Goal: Task Accomplishment & Management: Complete application form

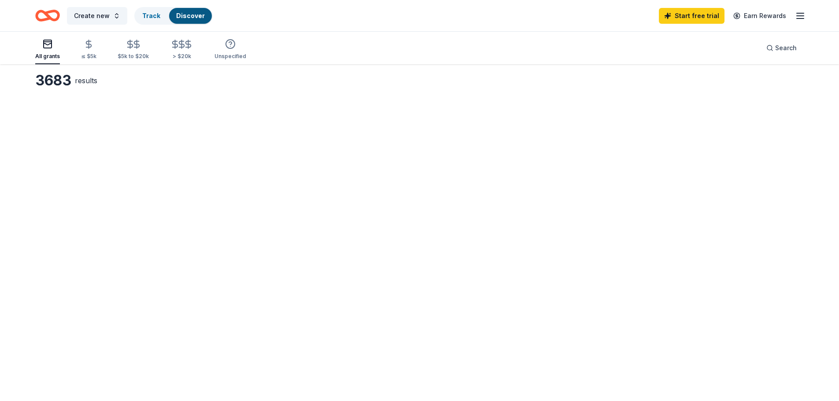
scroll to position [44, 0]
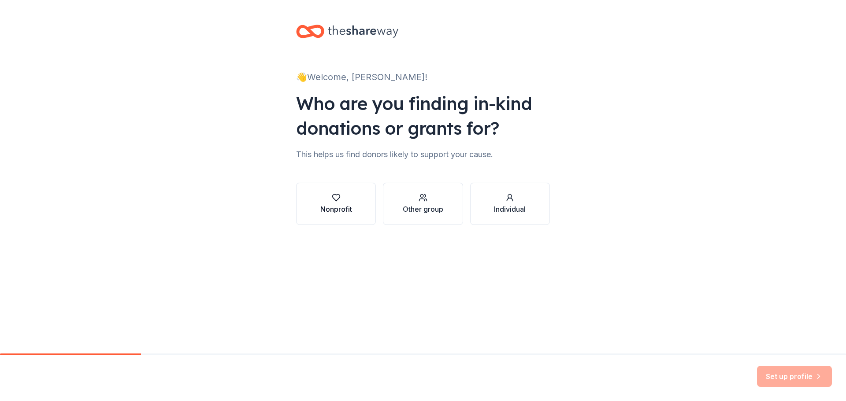
click at [335, 202] on icon "button" at bounding box center [336, 197] width 9 height 9
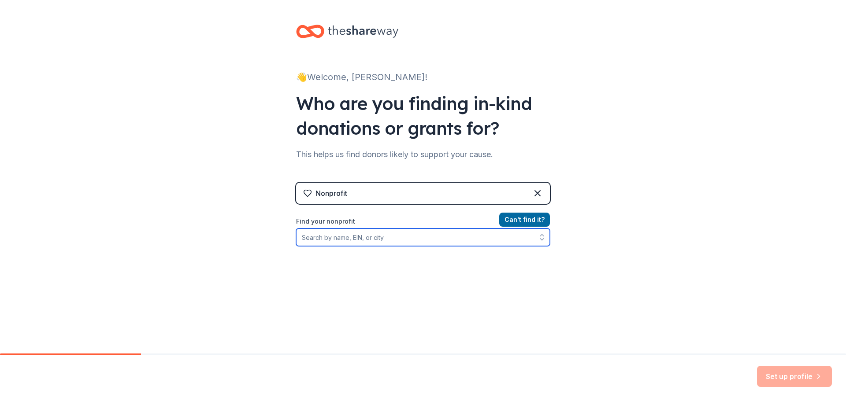
click at [347, 246] on input "Find your nonprofit" at bounding box center [423, 238] width 254 height 18
type input "High EnerG"
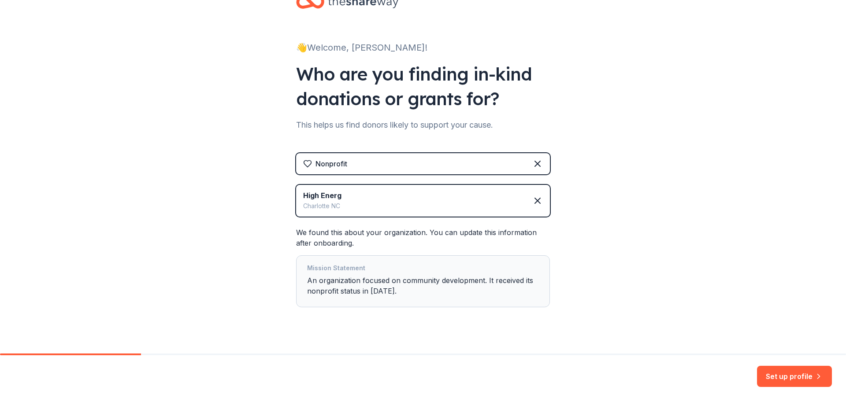
scroll to position [44, 0]
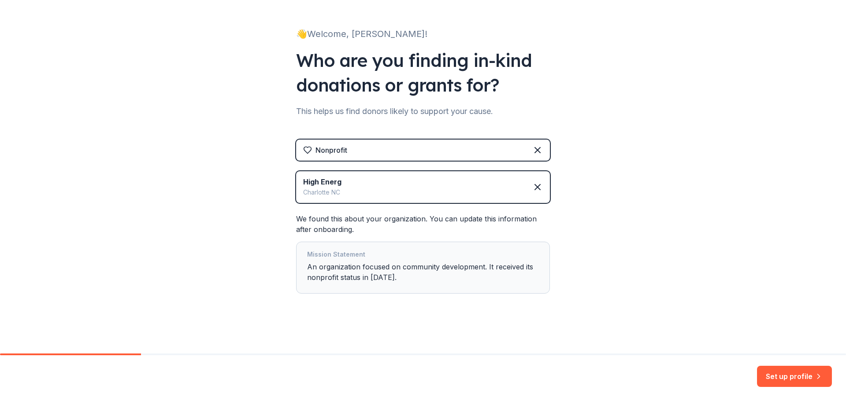
click at [421, 286] on div "Mission Statement An organization focused on community development. It received…" at bounding box center [423, 267] width 232 height 37
click at [791, 373] on button "Set up profile" at bounding box center [794, 376] width 75 height 21
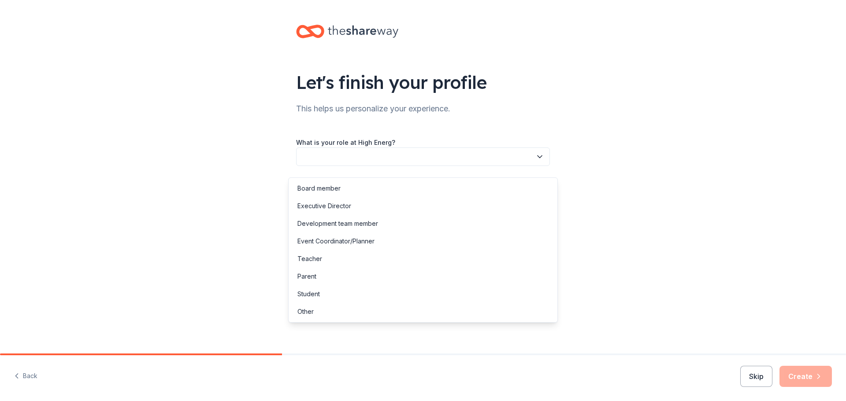
click at [453, 166] on button "button" at bounding box center [423, 157] width 254 height 19
click at [345, 208] on div "Executive Director" at bounding box center [324, 206] width 54 height 11
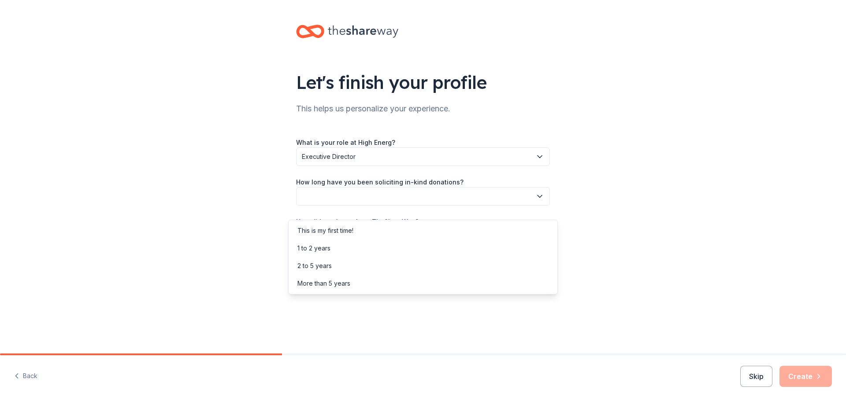
click at [376, 206] on button "button" at bounding box center [423, 196] width 254 height 19
click at [343, 248] on div "1 to 2 years" at bounding box center [422, 249] width 265 height 18
click at [351, 245] on button "button" at bounding box center [423, 236] width 254 height 19
click at [351, 293] on div "Online search" at bounding box center [422, 290] width 265 height 18
click at [792, 375] on button "Create" at bounding box center [805, 376] width 52 height 21
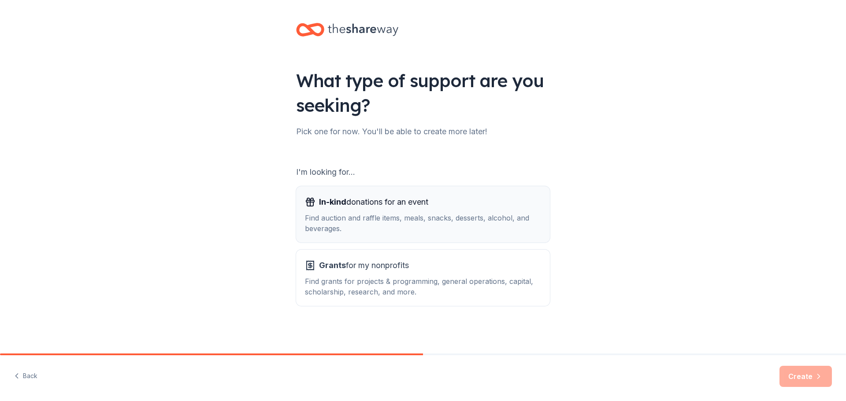
scroll to position [26, 0]
drag, startPoint x: 479, startPoint y: 263, endPoint x: 479, endPoint y: 238, distance: 24.2
click at [479, 262] on div "Grants for my nonprofits" at bounding box center [423, 266] width 236 height 14
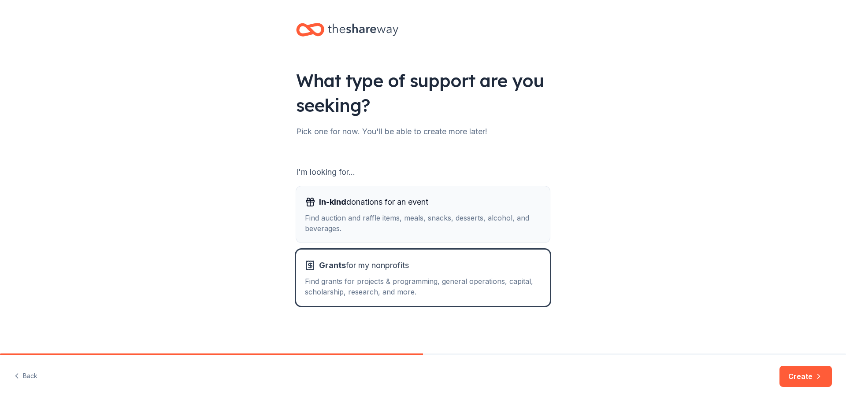
click at [474, 213] on div "Find auction and raffle items, meals, snacks, desserts, alcohol, and beverages." at bounding box center [423, 223] width 236 height 21
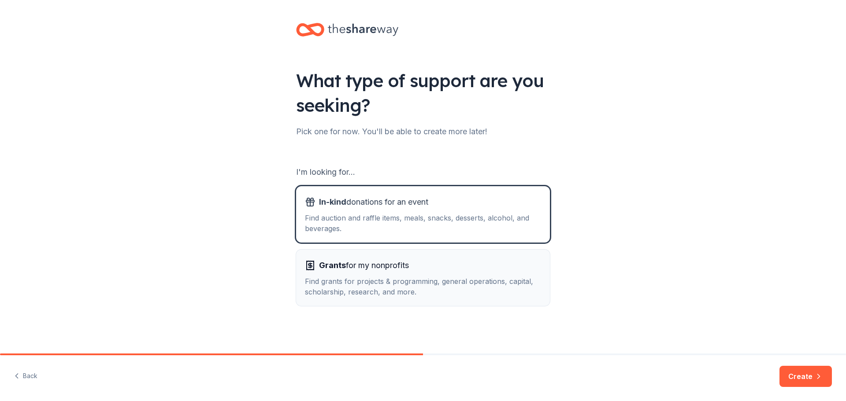
click at [488, 259] on div "Grants for my nonprofits" at bounding box center [423, 266] width 236 height 14
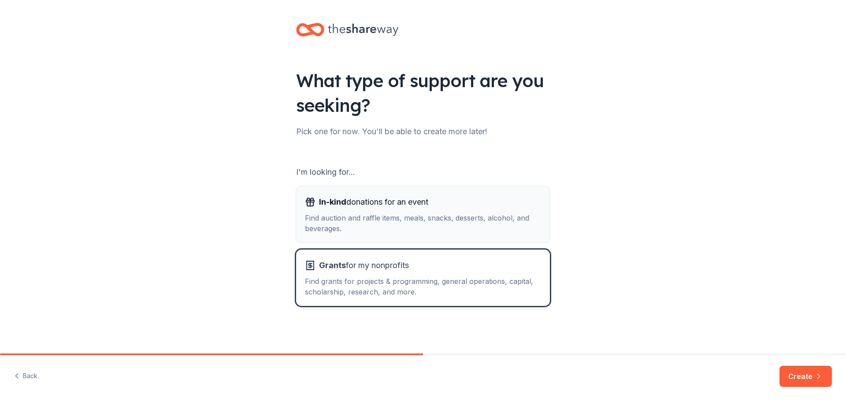
click at [474, 195] on div "In-kind donations for an event" at bounding box center [423, 202] width 236 height 14
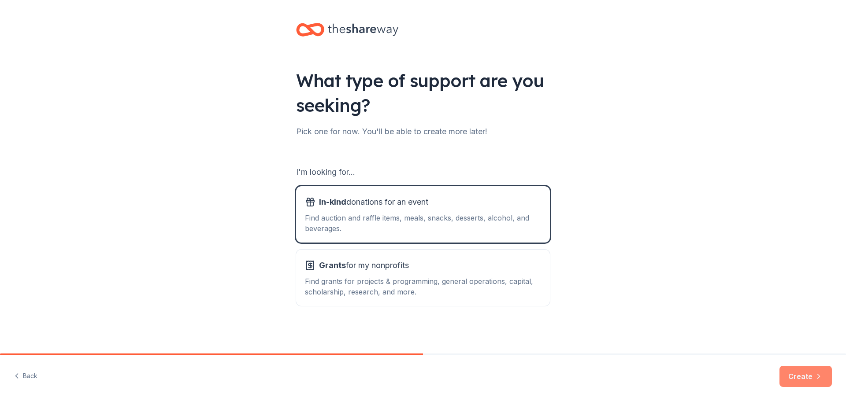
click at [810, 367] on button "Create" at bounding box center [805, 376] width 52 height 21
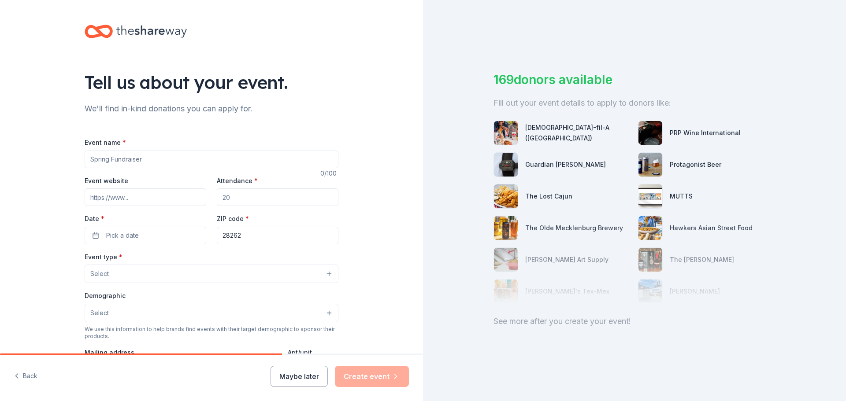
click at [132, 155] on div "Event name *" at bounding box center [212, 152] width 254 height 31
click at [127, 166] on input "Event name *" at bounding box center [212, 160] width 254 height 18
type input "October 25, 2025"
type input "100"
drag, startPoint x: 150, startPoint y: 166, endPoint x: 8, endPoint y: 163, distance: 141.9
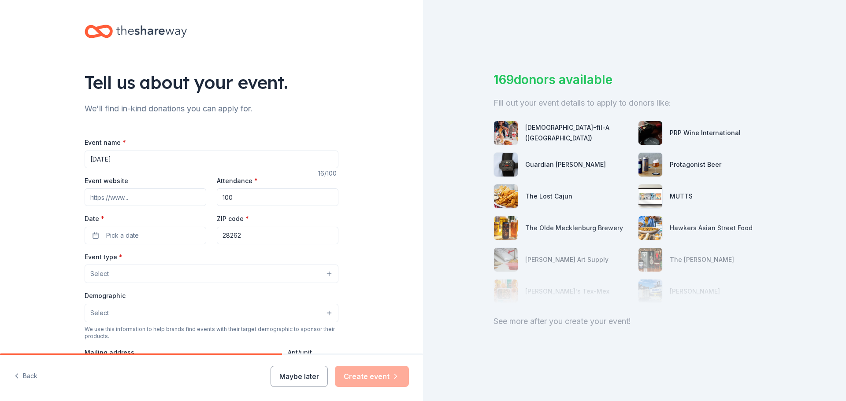
click at [8, 163] on div "Tell us about your event. We'll find in-kind donations you can apply for. Event…" at bounding box center [211, 293] width 423 height 586
type input "Booo Bash [DATE] Fundraising Party"
click at [130, 237] on div "Date * Pick a date" at bounding box center [146, 228] width 122 height 31
click at [129, 241] on span "Pick a date" at bounding box center [122, 235] width 33 height 11
click at [185, 107] on button "Go to next month" at bounding box center [182, 104] width 12 height 12
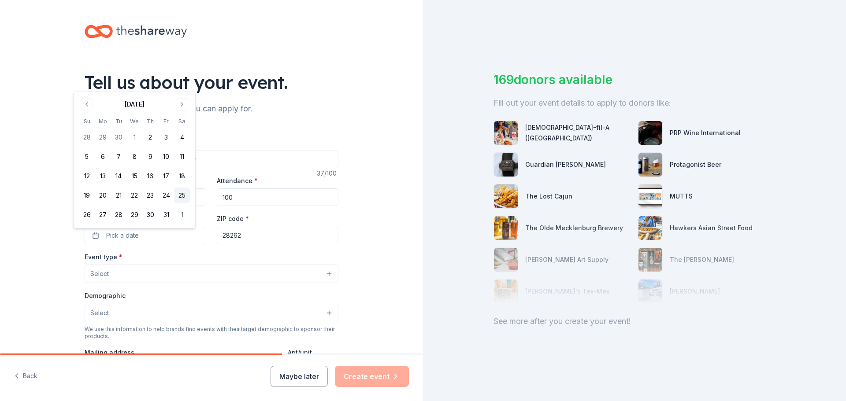
click at [189, 201] on button "25" at bounding box center [182, 196] width 16 height 16
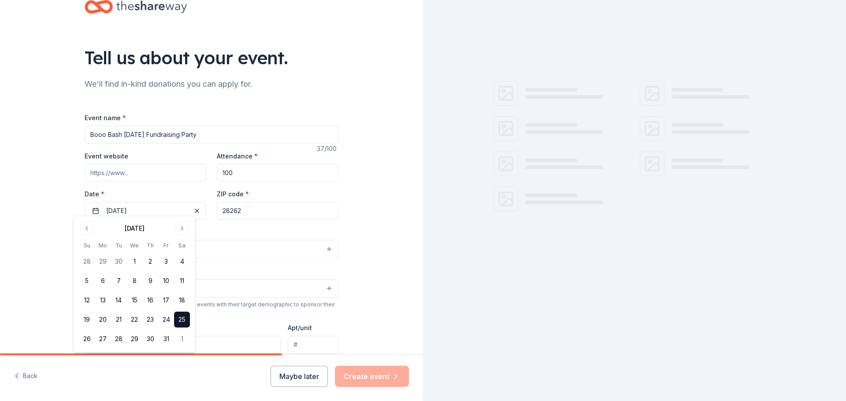
scroll to position [44, 0]
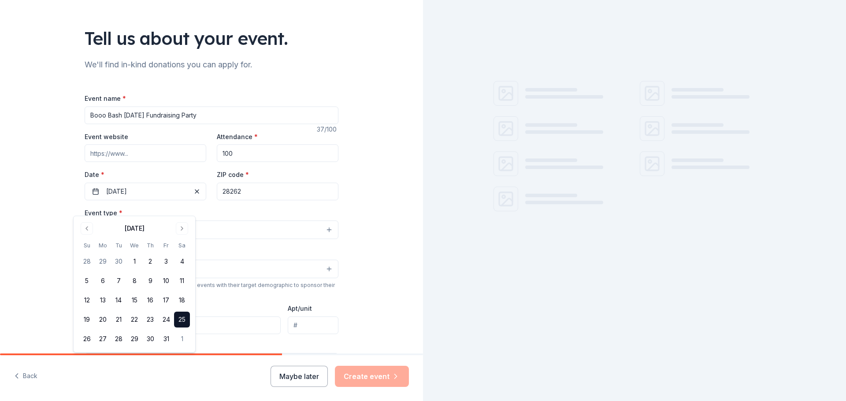
click at [344, 207] on div "Tell us about your event. We'll find in-kind donations you can apply for. Event…" at bounding box center [211, 249] width 282 height 586
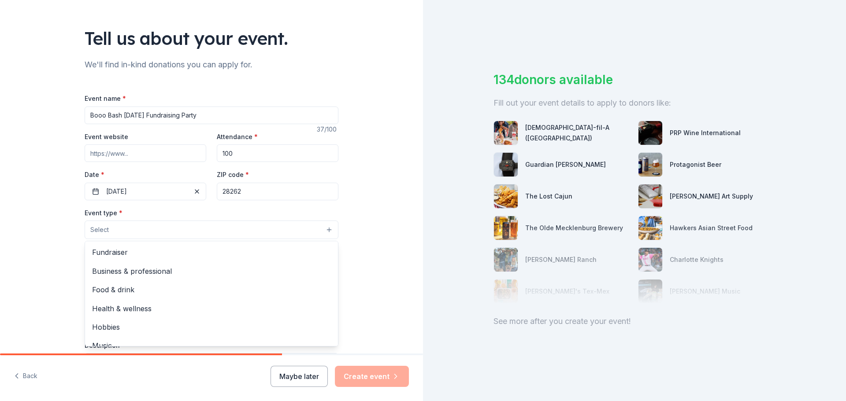
click at [119, 239] on button "Select" at bounding box center [212, 230] width 254 height 19
click at [115, 258] on span "Fundraiser" at bounding box center [211, 252] width 239 height 11
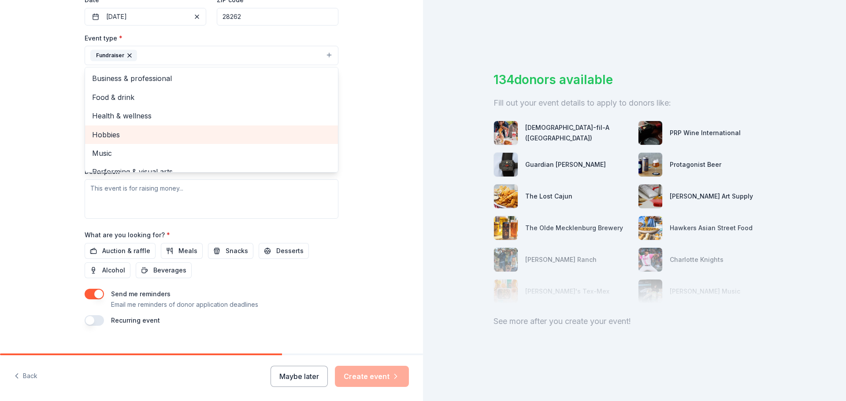
scroll to position [139, 0]
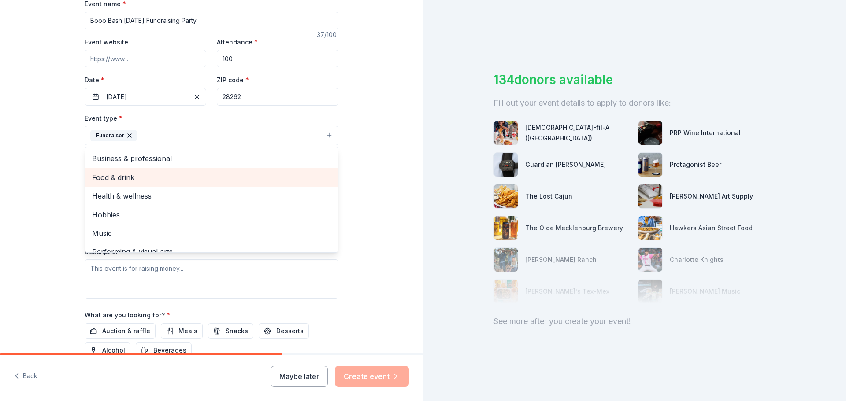
click at [109, 183] on span "Food & drink" at bounding box center [211, 177] width 239 height 11
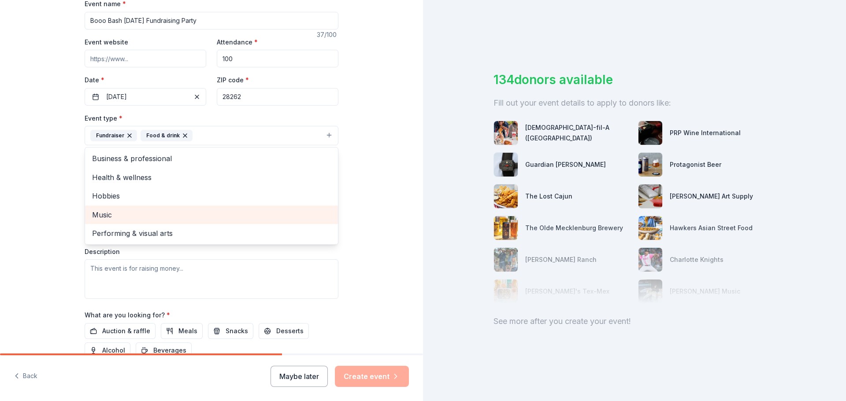
click at [170, 221] on span "Music" at bounding box center [211, 214] width 239 height 11
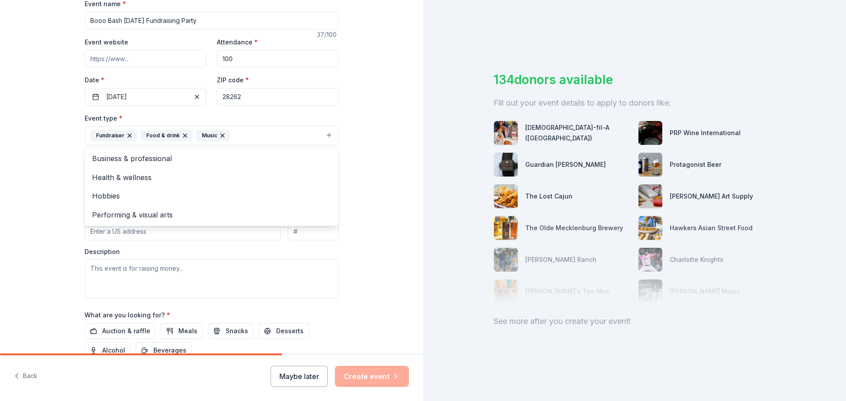
click at [385, 145] on div "Tell us about your event. We'll find in-kind donations you can apply for. Event…" at bounding box center [211, 154] width 423 height 587
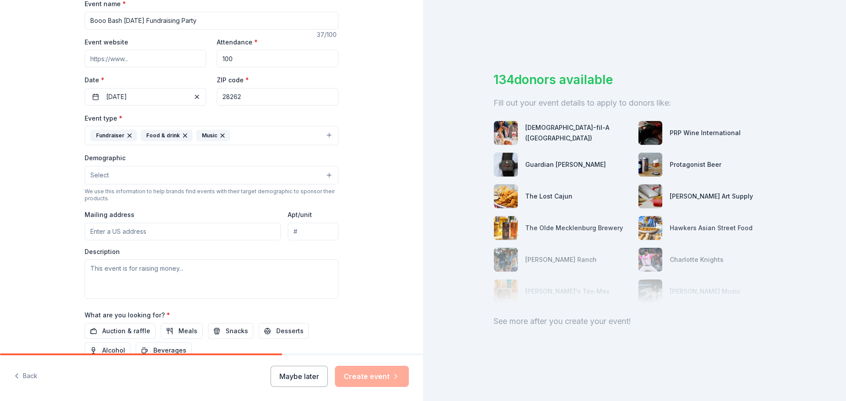
click at [143, 185] on button "Select" at bounding box center [212, 175] width 254 height 19
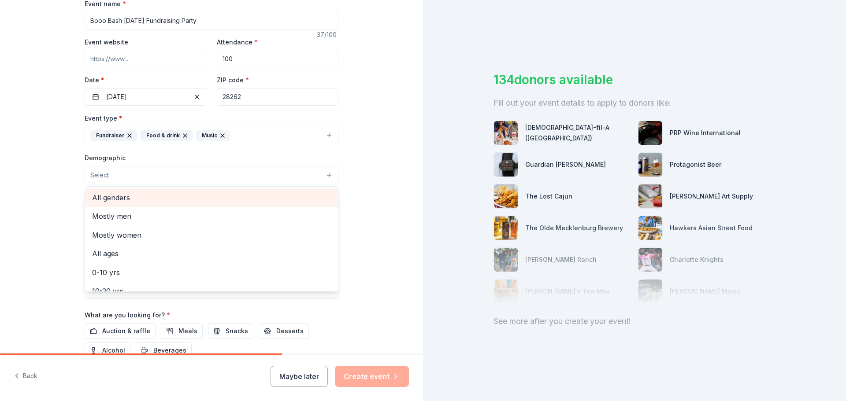
click at [108, 204] on span "All genders" at bounding box center [211, 197] width 239 height 11
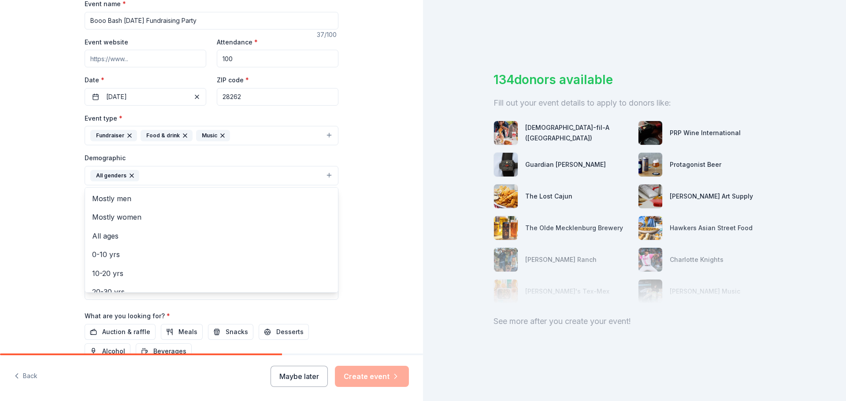
click at [363, 204] on div "Tell us about your event. We'll find in-kind donations you can apply for. Event…" at bounding box center [211, 155] width 423 height 588
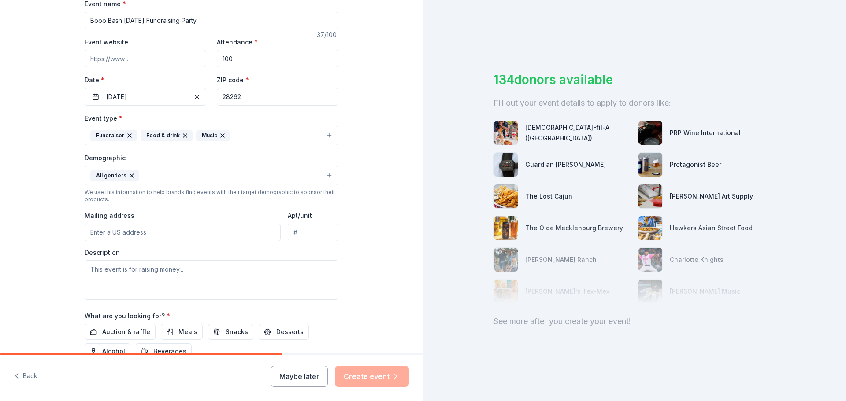
click at [141, 241] on input "Mailing address" at bounding box center [183, 233] width 196 height 18
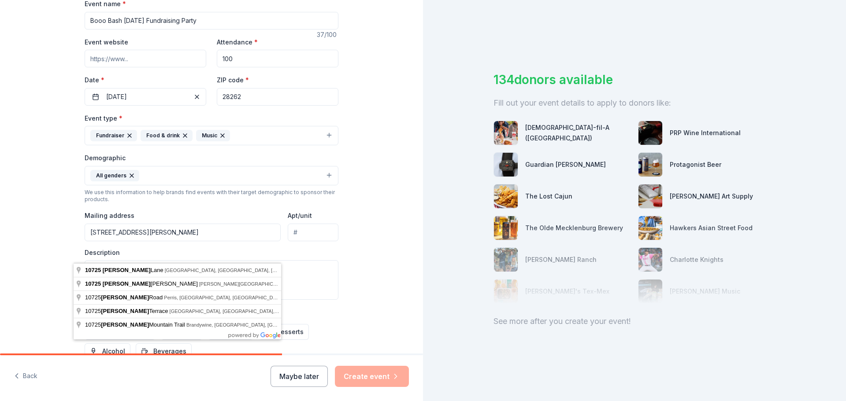
type input "10725 Trumble Lane"
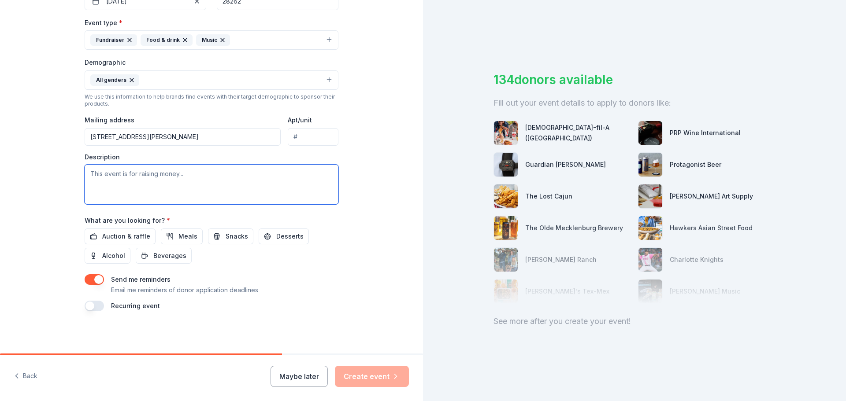
scroll to position [272, 0]
paste textarea "Boo Bash is more than a Halloween celebration—it’s a spirited fundraiser that f…"
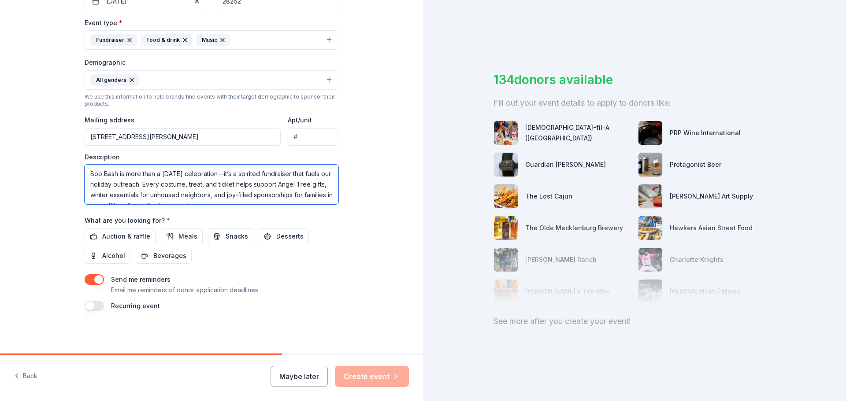
scroll to position [6, 0]
click at [228, 165] on textarea "Boo Bash is more than a Halloween celebration—it’s a spirited fundraiser that f…" at bounding box center [212, 185] width 254 height 40
type textarea "Boo Bash is more than a Halloween celebration it’s a spirited fundraiser that f…"
click at [116, 231] on span "Auction & raffle" at bounding box center [126, 236] width 48 height 11
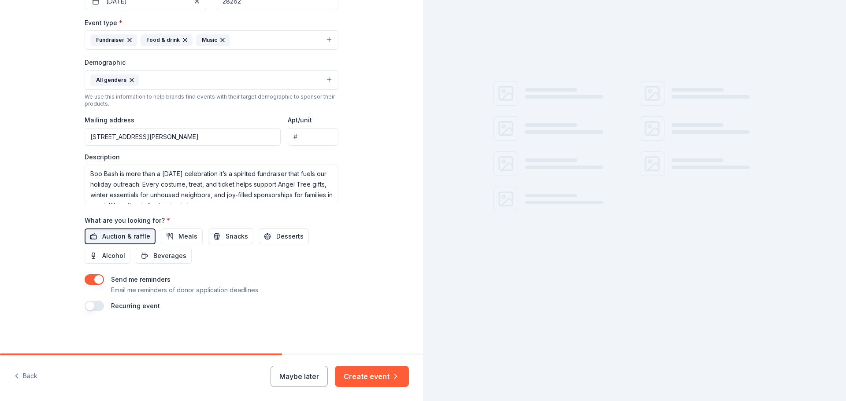
click at [116, 231] on span "Auction & raffle" at bounding box center [126, 236] width 48 height 11
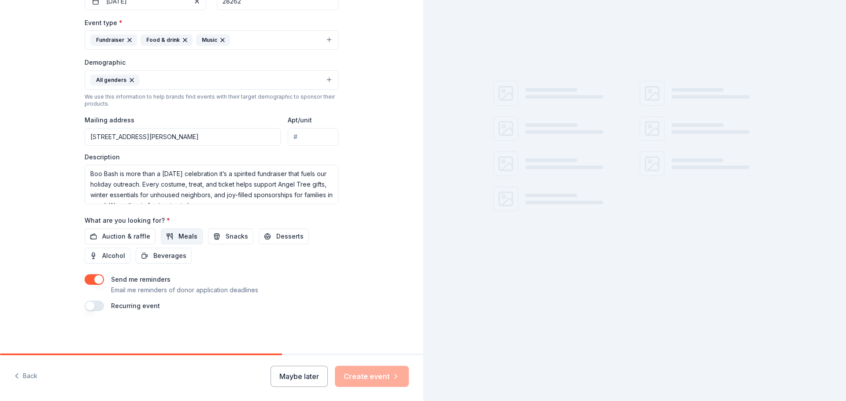
click at [169, 229] on button "Meals" at bounding box center [182, 237] width 42 height 16
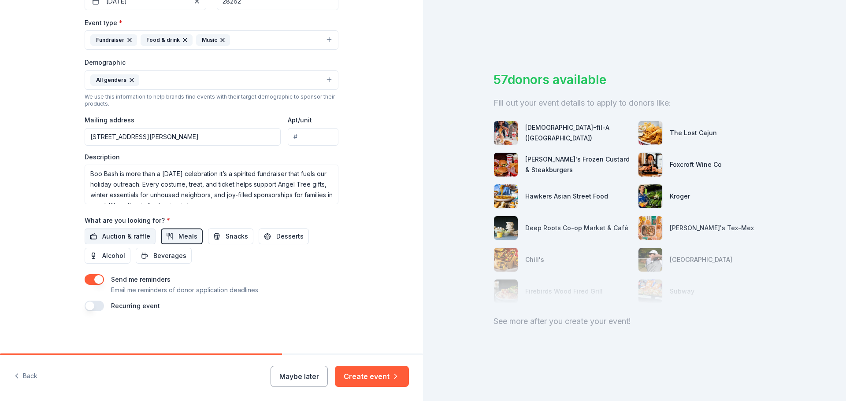
click at [130, 231] on span "Auction & raffle" at bounding box center [126, 236] width 48 height 11
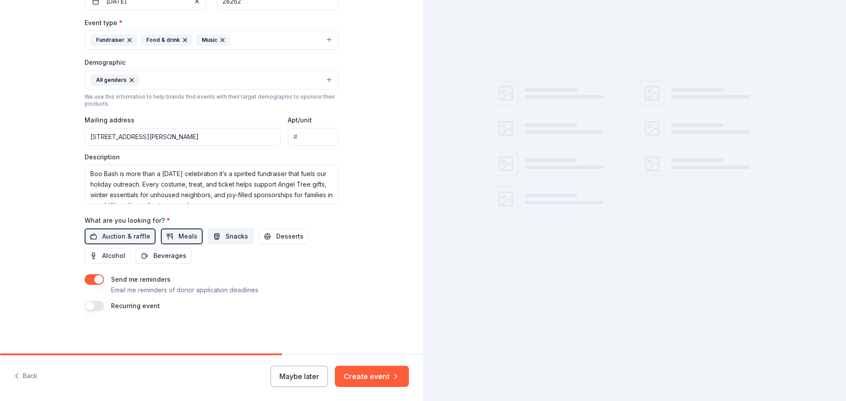
click at [236, 231] on span "Snacks" at bounding box center [237, 236] width 22 height 11
click at [276, 231] on span "Desserts" at bounding box center [289, 236] width 27 height 11
drag, startPoint x: 96, startPoint y: 246, endPoint x: 184, endPoint y: 250, distance: 88.2
click at [102, 251] on span "Alcohol" at bounding box center [113, 256] width 23 height 11
click at [180, 248] on button "Beverages" at bounding box center [164, 256] width 56 height 16
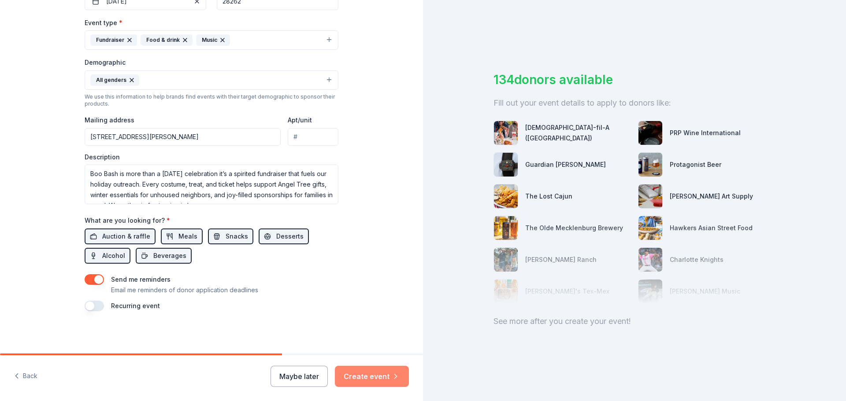
click at [370, 374] on button "Create event" at bounding box center [372, 376] width 74 height 21
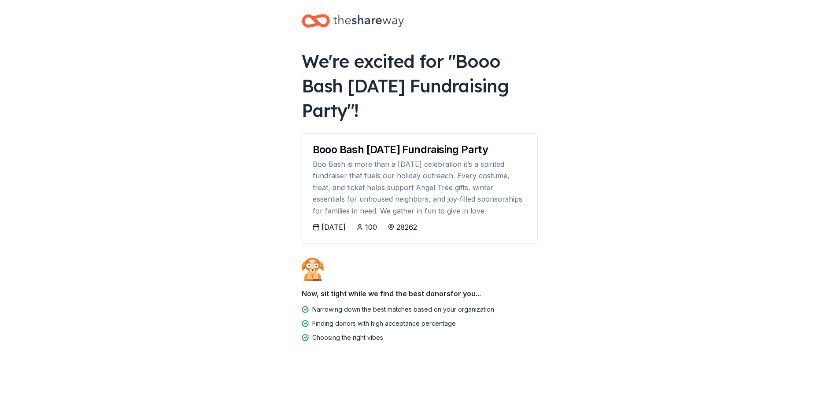
scroll to position [30, 0]
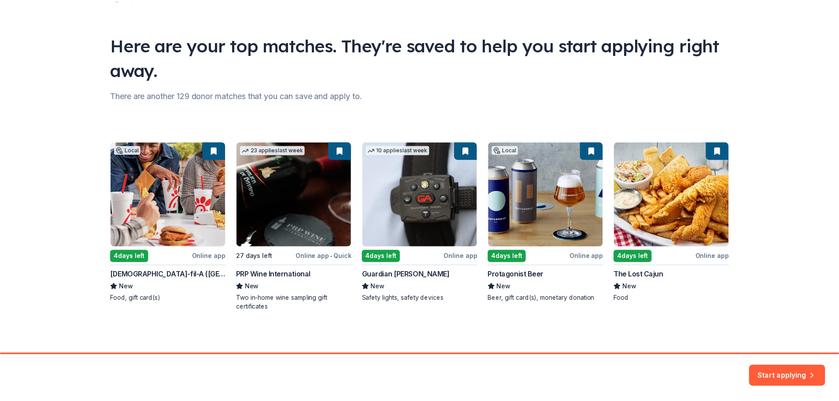
scroll to position [63, 0]
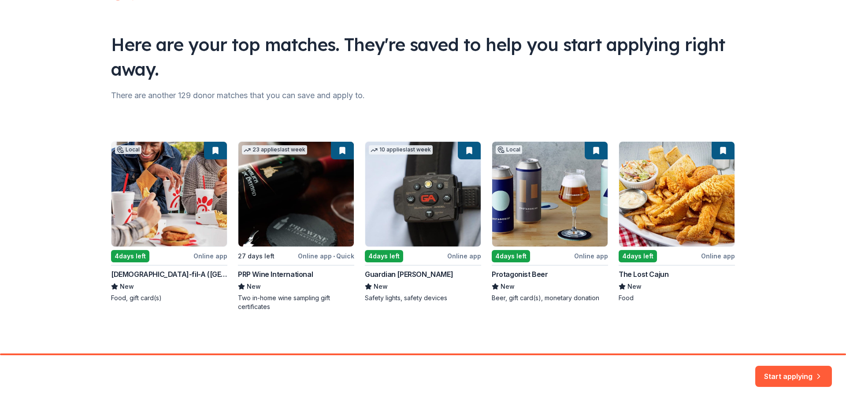
click at [796, 369] on button "Start applying" at bounding box center [793, 371] width 77 height 21
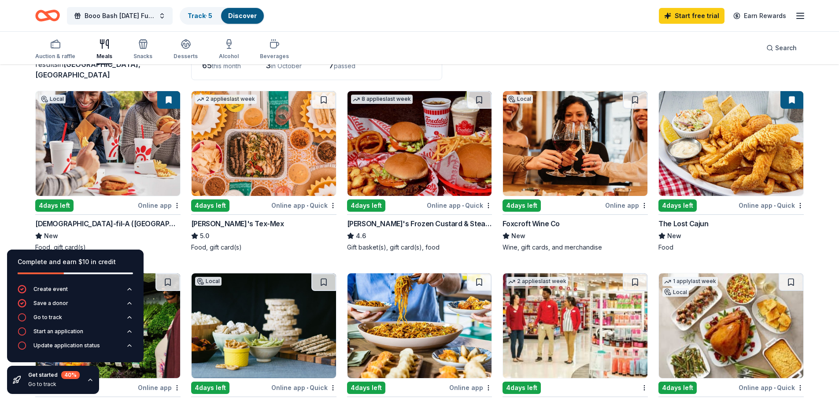
scroll to position [88, 0]
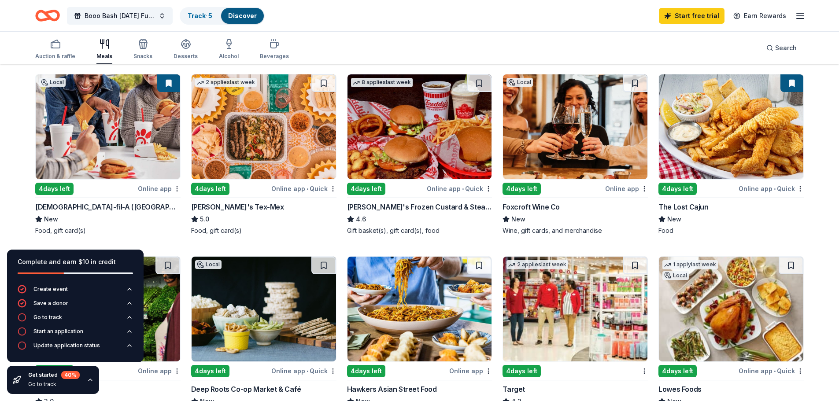
click at [118, 163] on img at bounding box center [108, 126] width 144 height 105
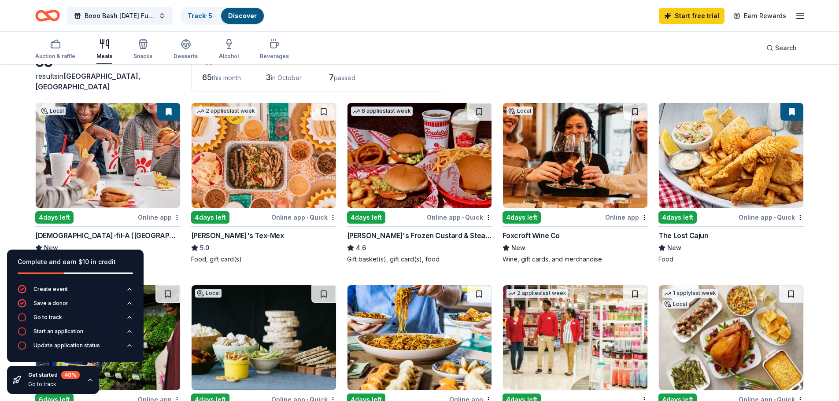
scroll to position [44, 0]
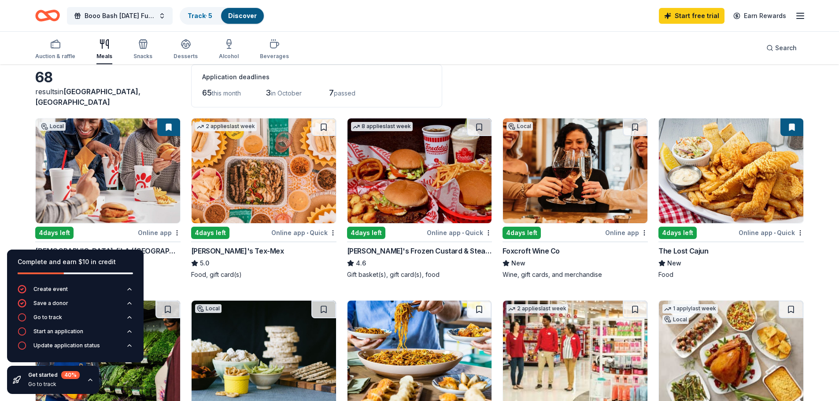
click at [545, 183] on img at bounding box center [575, 170] width 144 height 105
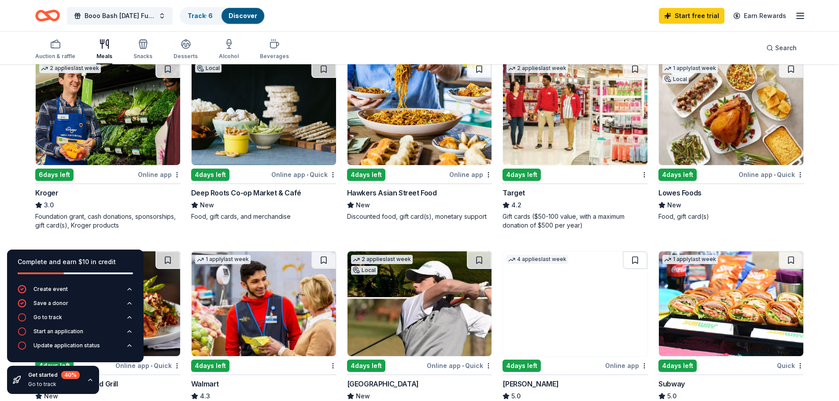
scroll to position [264, 0]
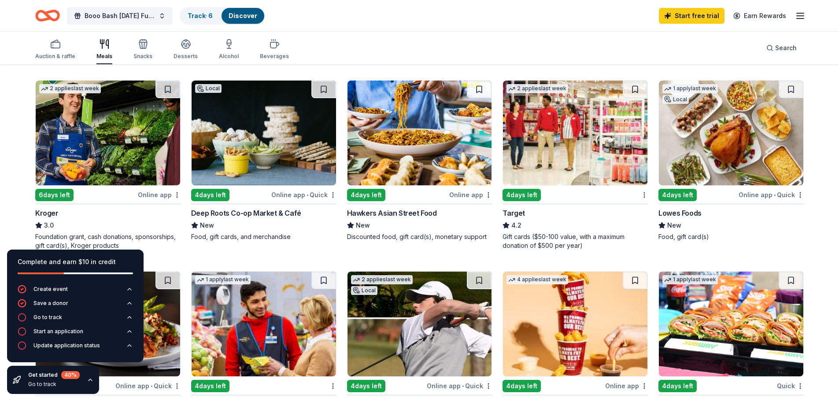
click at [561, 159] on img at bounding box center [575, 133] width 144 height 105
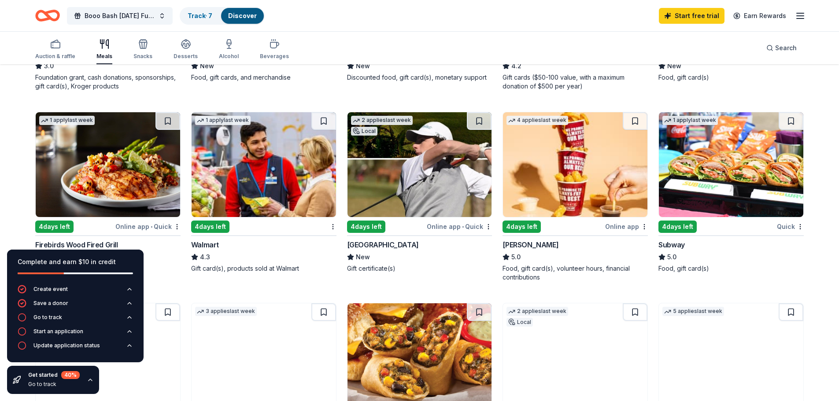
scroll to position [440, 0]
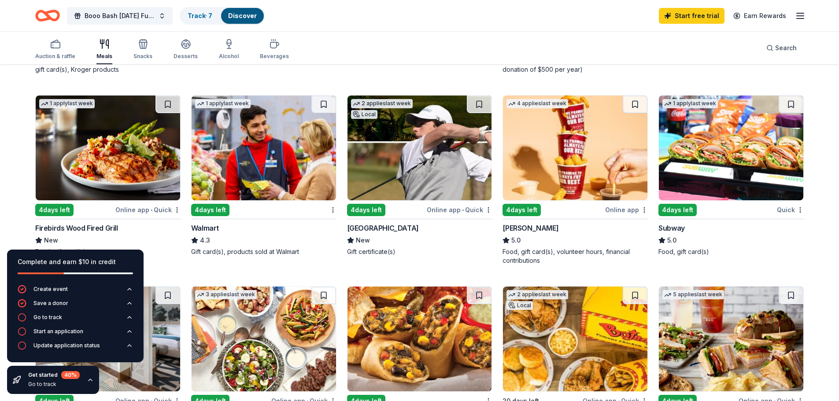
click at [723, 174] on img at bounding box center [731, 148] width 144 height 105
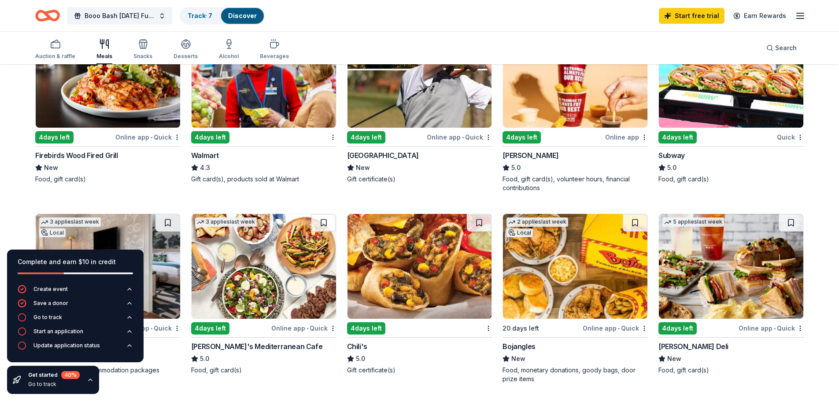
scroll to position [529, 0]
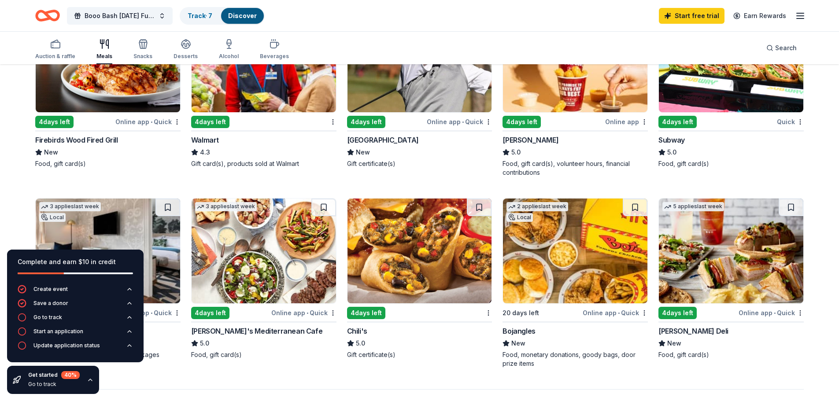
click at [781, 127] on div "Quick" at bounding box center [790, 121] width 27 height 11
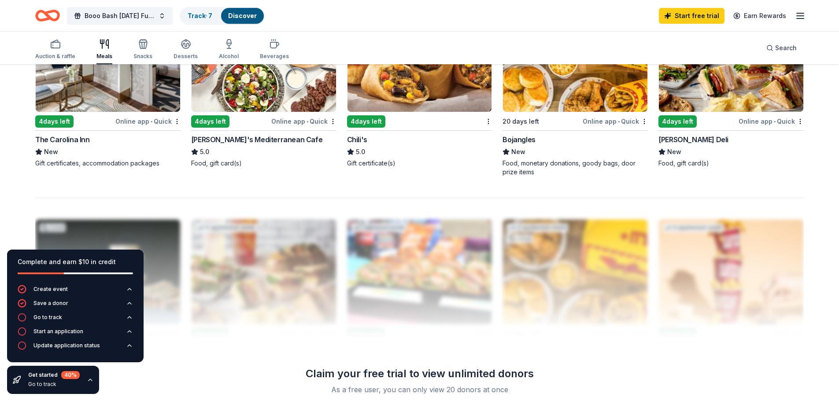
scroll to position [705, 0]
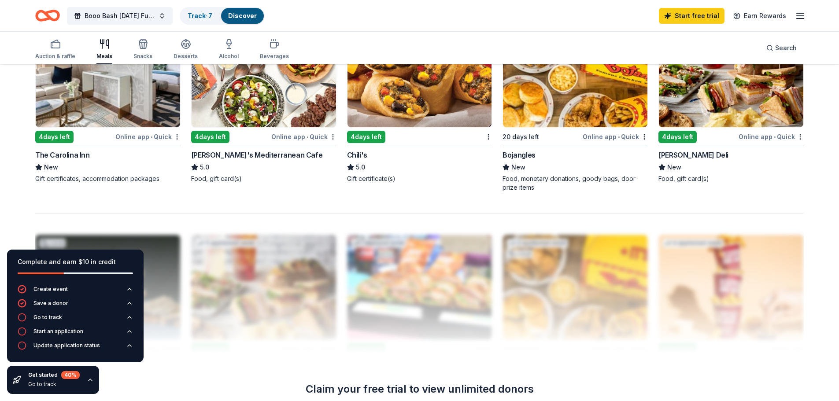
click at [151, 141] on span "•" at bounding box center [152, 136] width 2 height 7
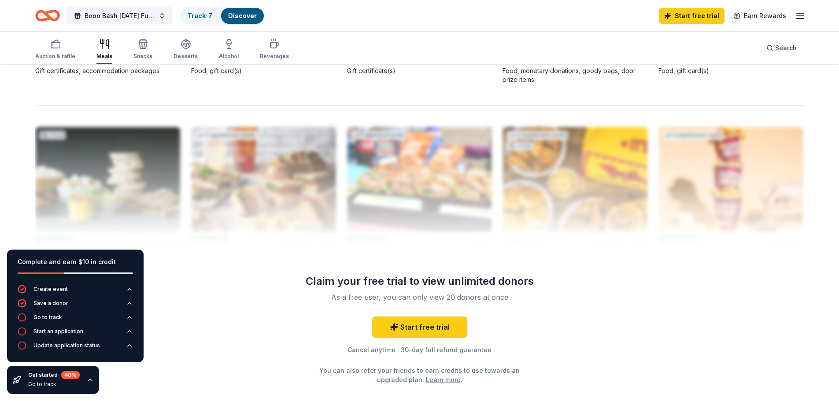
scroll to position [793, 0]
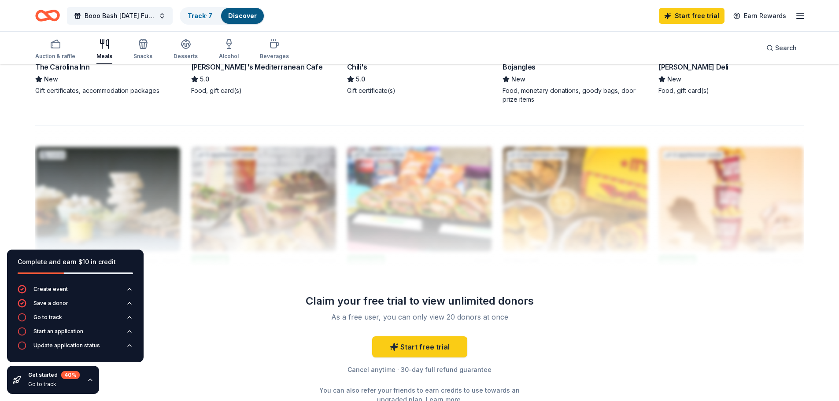
click at [757, 54] on div "Online app • Quick" at bounding box center [771, 48] width 65 height 11
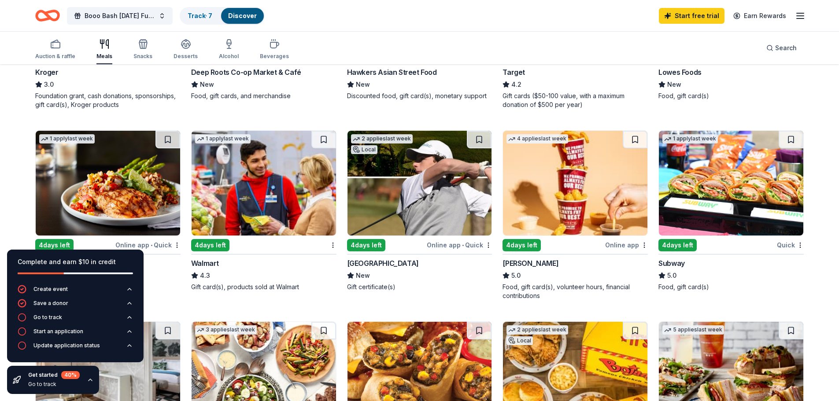
scroll to position [404, 0]
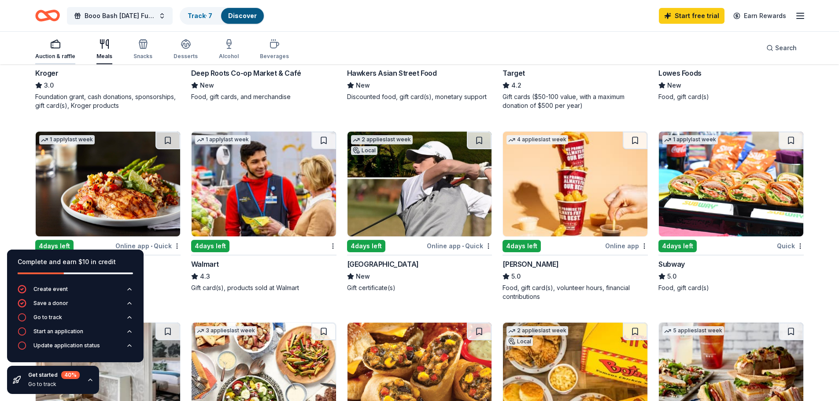
click at [57, 55] on div "Auction & raffle" at bounding box center [55, 56] width 40 height 7
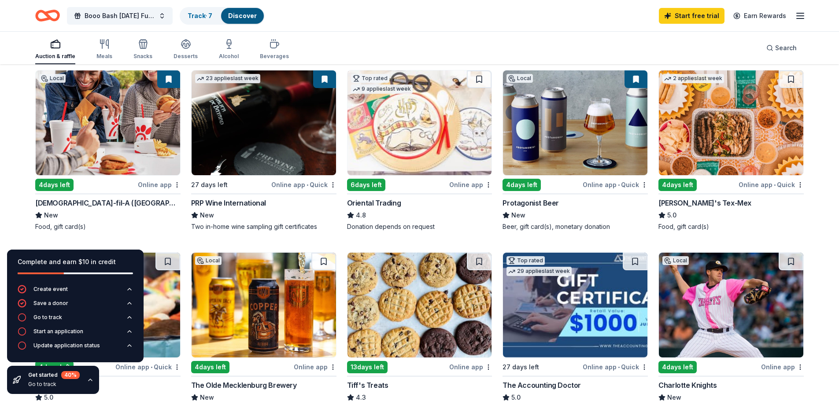
scroll to position [88, 0]
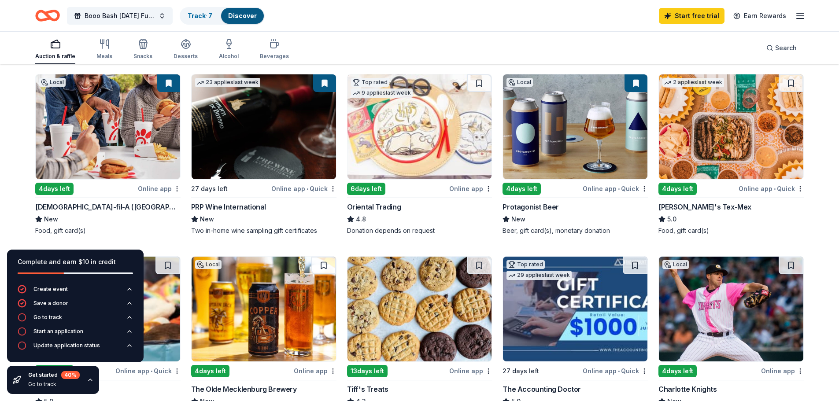
click at [465, 194] on div "Online app" at bounding box center [470, 188] width 43 height 11
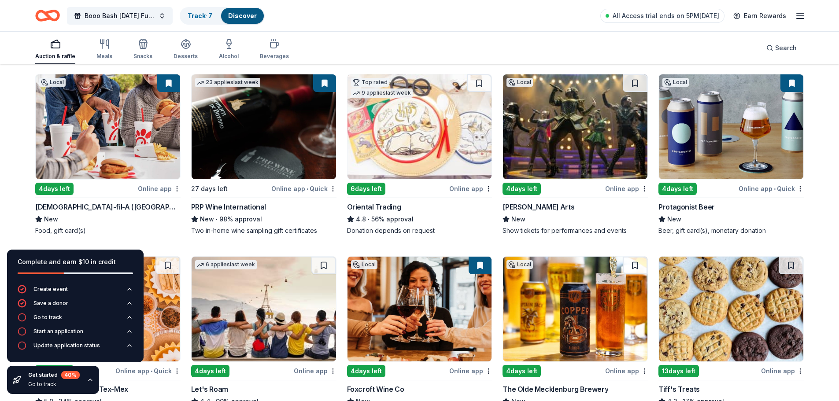
click at [472, 194] on div "Online app" at bounding box center [470, 188] width 43 height 11
click at [481, 91] on button at bounding box center [479, 83] width 25 height 18
click at [164, 18] on button "Booo Bash [DATE] Fundraising Party" at bounding box center [120, 16] width 106 height 18
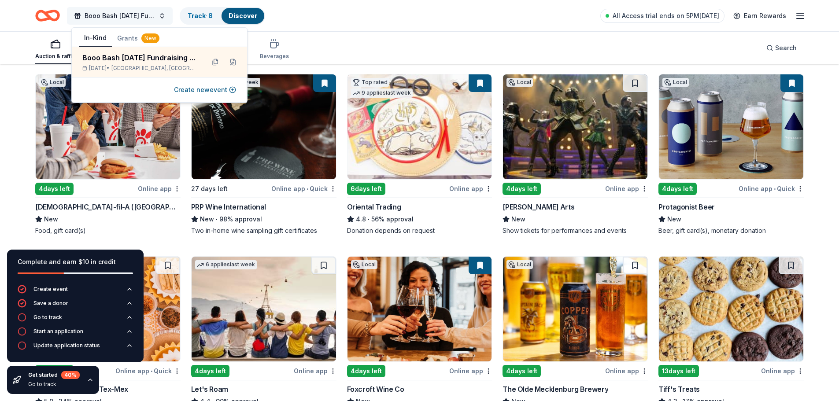
click at [164, 18] on button "Booo Bash [DATE] Fundraising Party" at bounding box center [120, 16] width 106 height 18
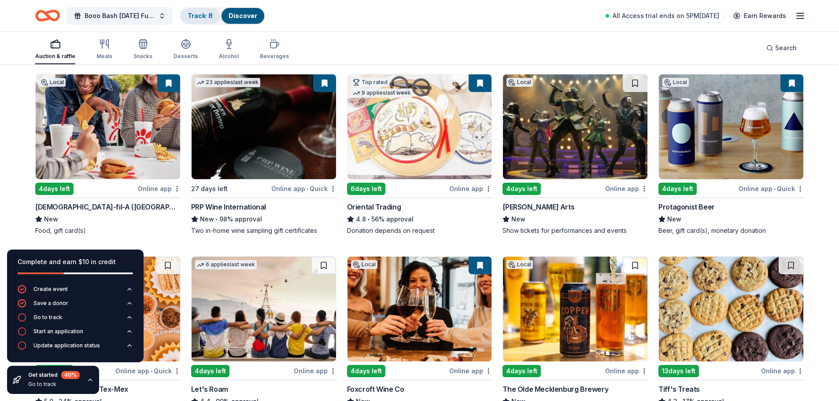
click at [210, 17] on link "Track · 8" at bounding box center [200, 15] width 25 height 7
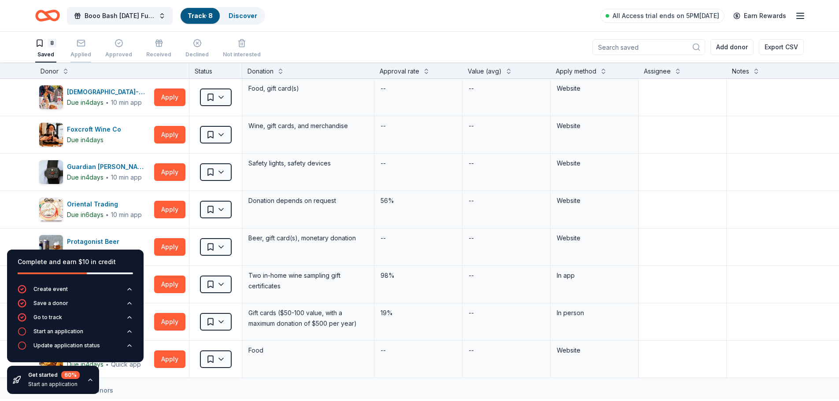
click at [88, 51] on div "Applied" at bounding box center [80, 48] width 21 height 19
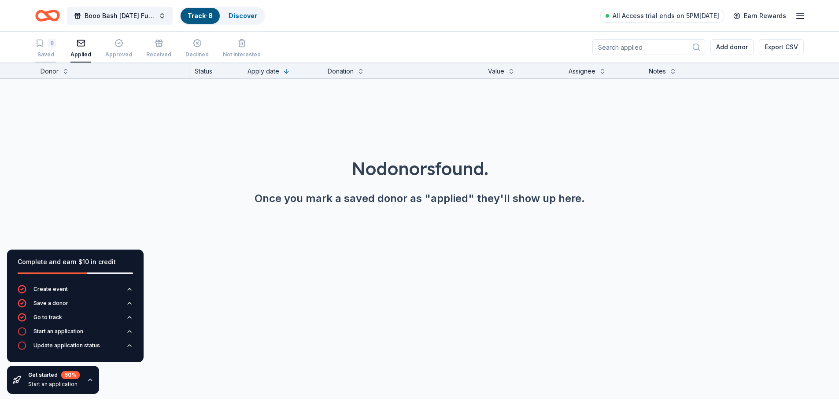
click at [52, 52] on div "8 Saved" at bounding box center [45, 48] width 21 height 19
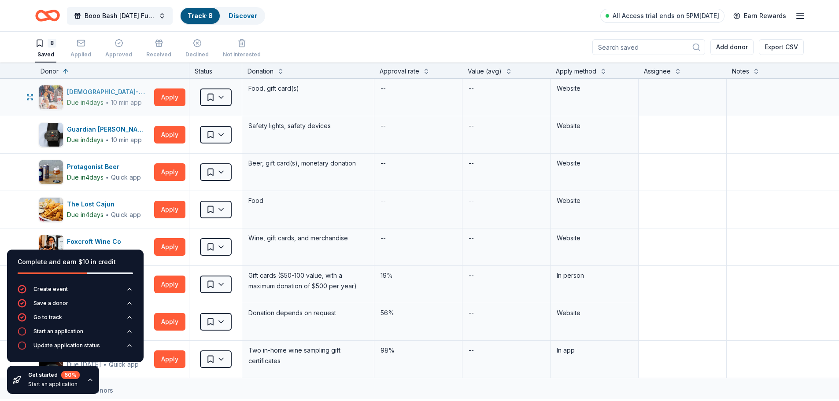
click at [109, 104] on span "∙" at bounding box center [107, 102] width 4 height 7
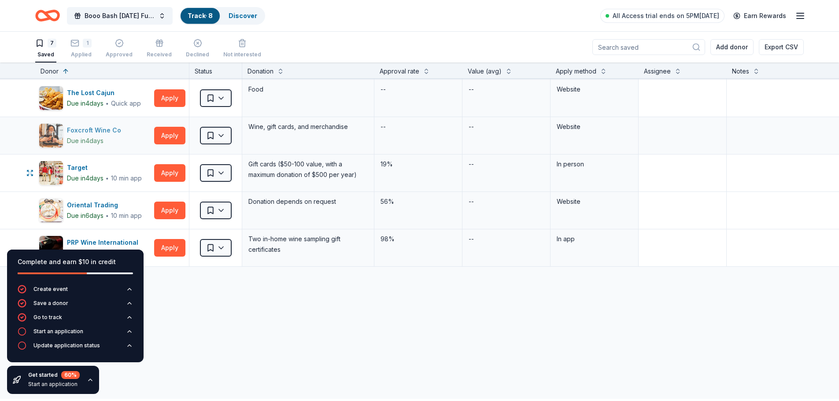
scroll to position [88, 0]
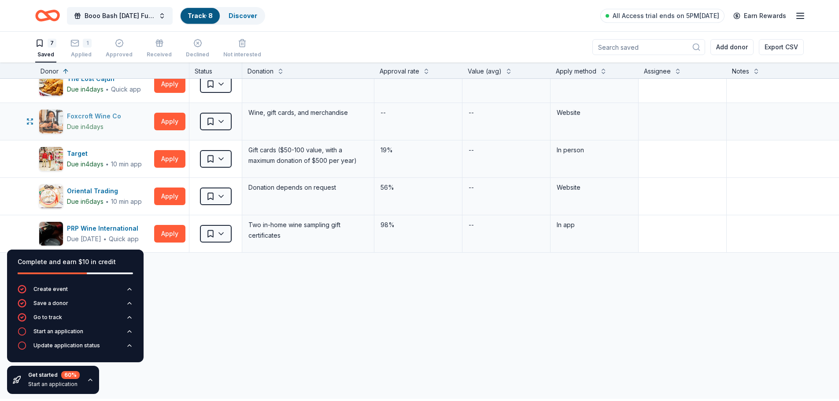
click at [125, 132] on div "Due in 4 days" at bounding box center [96, 127] width 58 height 11
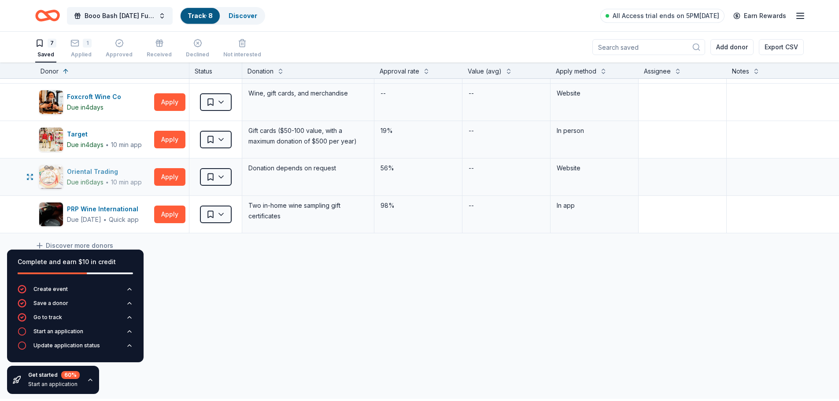
scroll to position [102, 0]
click at [126, 177] on div "Due in 6 days ∙ 10 min app" at bounding box center [104, 182] width 75 height 11
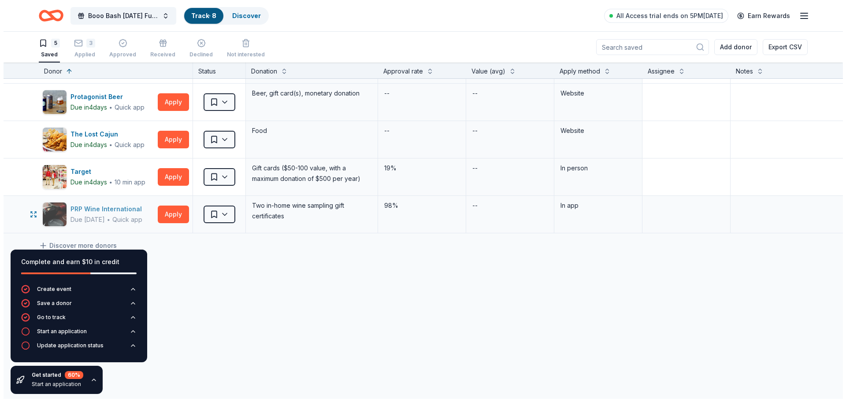
scroll to position [0, 0]
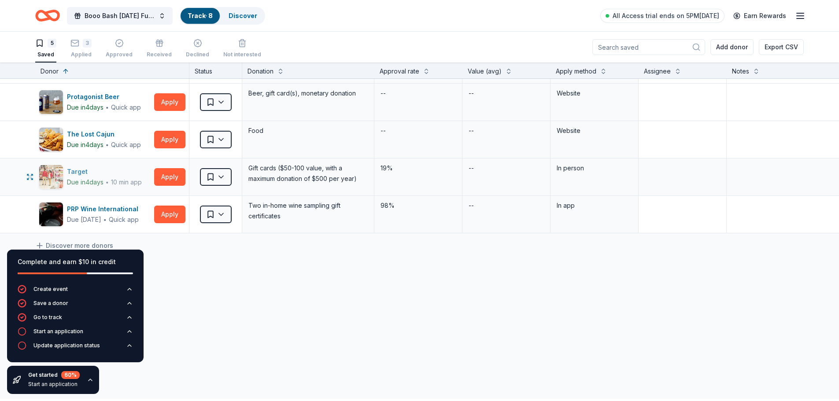
click at [129, 177] on div "Due in 4 days ∙ 10 min app" at bounding box center [104, 182] width 75 height 11
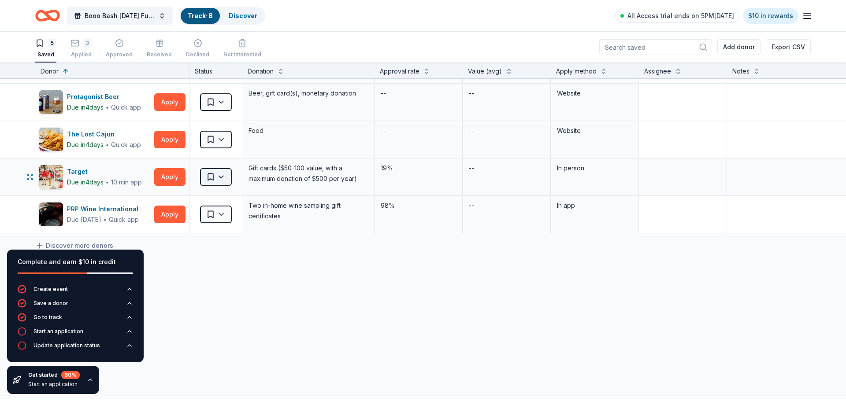
click at [223, 155] on html "10725 Trumble Lane Charlotte, NC, USA 10725 Trumble Lane Newport News, VA, USA …" at bounding box center [423, 200] width 846 height 401
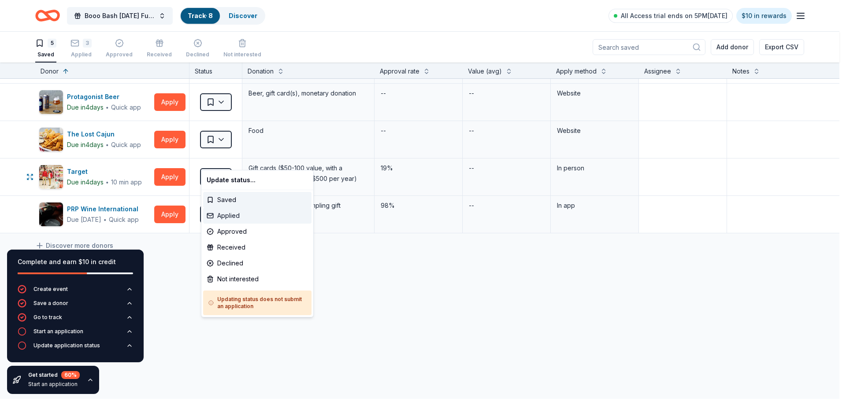
click at [232, 218] on div "Applied" at bounding box center [257, 216] width 108 height 16
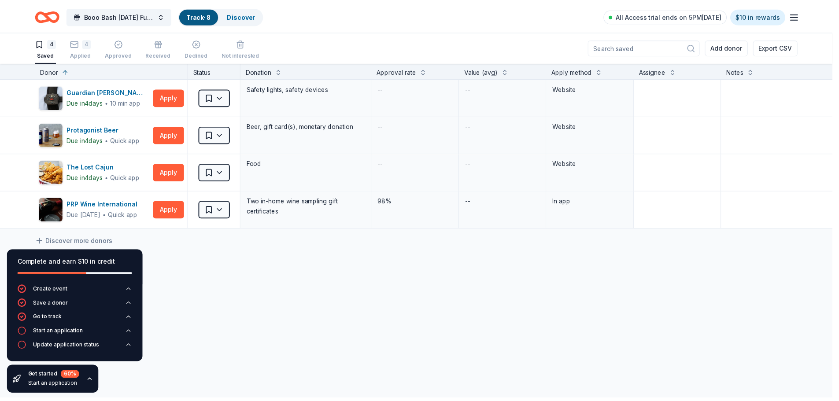
scroll to position [22, 0]
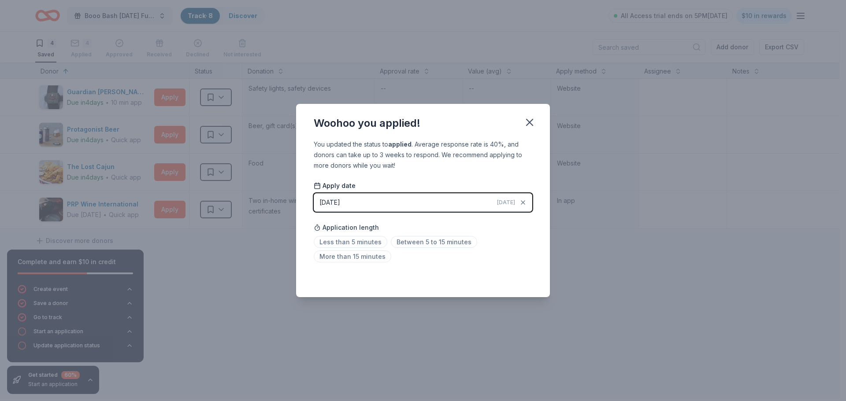
drag, startPoint x: 369, startPoint y: 239, endPoint x: 376, endPoint y: 236, distance: 8.1
click at [368, 239] on span "Less than 5 minutes" at bounding box center [351, 242] width 74 height 12
click at [533, 119] on icon "button" at bounding box center [529, 122] width 6 height 6
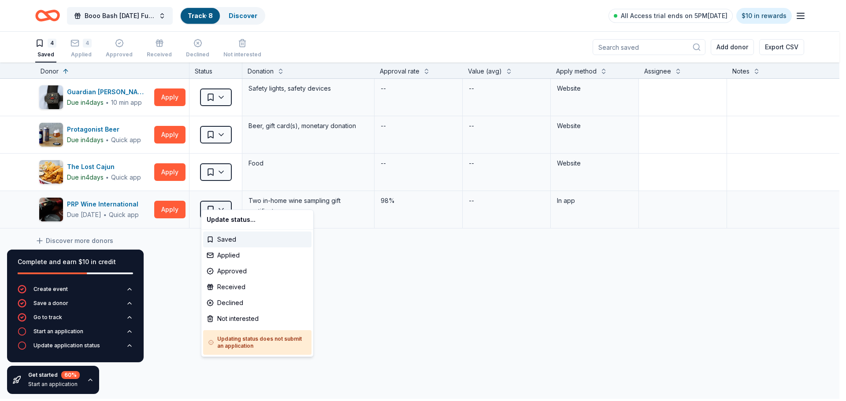
click at [230, 198] on html "10725 Trumble Lane Charlotte, NC, USA 10725 Trumble Lane Newport News, VA, USA …" at bounding box center [423, 200] width 846 height 401
click at [255, 322] on div "Not interested" at bounding box center [257, 319] width 108 height 16
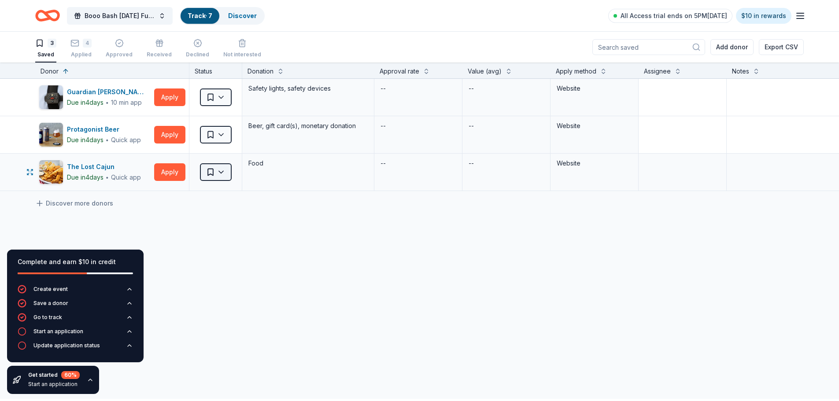
scroll to position [0, 0]
click at [120, 138] on div "Due in 4 days ∙ Quick app" at bounding box center [104, 140] width 74 height 11
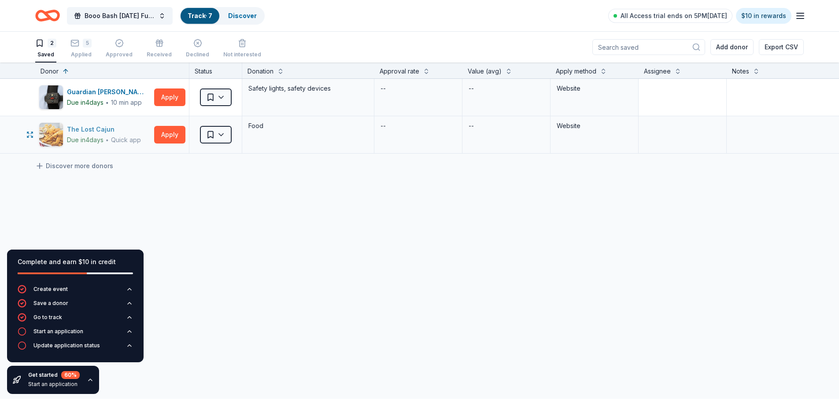
click at [133, 145] on div "Due in 4 days ∙ Quick app" at bounding box center [104, 140] width 74 height 11
click at [222, 140] on html "10725 Trumble Lane Charlotte, NC, USA 10725 Trumble Lane Newport News, VA, USA …" at bounding box center [419, 200] width 839 height 401
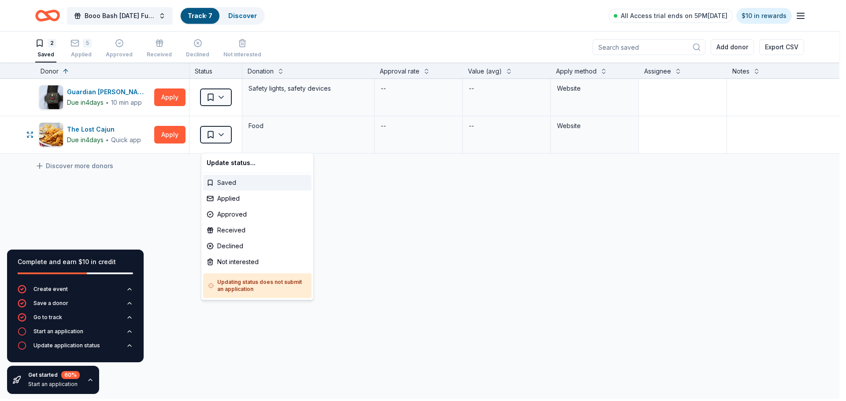
click at [233, 183] on div "Saved" at bounding box center [257, 183] width 108 height 16
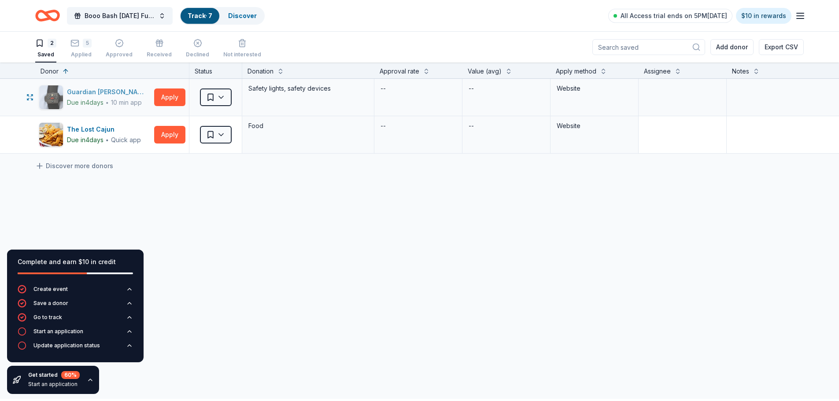
click at [98, 95] on div "Guardian Angel Device" at bounding box center [109, 92] width 84 height 11
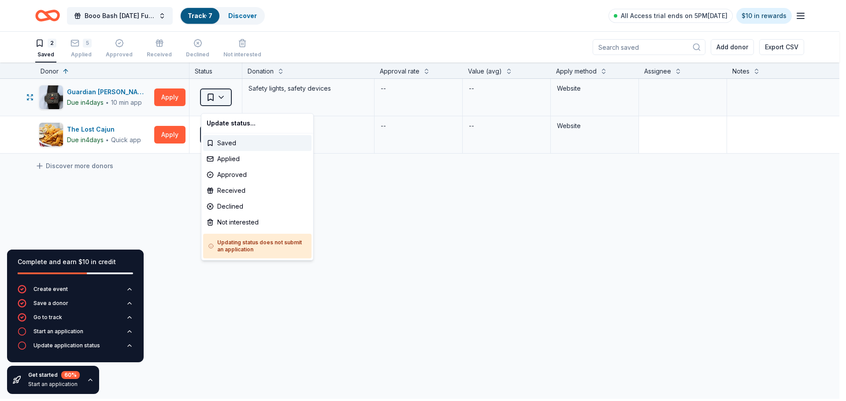
click at [224, 104] on html "10725 Trumble Lane Charlotte, NC, USA 10725 Trumble Lane Newport News, VA, USA …" at bounding box center [423, 200] width 846 height 401
click at [229, 230] on div "Not interested" at bounding box center [257, 223] width 108 height 16
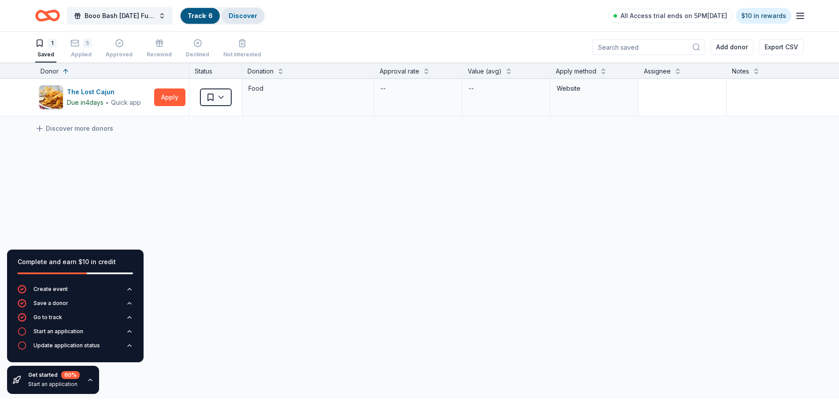
click at [241, 17] on link "Discover" at bounding box center [243, 15] width 29 height 7
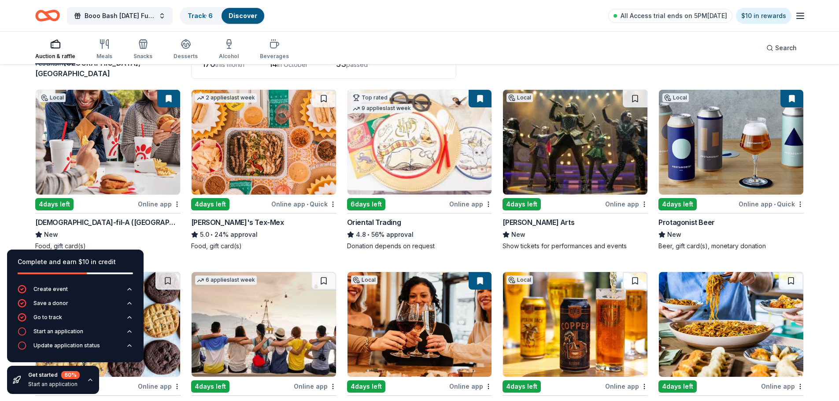
scroll to position [88, 0]
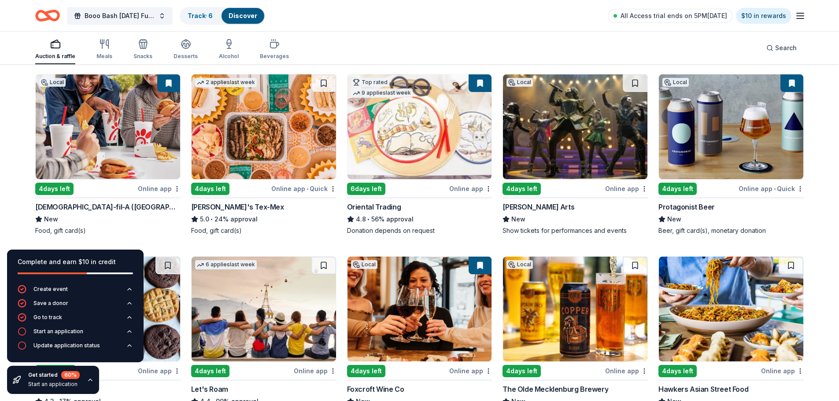
click at [633, 194] on div "Online app" at bounding box center [626, 188] width 43 height 11
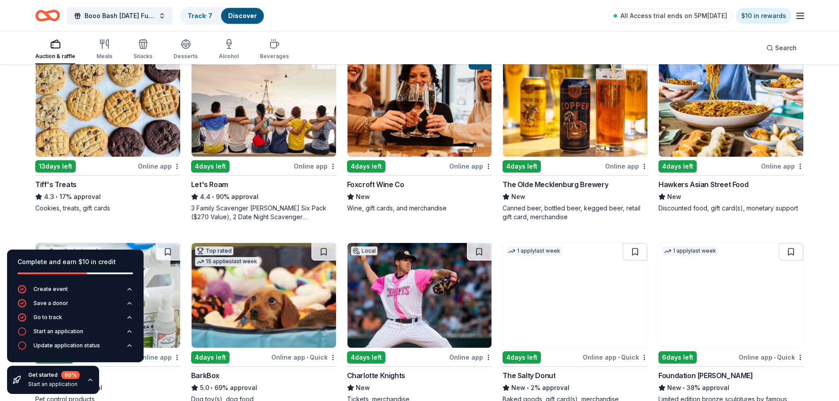
scroll to position [308, 0]
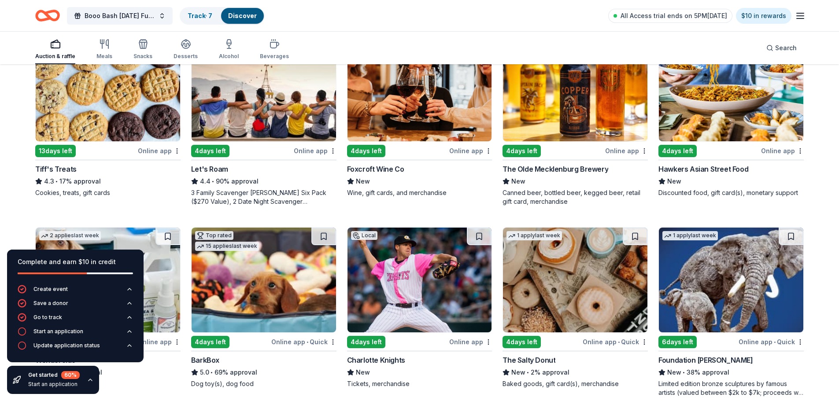
click at [155, 156] on div "Online app" at bounding box center [159, 150] width 43 height 11
click at [152, 119] on img at bounding box center [108, 89] width 144 height 105
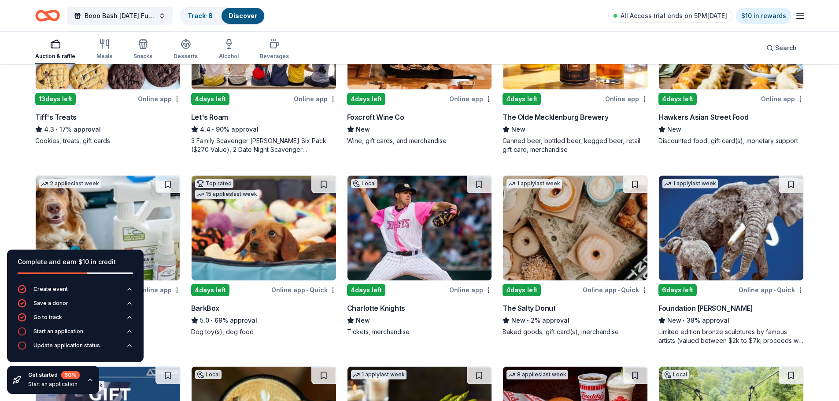
scroll to position [352, 0]
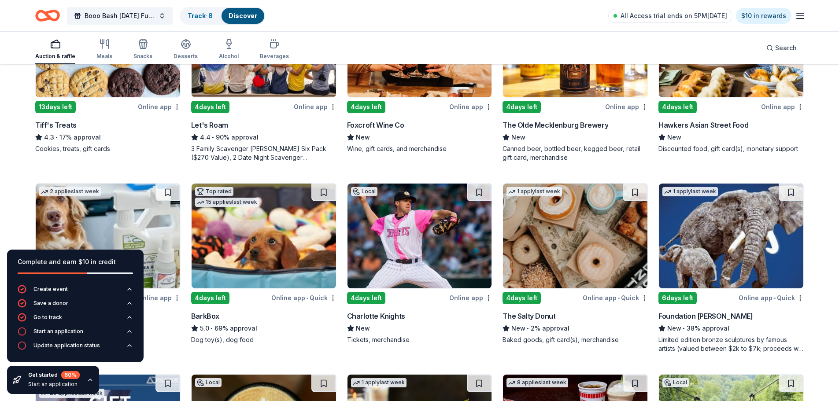
click at [619, 112] on div "Online app" at bounding box center [626, 106] width 43 height 11
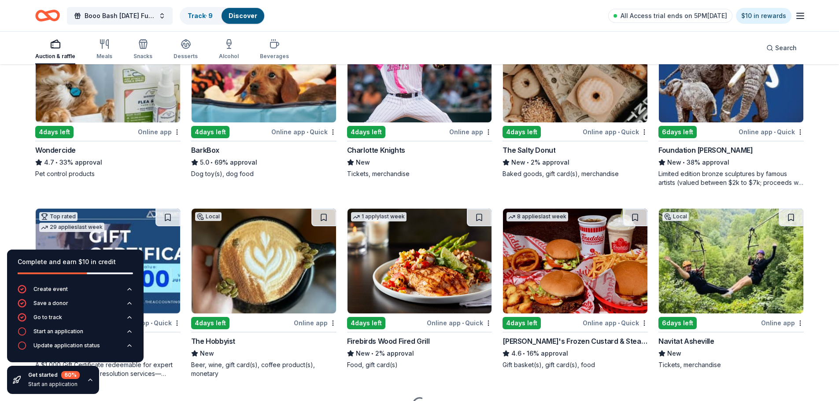
scroll to position [485, 0]
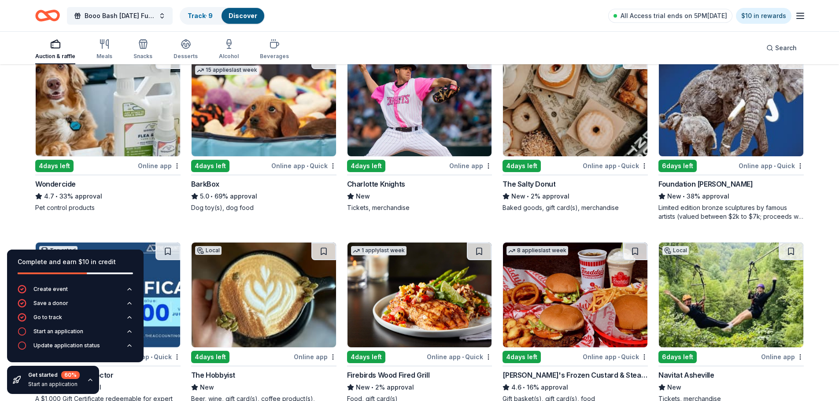
click at [461, 171] on div "Online app" at bounding box center [470, 165] width 43 height 11
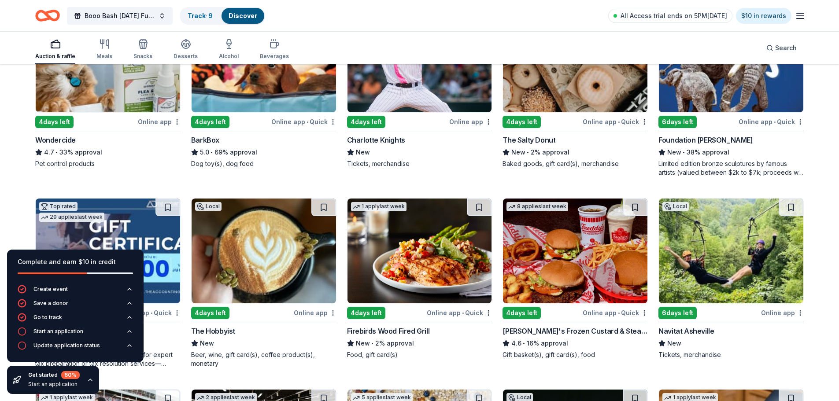
click at [619, 127] on div "Online app • Quick" at bounding box center [615, 121] width 65 height 11
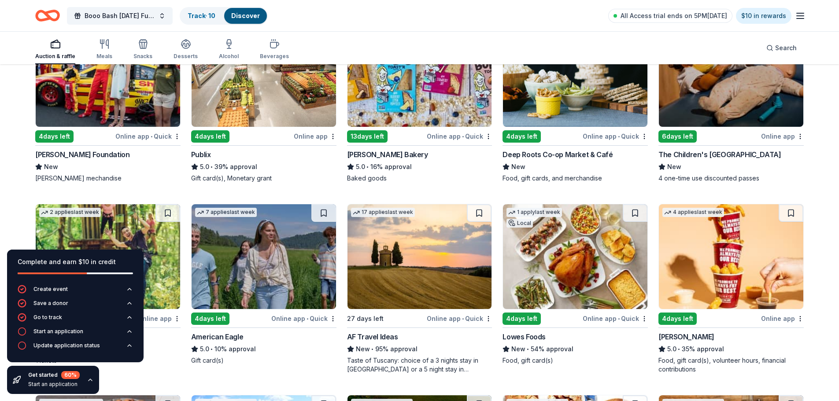
scroll to position [881, 0]
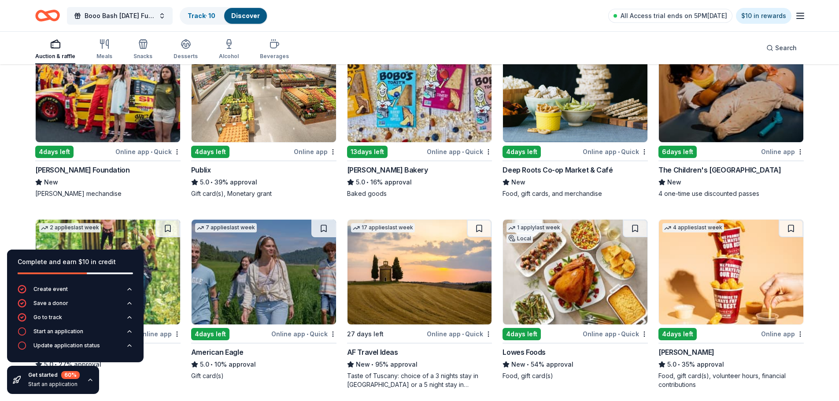
click at [476, 55] on button at bounding box center [479, 46] width 25 height 18
click at [579, 142] on img at bounding box center [575, 89] width 144 height 105
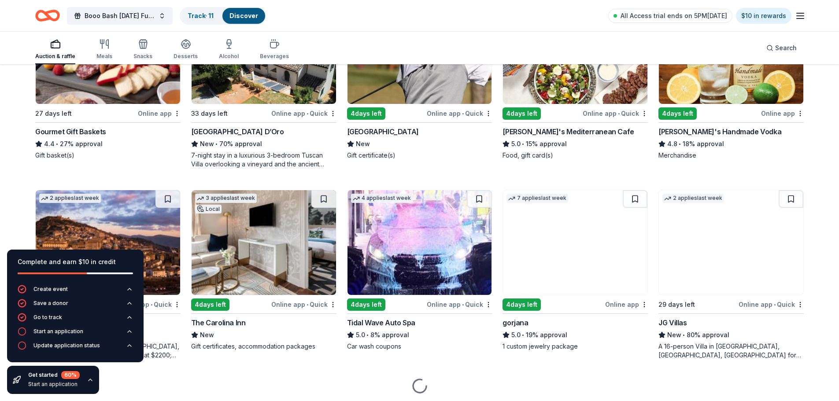
scroll to position [1277, 0]
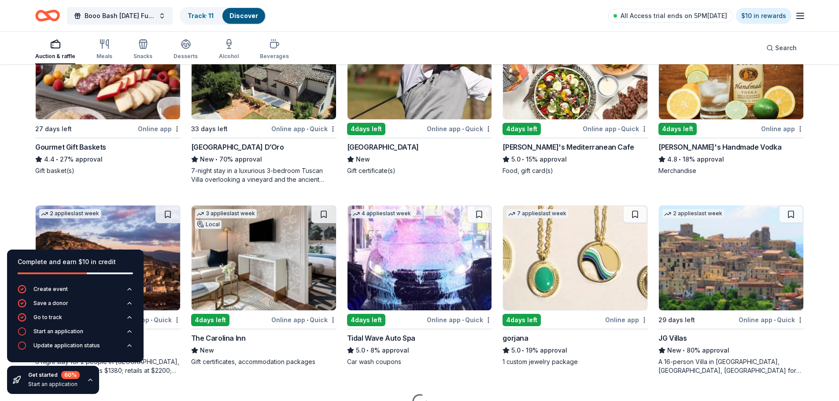
click at [244, 119] on img at bounding box center [264, 67] width 144 height 105
click at [320, 32] on button at bounding box center [323, 24] width 25 height 18
click at [781, 134] on div "Online app" at bounding box center [782, 128] width 43 height 11
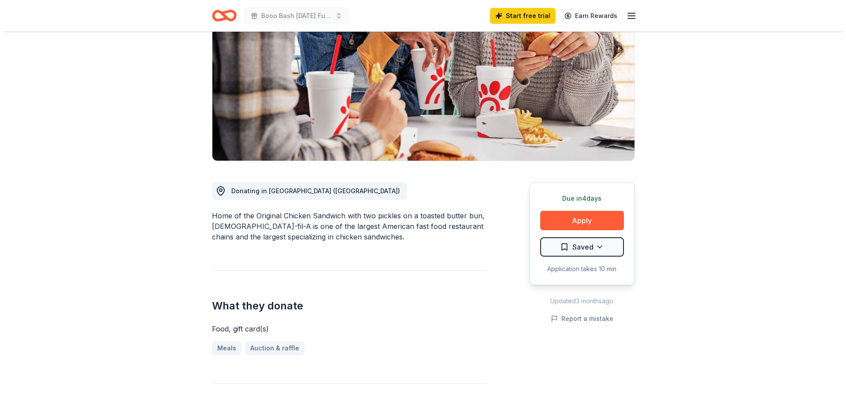
scroll to position [132, 0]
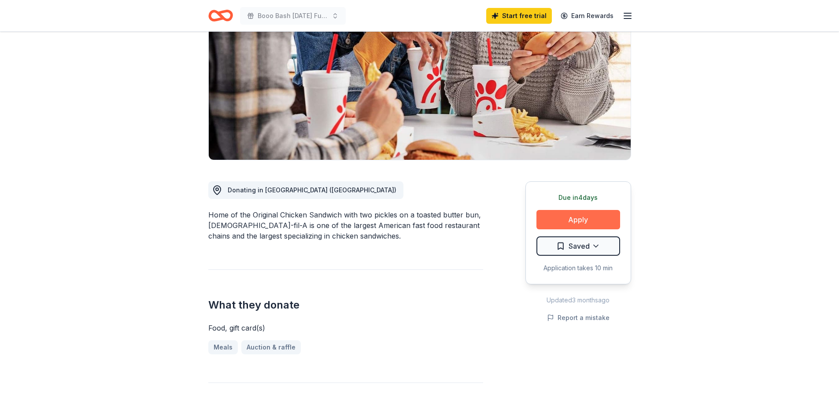
click at [560, 212] on button "Apply" at bounding box center [579, 219] width 84 height 19
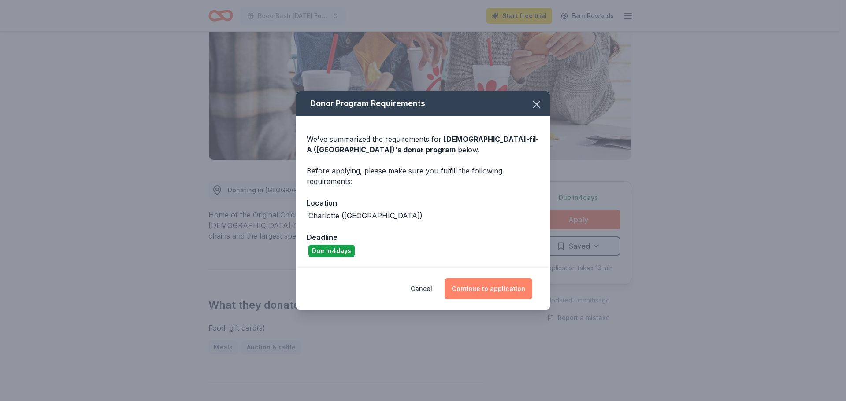
click at [507, 292] on button "Continue to application" at bounding box center [488, 288] width 88 height 21
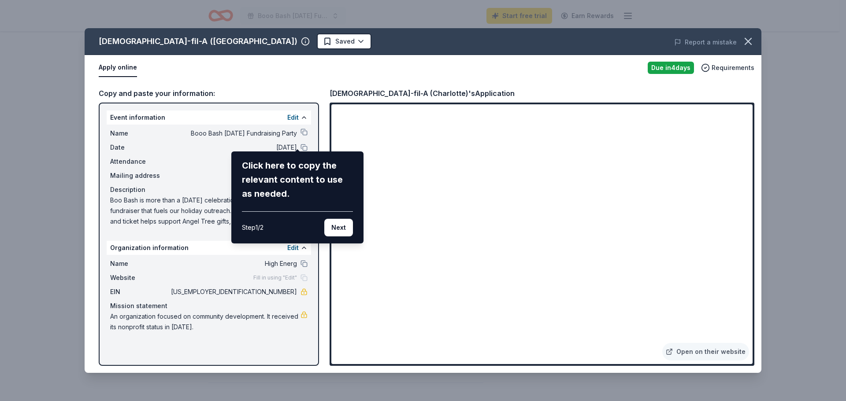
click at [335, 234] on button "Next" at bounding box center [338, 228] width 29 height 18
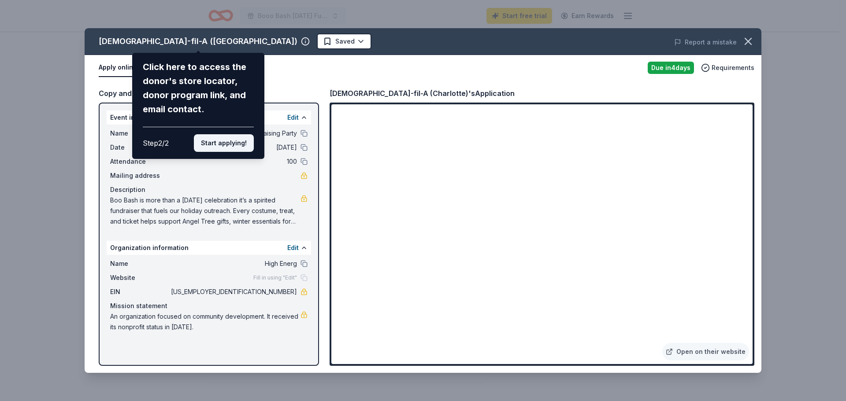
click at [210, 152] on button "Start applying!" at bounding box center [224, 143] width 60 height 18
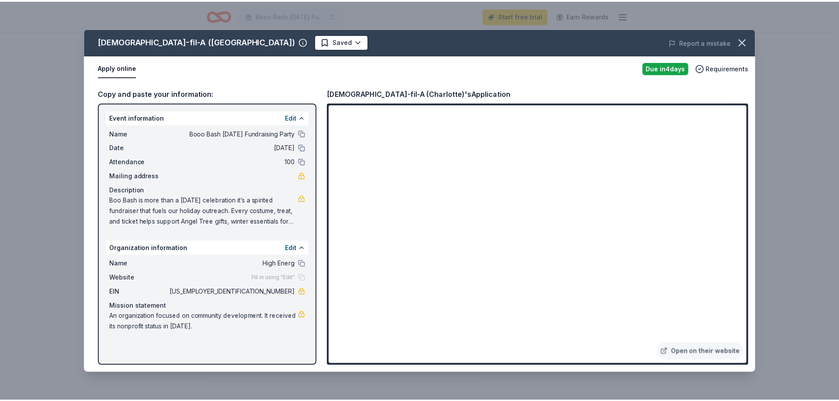
scroll to position [0, 0]
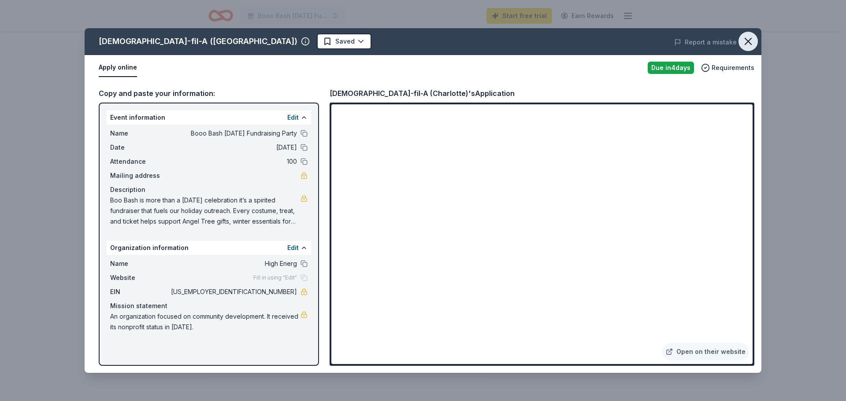
click at [743, 41] on icon "button" at bounding box center [748, 41] width 12 height 12
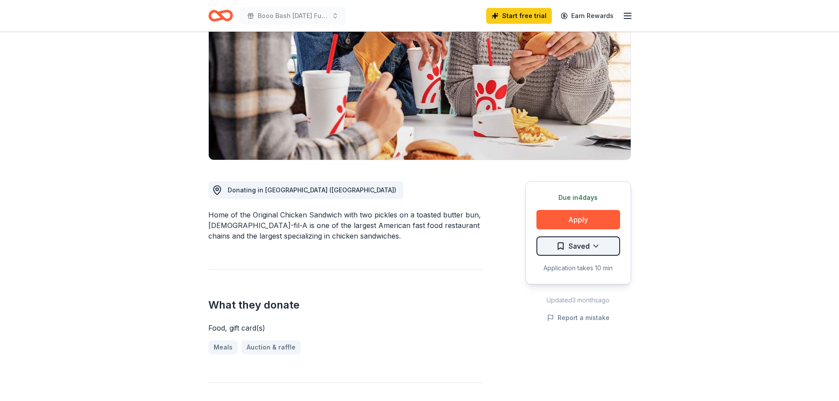
click at [580, 241] on html "Booo Bash Halloween Fundraising Party Start free trial Earn Rewards Due in 4 da…" at bounding box center [419, 68] width 839 height 401
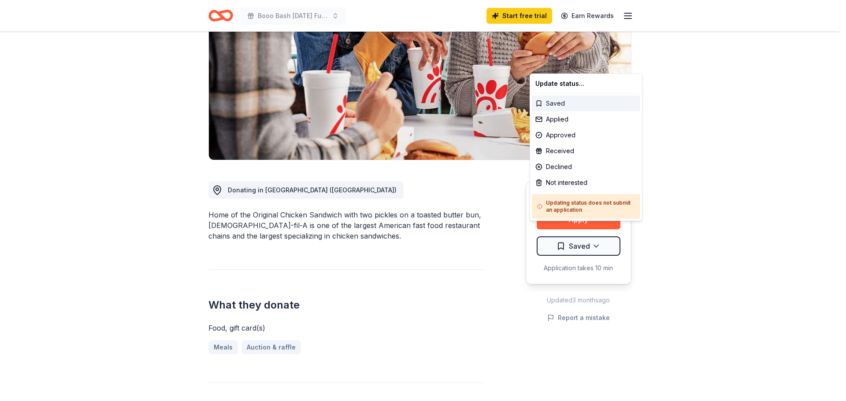
click at [558, 107] on div "Saved" at bounding box center [586, 104] width 108 height 16
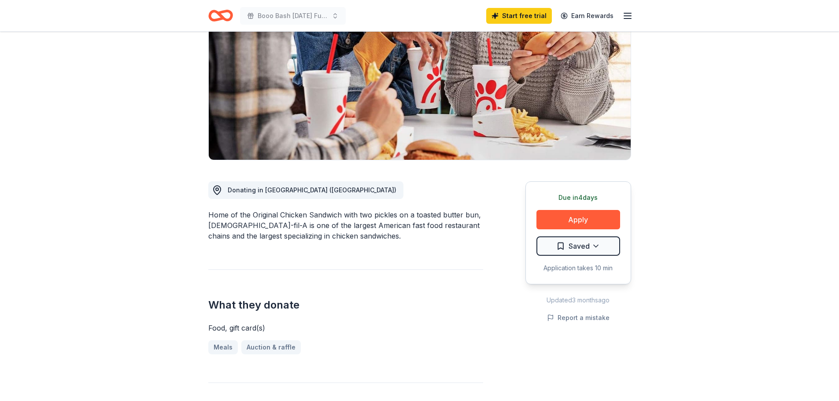
click at [385, 257] on div "Donating in Charlotte (NC) Home of the Original Chicken Sandwich with two pickl…" at bounding box center [345, 357] width 275 height 394
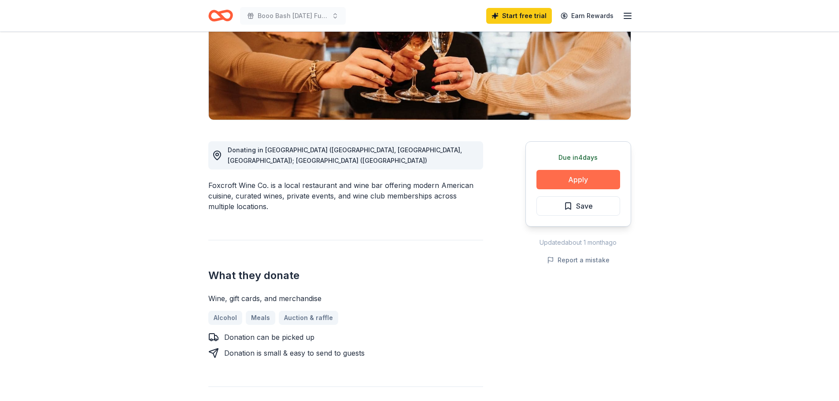
scroll to position [132, 0]
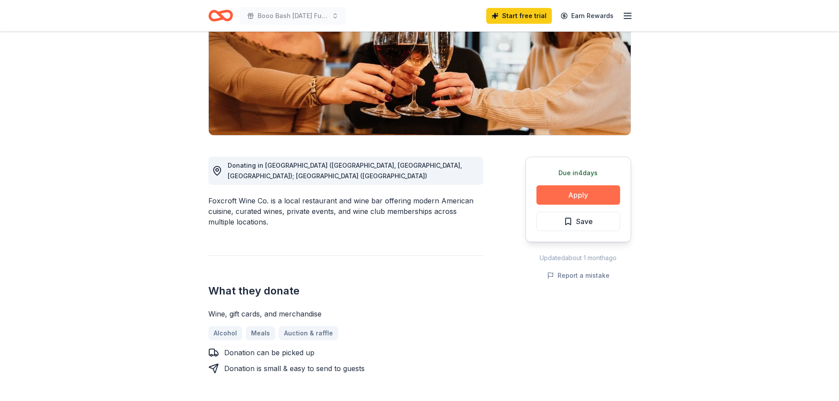
click at [596, 205] on button "Apply" at bounding box center [579, 194] width 84 height 19
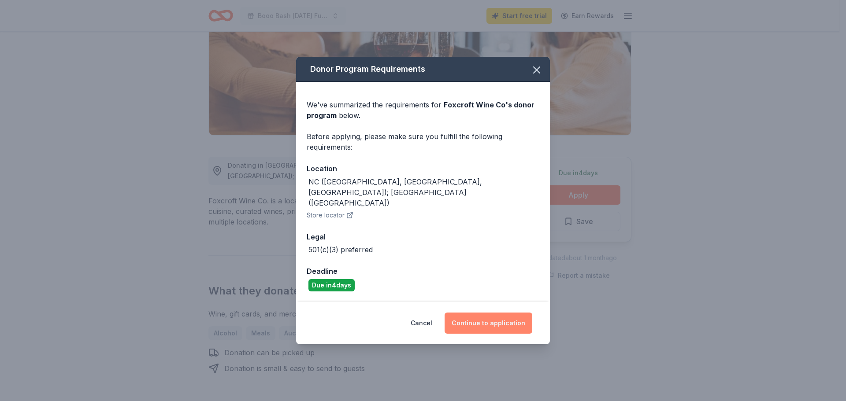
click at [482, 317] on button "Continue to application" at bounding box center [488, 323] width 88 height 21
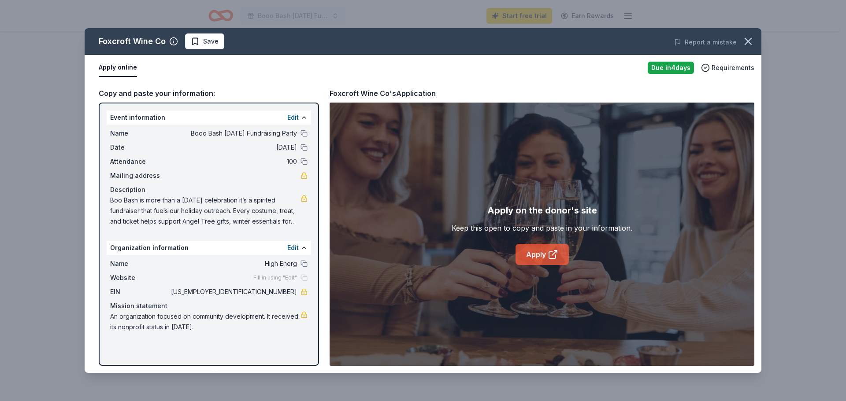
click at [544, 259] on link "Apply" at bounding box center [541, 254] width 53 height 21
click at [744, 39] on icon "button" at bounding box center [748, 41] width 12 height 12
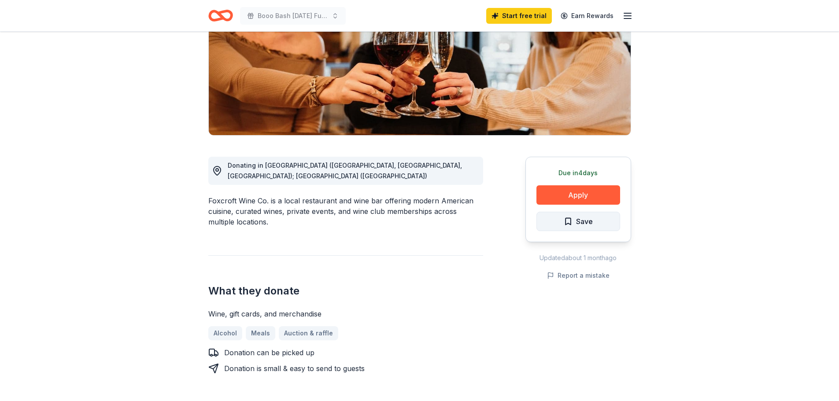
click at [577, 227] on span "Save" at bounding box center [584, 221] width 17 height 11
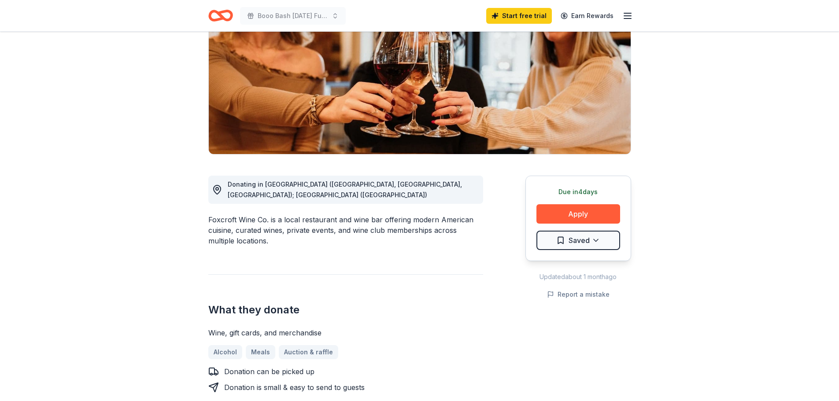
scroll to position [44, 0]
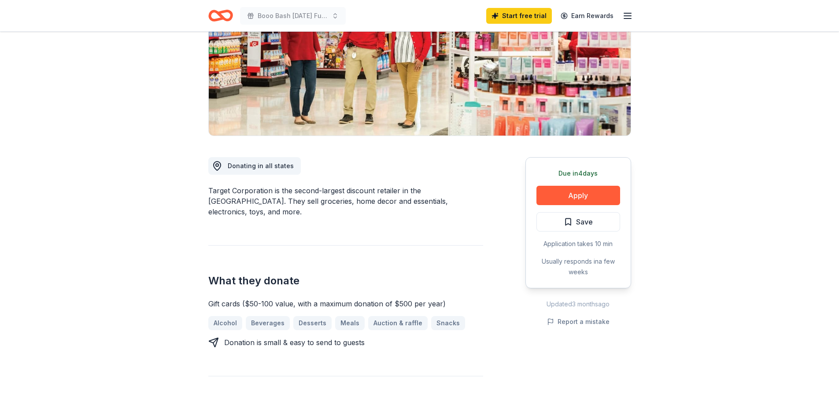
scroll to position [132, 0]
click at [549, 205] on button "Apply" at bounding box center [579, 194] width 84 height 19
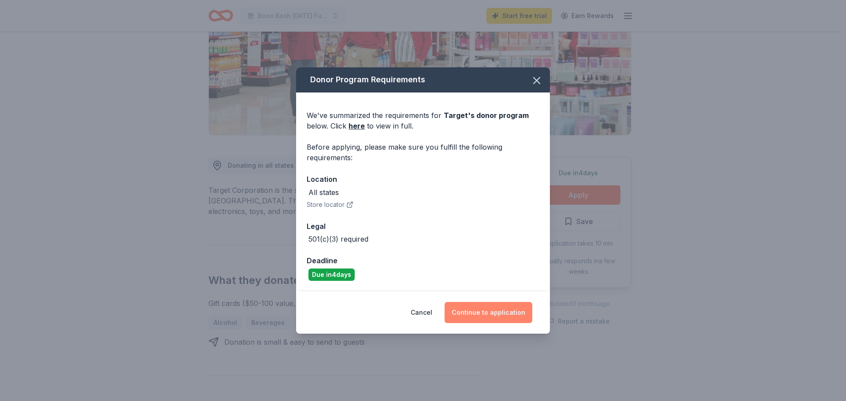
click at [500, 317] on button "Continue to application" at bounding box center [488, 312] width 88 height 21
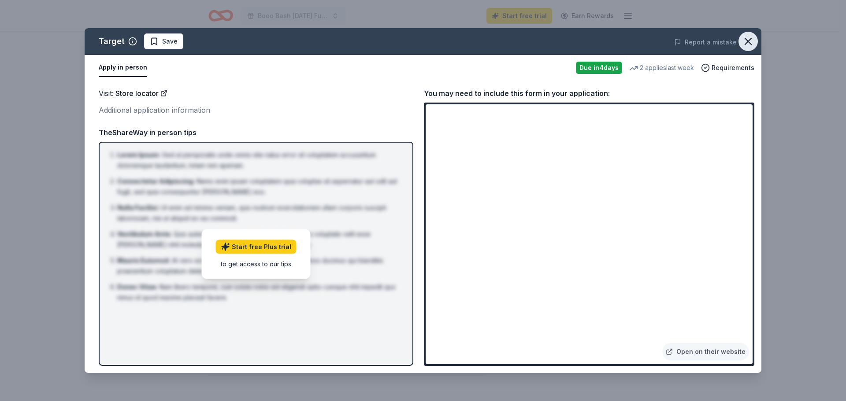
click at [742, 40] on icon "button" at bounding box center [748, 41] width 12 height 12
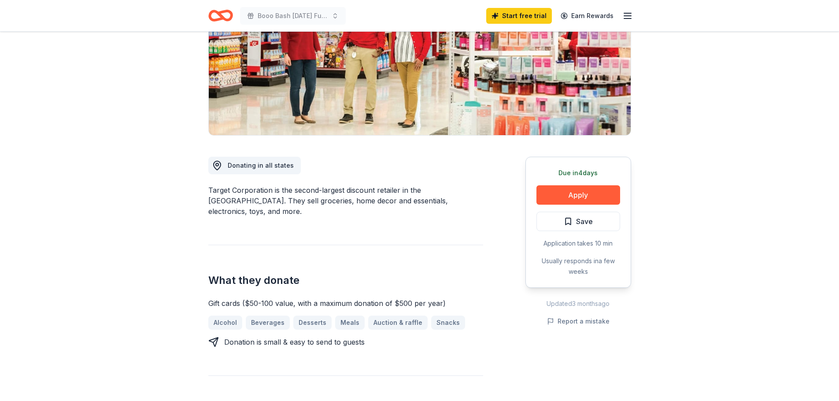
click at [576, 227] on span "Save" at bounding box center [584, 221] width 17 height 11
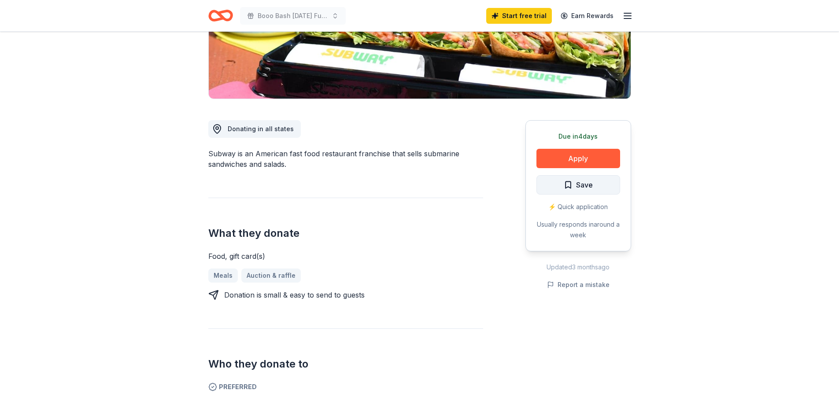
scroll to position [176, 0]
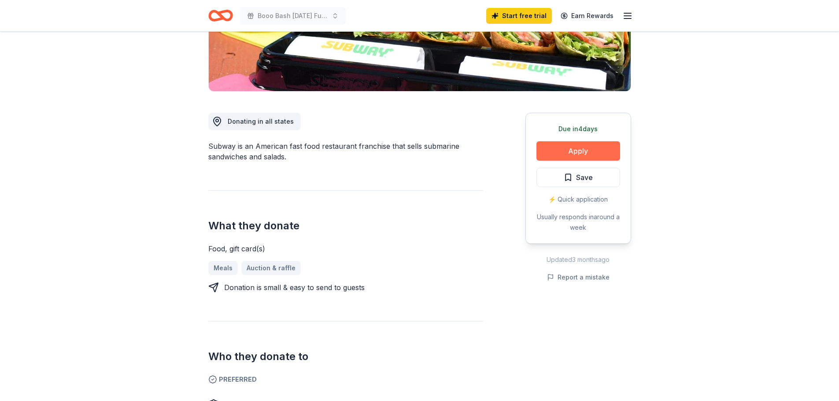
click at [579, 161] on button "Apply" at bounding box center [579, 150] width 84 height 19
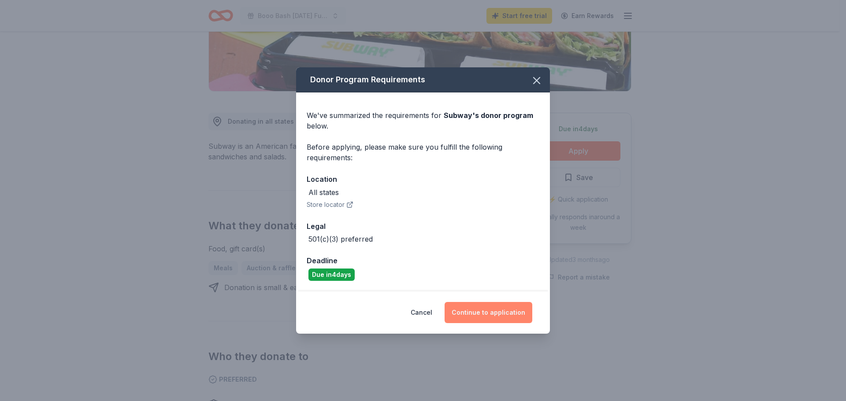
click at [494, 320] on button "Continue to application" at bounding box center [488, 312] width 88 height 21
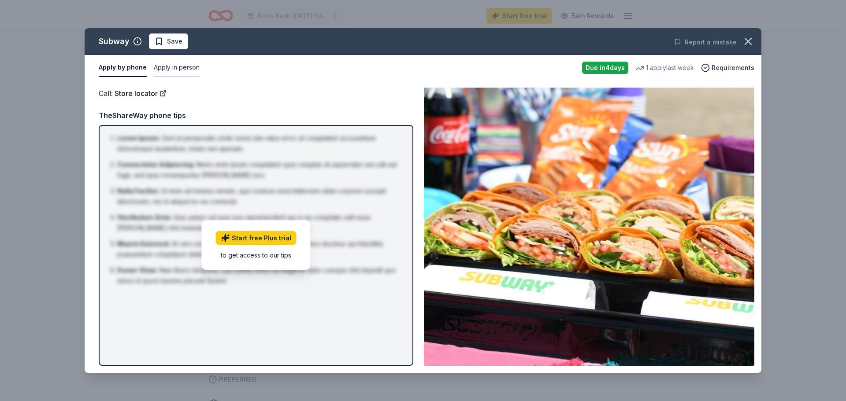
click at [174, 69] on button "Apply in person" at bounding box center [177, 68] width 46 height 19
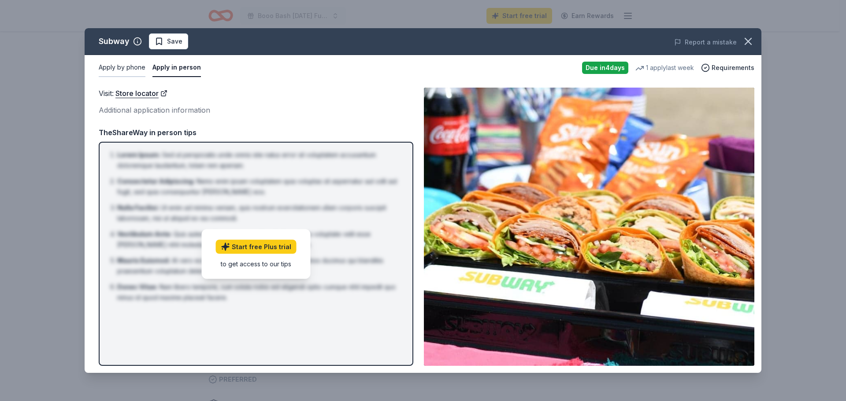
click at [119, 70] on button "Apply by phone" at bounding box center [122, 68] width 47 height 19
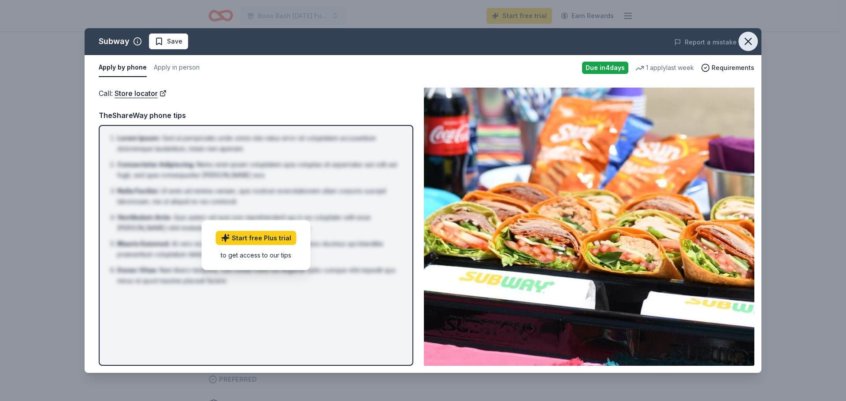
click at [747, 42] on icon "button" at bounding box center [748, 41] width 12 height 12
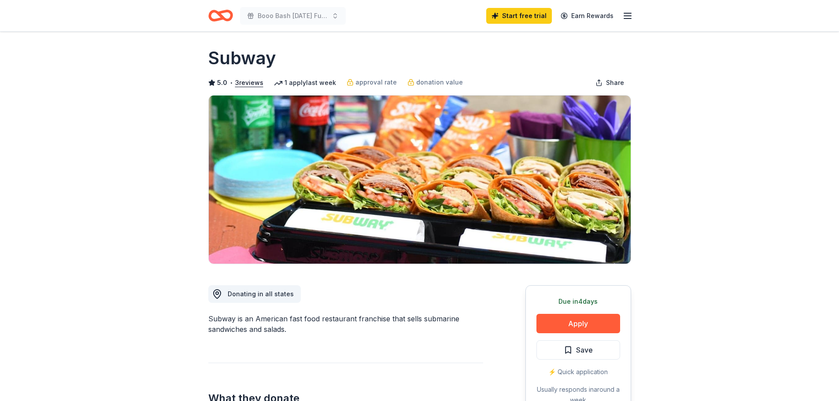
scroll to position [0, 0]
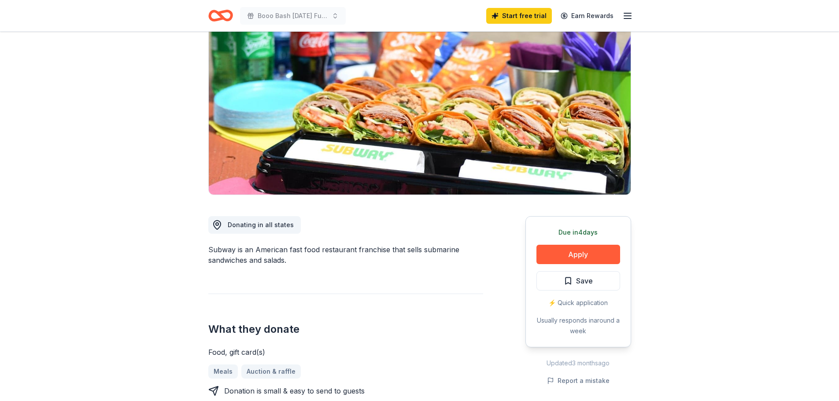
scroll to position [88, 0]
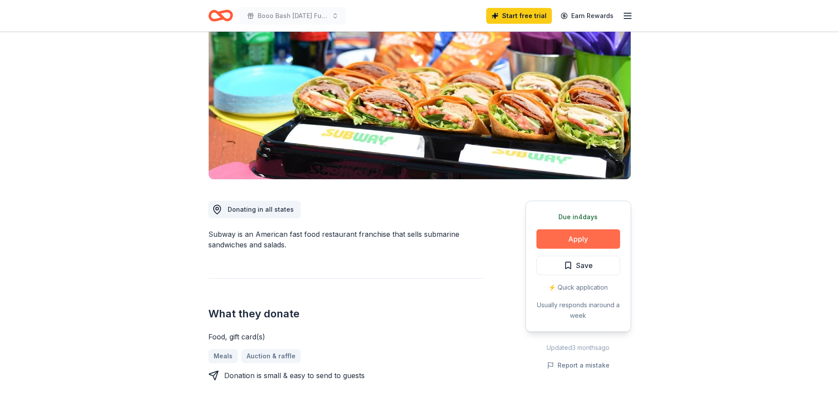
click at [585, 249] on button "Apply" at bounding box center [579, 238] width 84 height 19
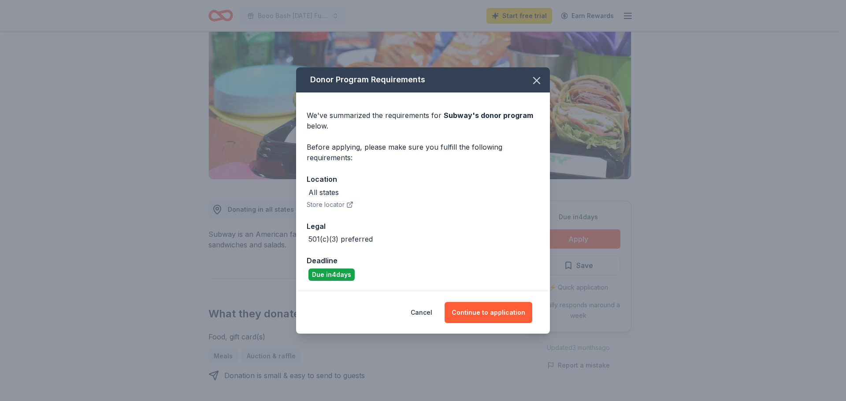
click at [346, 204] on icon "button" at bounding box center [349, 204] width 7 height 7
click at [498, 312] on button "Continue to application" at bounding box center [488, 312] width 88 height 21
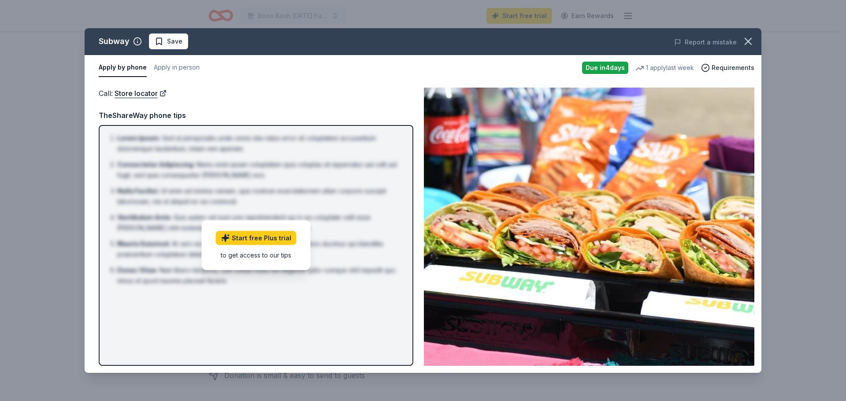
click at [600, 68] on div "Due [DATE]" at bounding box center [605, 68] width 46 height 12
click at [251, 201] on li "Nulla Facilisi : Ut enim ad minima veniam, quis nostrum exercitationem ullam co…" at bounding box center [258, 196] width 283 height 21
click at [744, 42] on icon "button" at bounding box center [748, 41] width 12 height 12
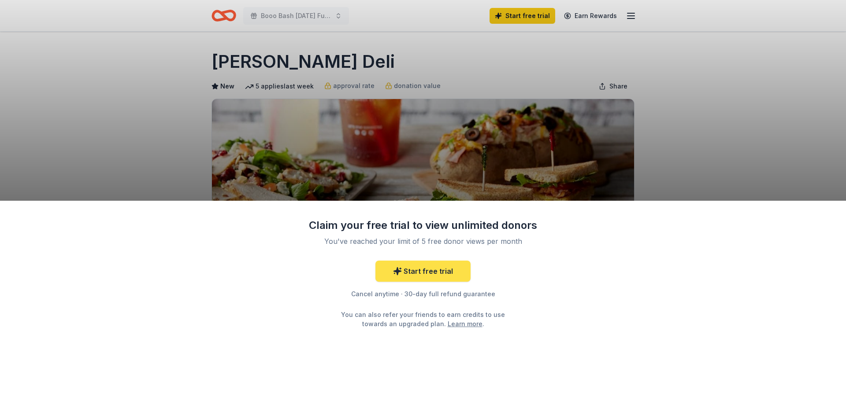
click at [434, 282] on link "Start free trial" at bounding box center [422, 271] width 95 height 21
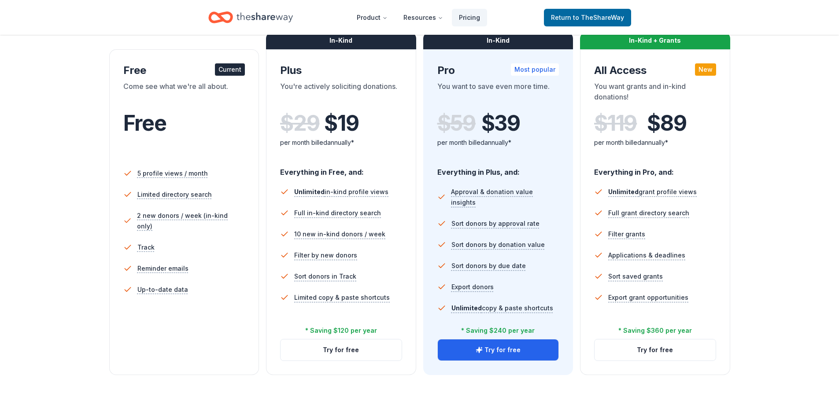
scroll to position [132, 0]
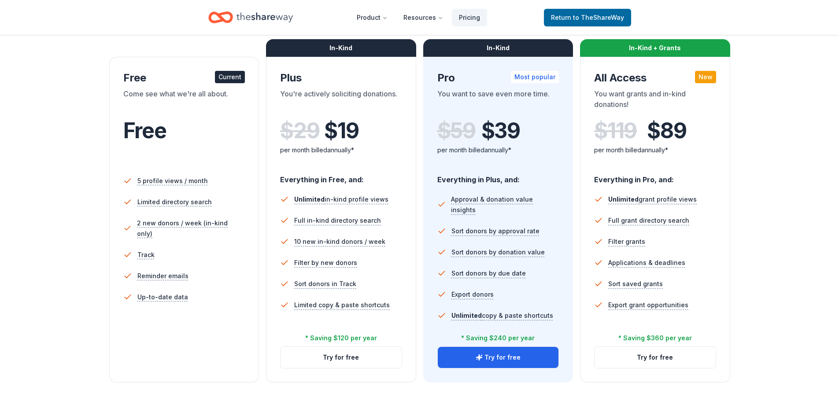
click at [659, 56] on div "In-Kind + Grants" at bounding box center [655, 48] width 150 height 18
click at [645, 57] on div "In-Kind + Grants" at bounding box center [655, 48] width 150 height 18
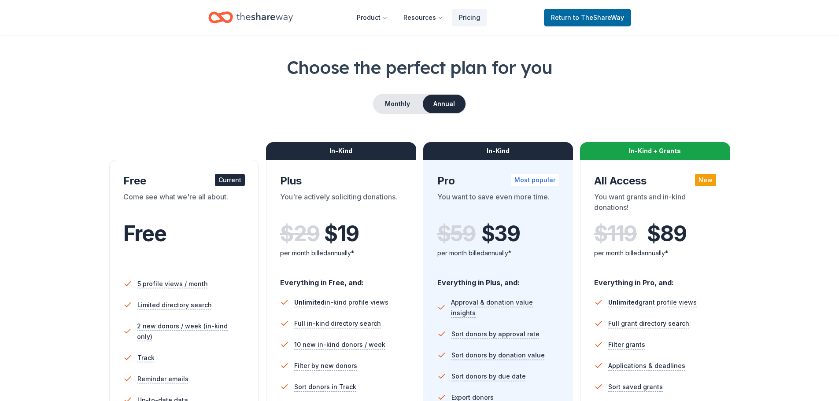
scroll to position [88, 0]
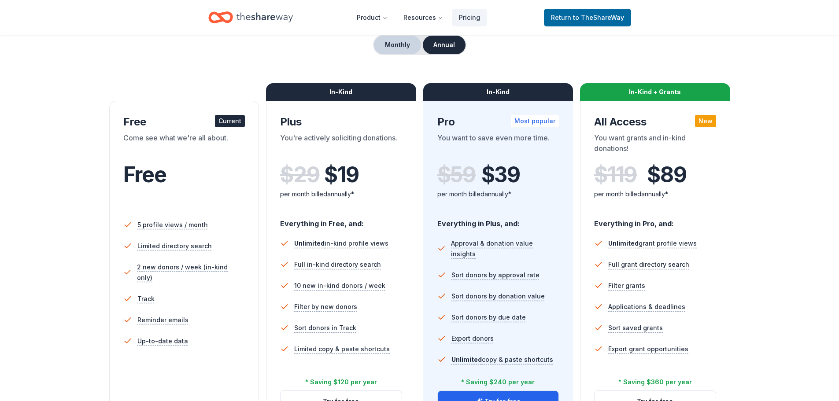
click at [377, 50] on button "Monthly" at bounding box center [397, 45] width 47 height 19
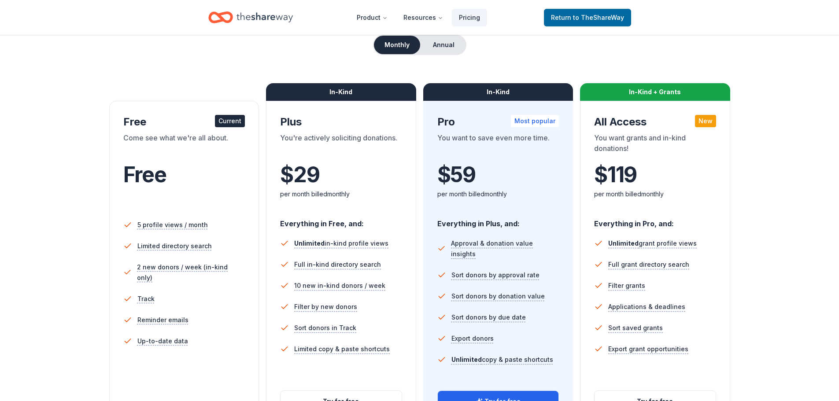
click at [639, 99] on div "In-Kind + Grants" at bounding box center [655, 92] width 150 height 18
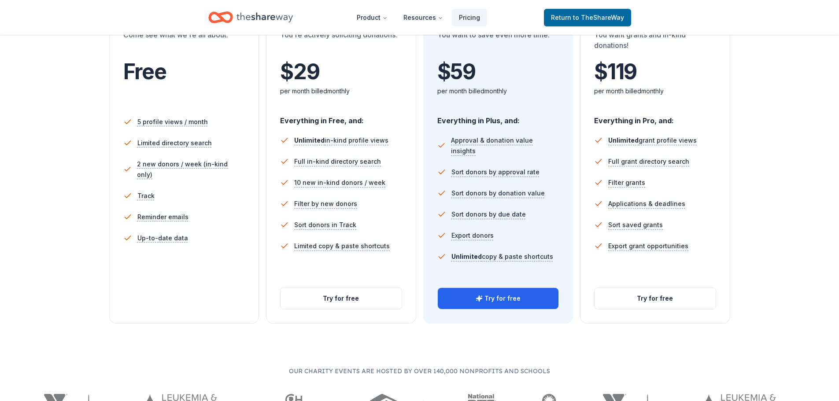
scroll to position [176, 0]
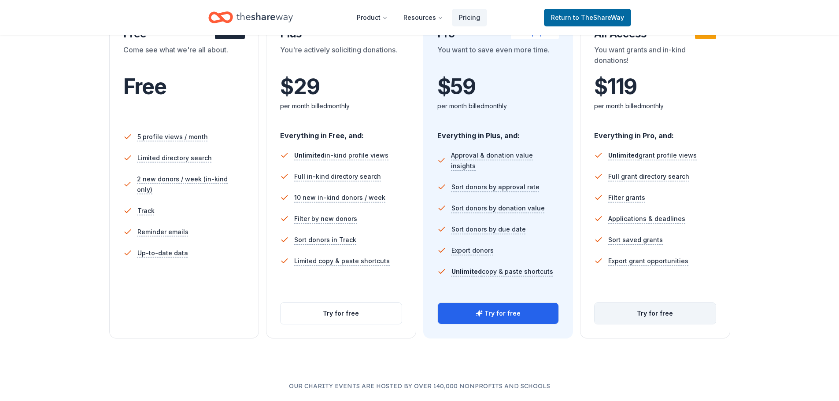
click at [644, 324] on button "Try for free" at bounding box center [655, 313] width 121 height 21
click at [661, 324] on button "Try for free" at bounding box center [655, 313] width 121 height 21
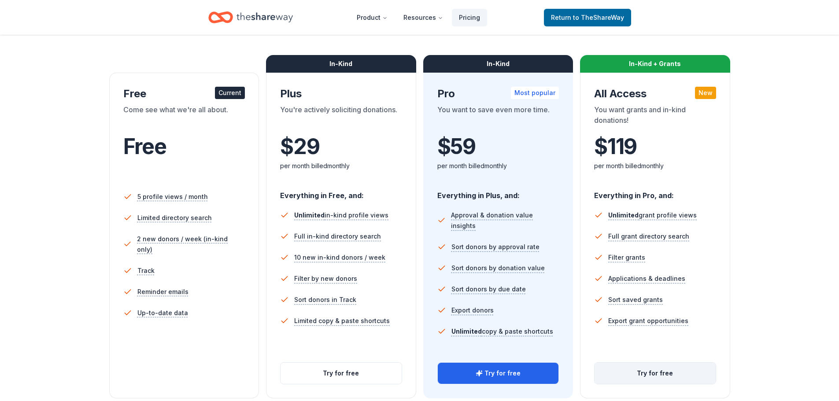
scroll to position [88, 0]
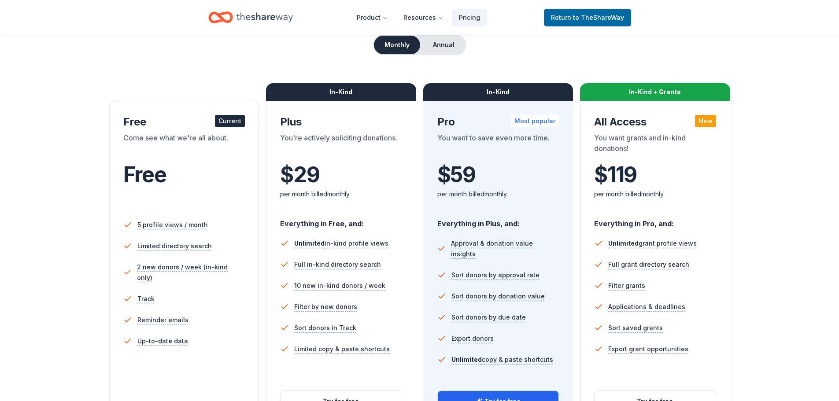
click at [635, 98] on div "In-Kind + Grants" at bounding box center [655, 92] width 150 height 18
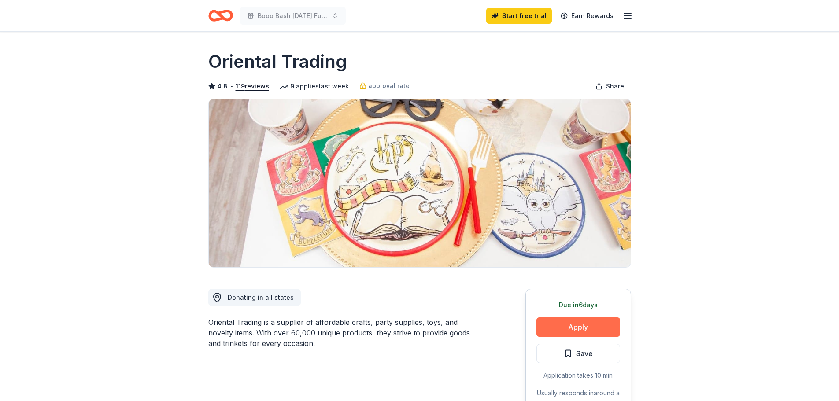
click at [575, 337] on button "Apply" at bounding box center [579, 327] width 84 height 19
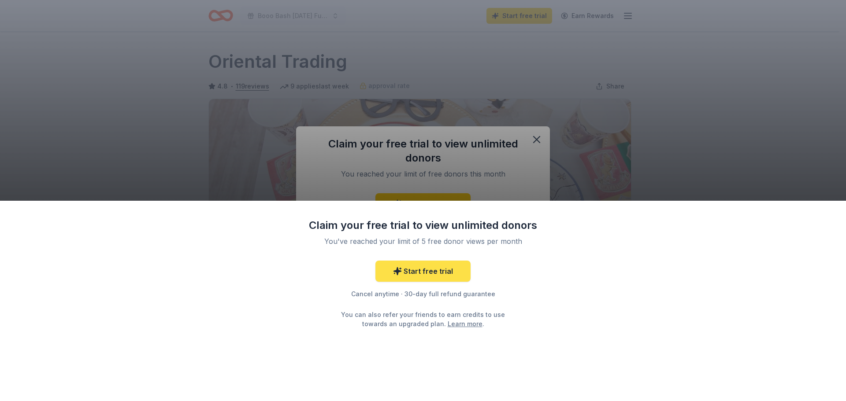
click at [436, 282] on link "Start free trial" at bounding box center [422, 271] width 95 height 21
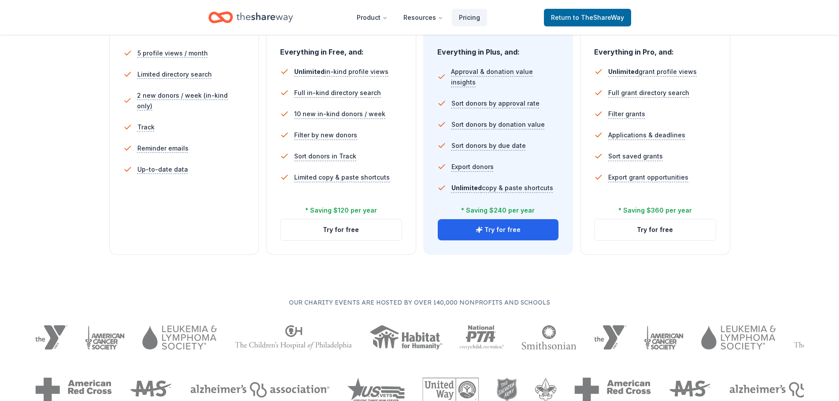
scroll to position [264, 0]
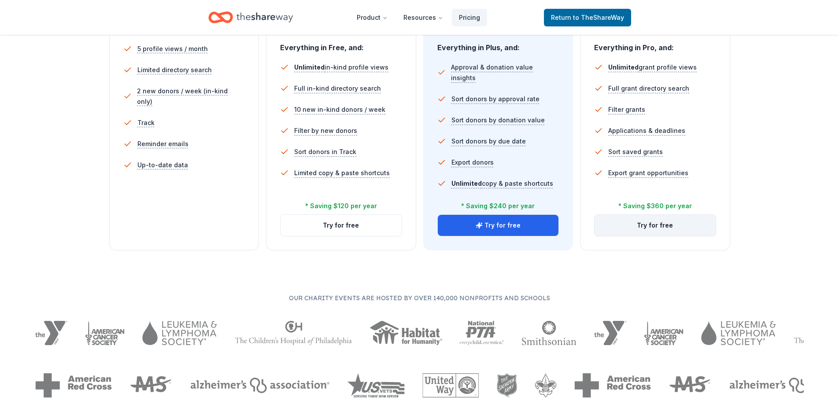
click at [642, 236] on button "Try for free" at bounding box center [655, 225] width 121 height 21
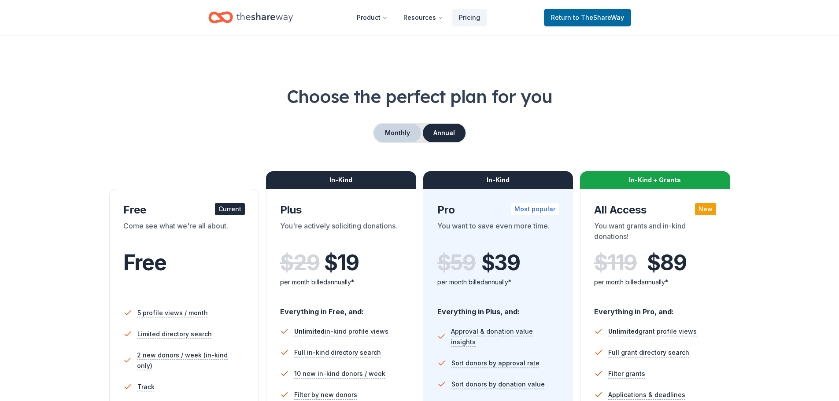
click at [402, 136] on button "Monthly" at bounding box center [397, 133] width 47 height 19
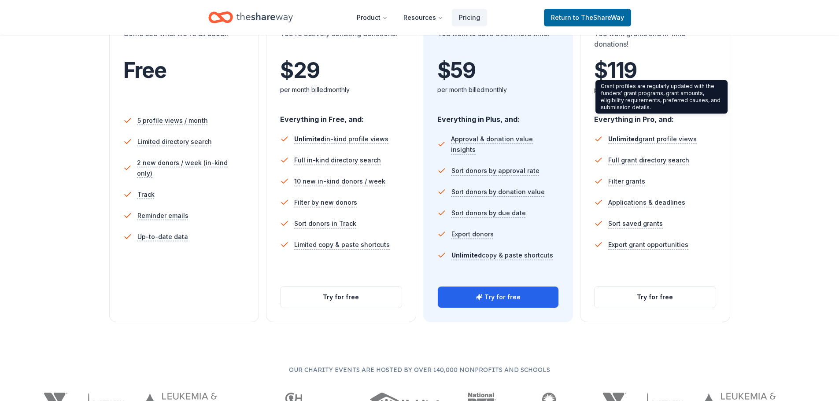
scroll to position [220, 0]
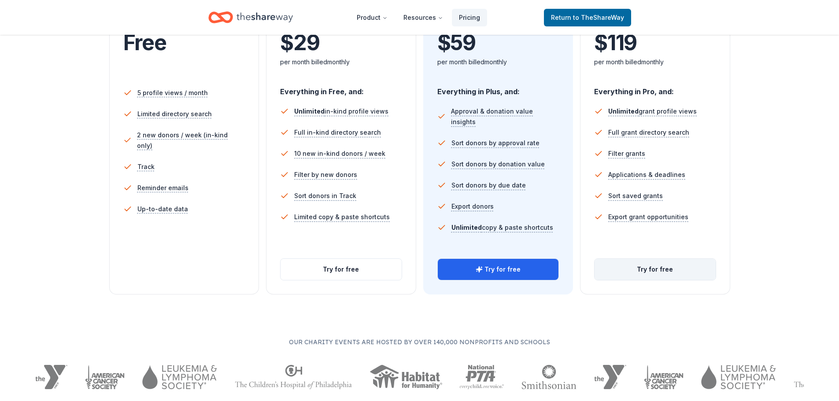
click at [655, 280] on button "Try for free" at bounding box center [655, 269] width 121 height 21
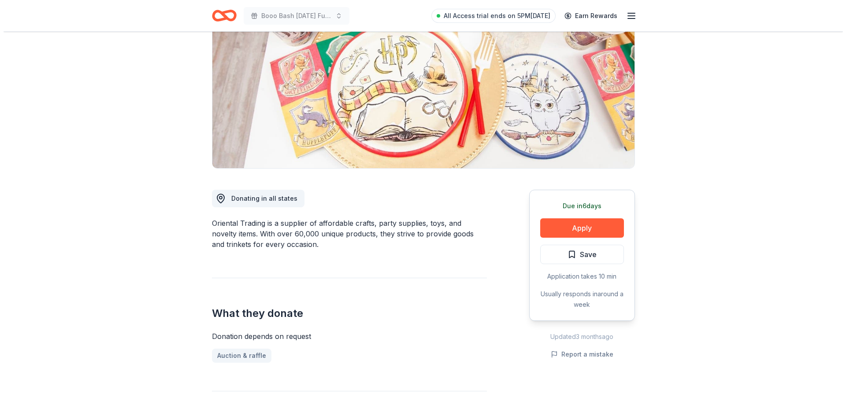
scroll to position [88, 0]
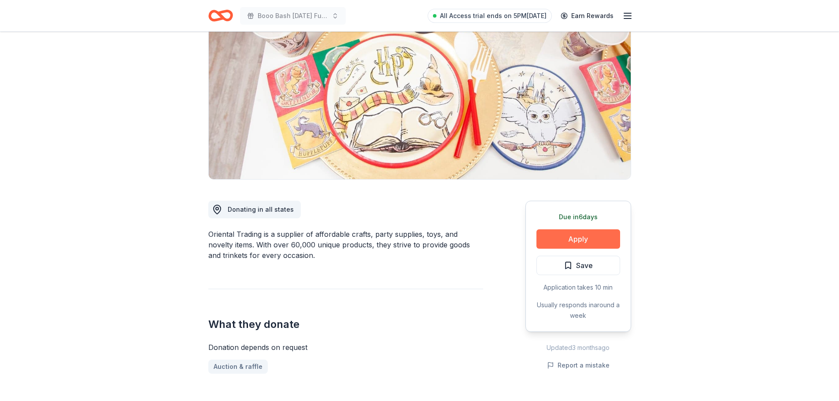
click at [582, 249] on button "Apply" at bounding box center [579, 238] width 84 height 19
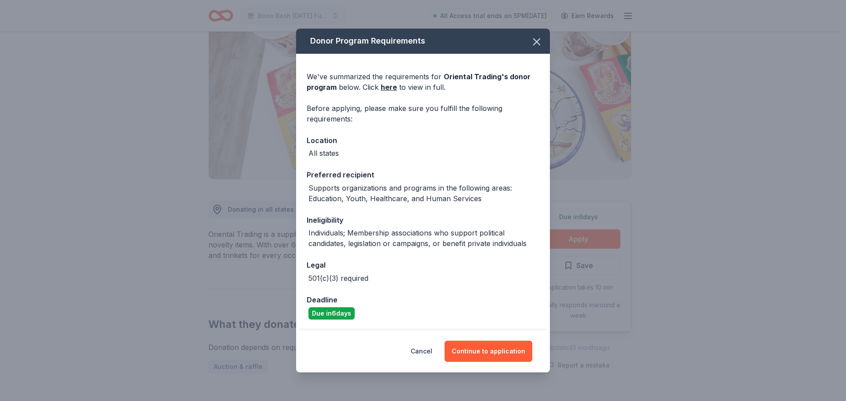
scroll to position [18, 0]
click at [494, 358] on button "Continue to application" at bounding box center [488, 351] width 88 height 21
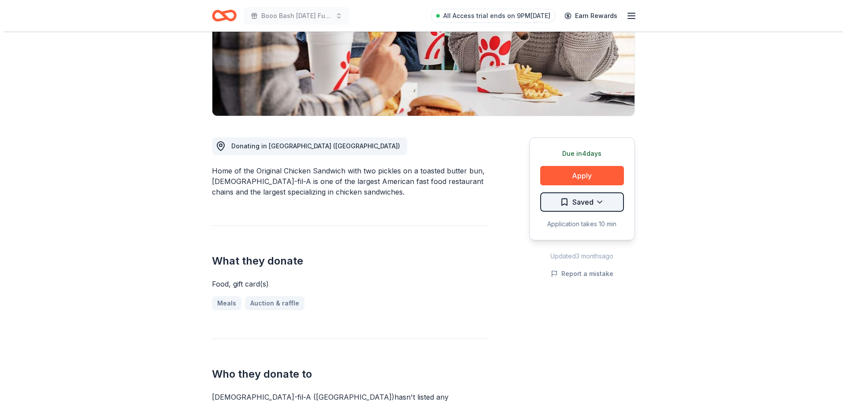
scroll to position [176, 0]
click at [594, 201] on html "Booo Bash [DATE] Fundraising Party All Access trial ends on 9PM[DATE] Earn Rewa…" at bounding box center [419, 24] width 839 height 401
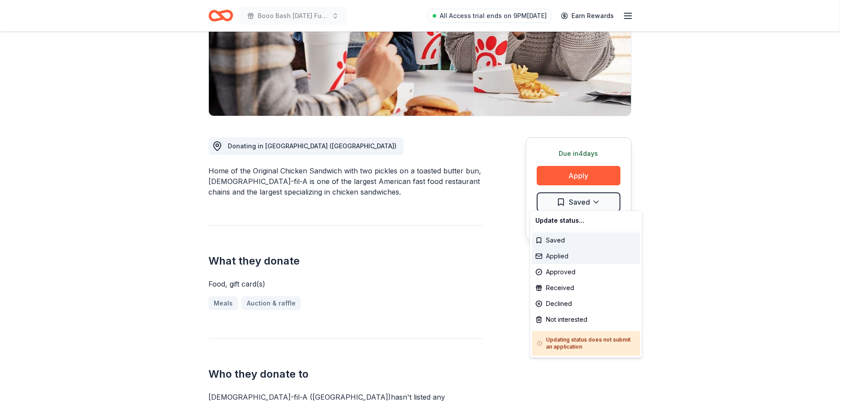
click at [555, 261] on div "Applied" at bounding box center [586, 256] width 108 height 16
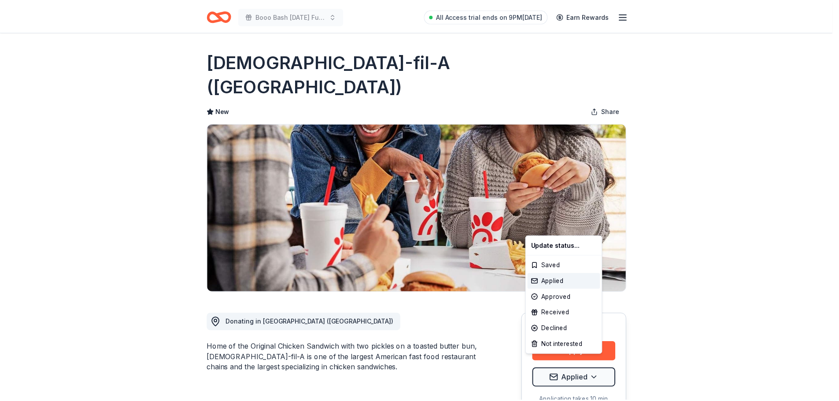
scroll to position [0, 0]
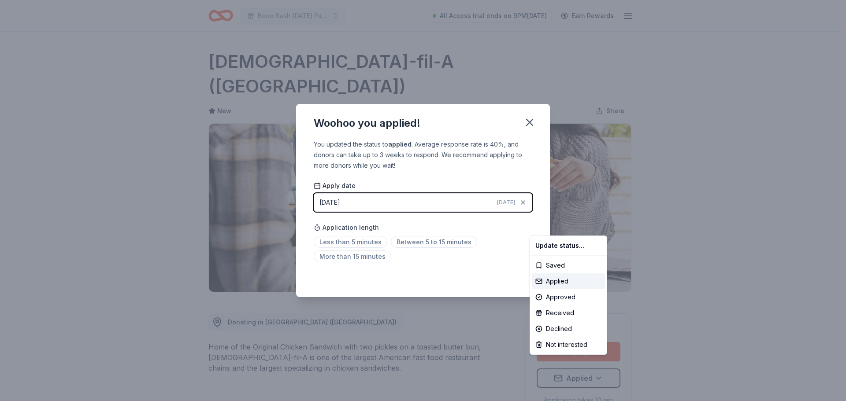
click at [353, 241] on html "Booo Bash Halloween Fundraising Party All Access trial ends on 9PM, 9/28 Earn R…" at bounding box center [423, 200] width 846 height 401
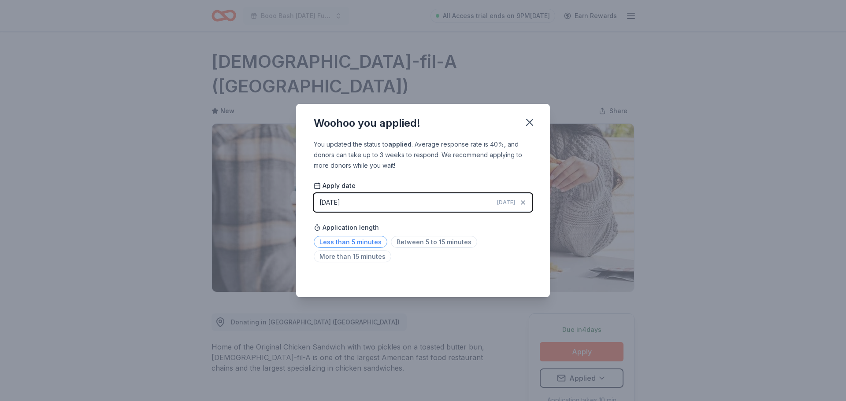
click at [335, 246] on span "Less than 5 minutes" at bounding box center [351, 242] width 74 height 12
click at [536, 118] on icon "button" at bounding box center [529, 122] width 12 height 12
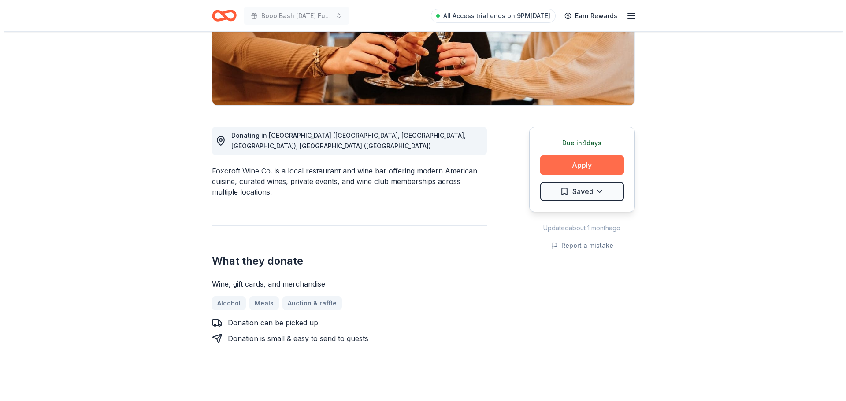
scroll to position [176, 0]
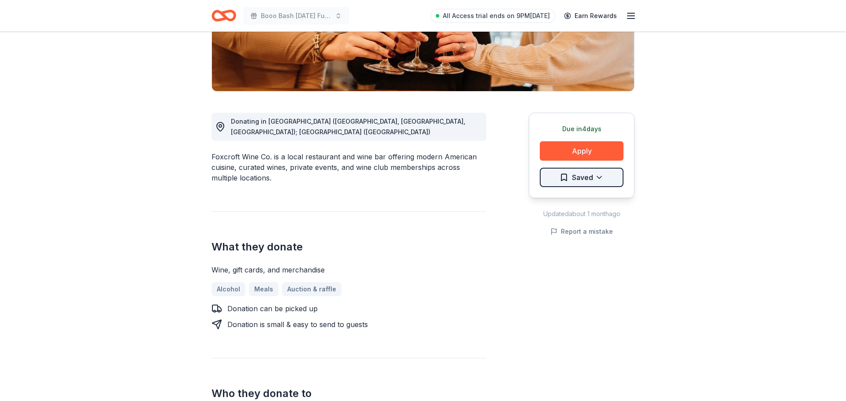
click at [599, 197] on html "Booo Bash [DATE] Fundraising Party All Access trial ends on 9PM[DATE] Earn Rewa…" at bounding box center [423, 24] width 846 height 401
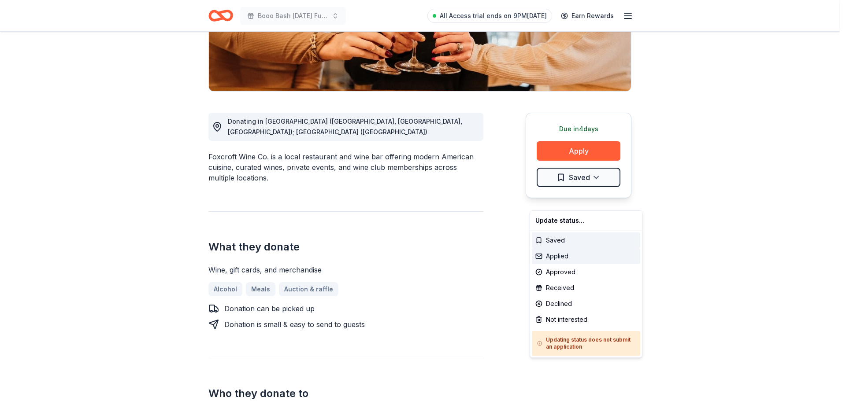
click at [569, 257] on div "Applied" at bounding box center [586, 256] width 108 height 16
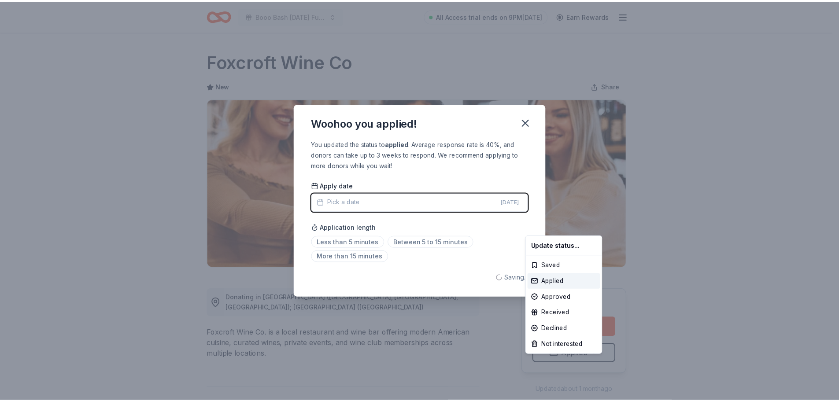
scroll to position [0, 0]
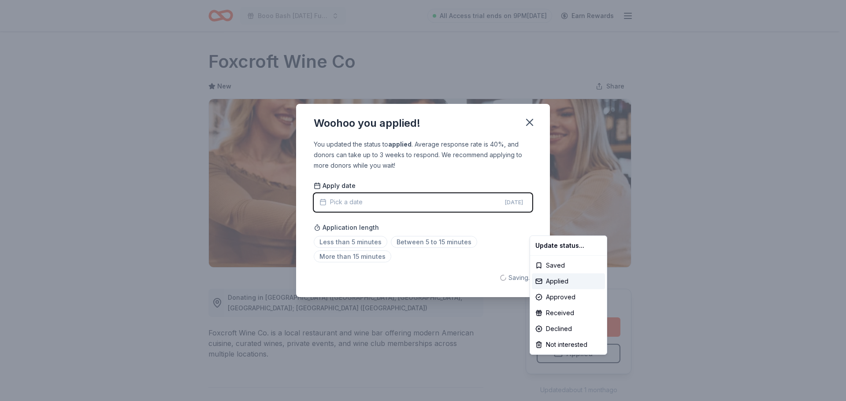
click at [337, 204] on html "Booo Bash [DATE] Fundraising Party All Access trial ends on 9PM[DATE] Earn Rewa…" at bounding box center [423, 200] width 846 height 401
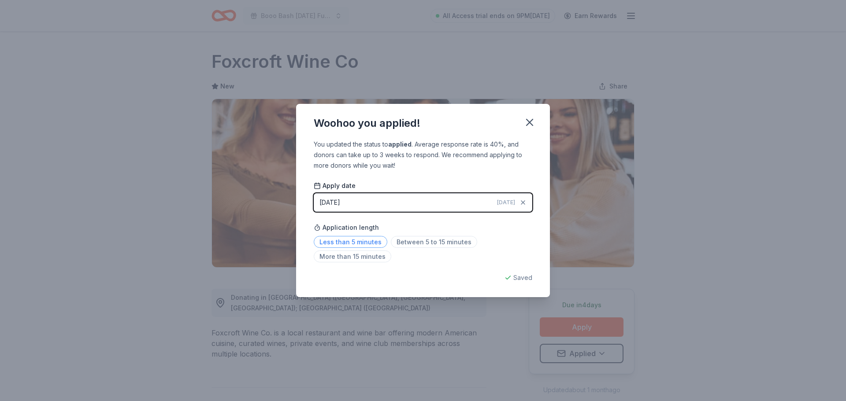
click at [349, 244] on span "Less than 5 minutes" at bounding box center [351, 242] width 74 height 12
click at [533, 119] on icon "button" at bounding box center [529, 122] width 6 height 6
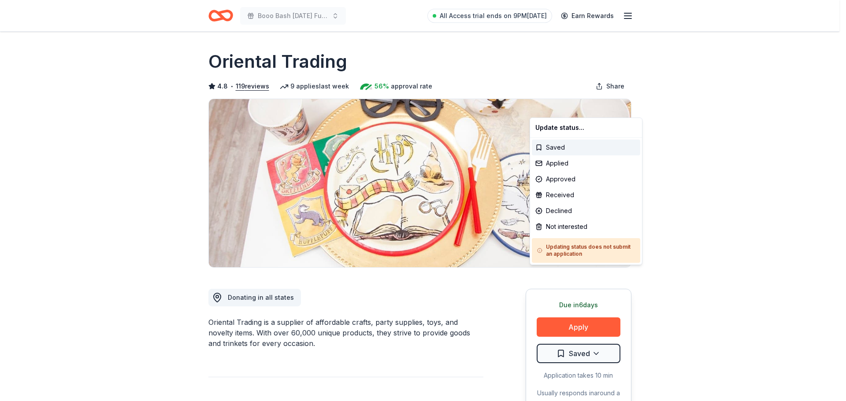
scroll to position [88, 0]
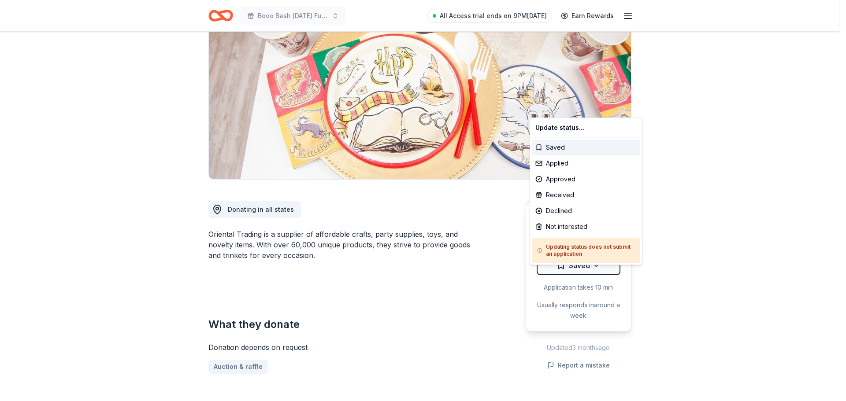
click at [562, 167] on div "Applied" at bounding box center [586, 163] width 108 height 16
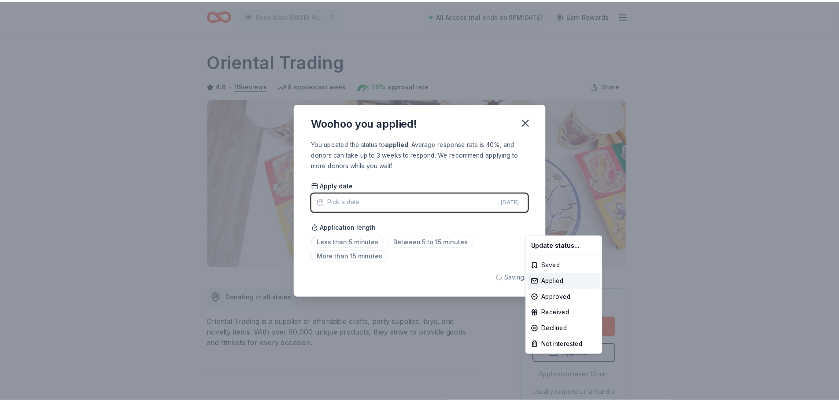
scroll to position [0, 0]
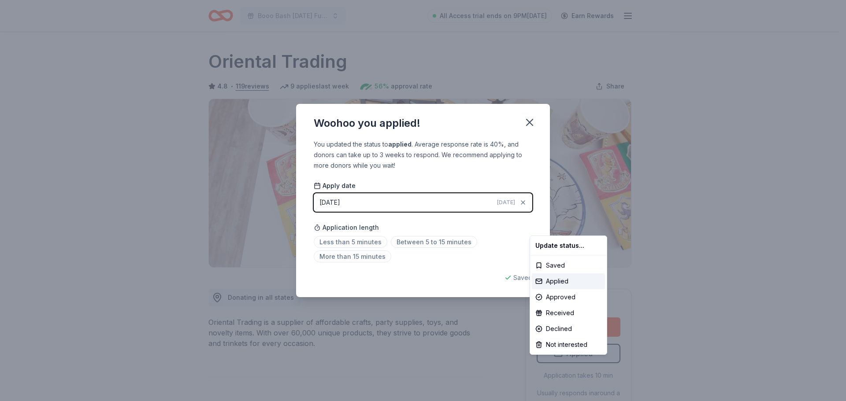
click at [347, 239] on html "Booo Bash [DATE] Fundraising Party All Access trial ends on 9PM[DATE] Earn Rewa…" at bounding box center [423, 200] width 846 height 401
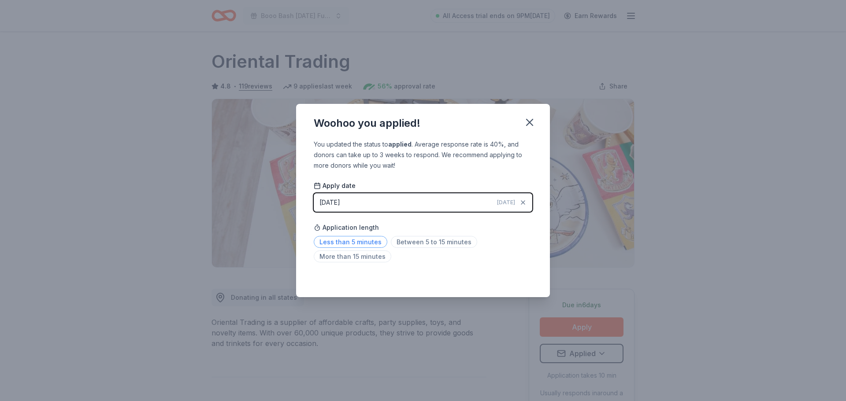
click at [365, 244] on span "Less than 5 minutes" at bounding box center [351, 242] width 74 height 12
drag, startPoint x: 537, startPoint y: 118, endPoint x: 522, endPoint y: 117, distance: 15.0
click at [533, 119] on icon "button" at bounding box center [529, 122] width 6 height 6
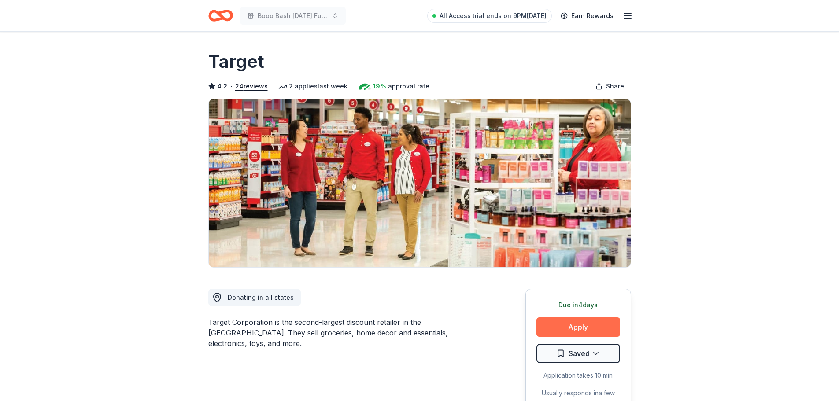
click at [584, 337] on button "Apply" at bounding box center [579, 327] width 84 height 19
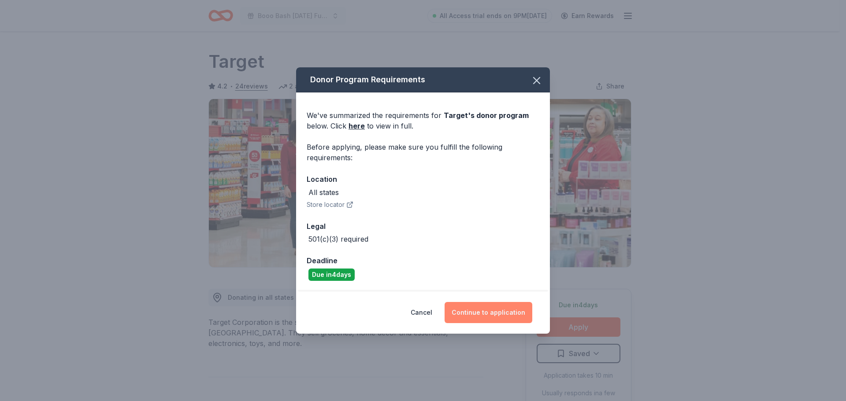
click at [512, 308] on button "Continue to application" at bounding box center [488, 312] width 88 height 21
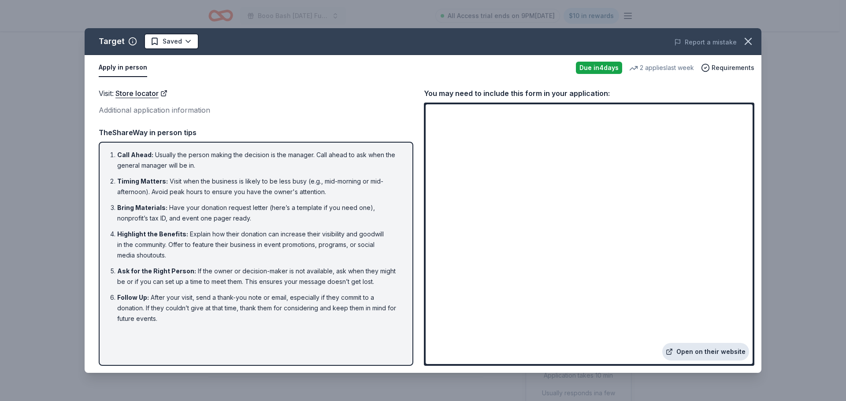
click at [689, 344] on link "Open on their website" at bounding box center [705, 352] width 87 height 18
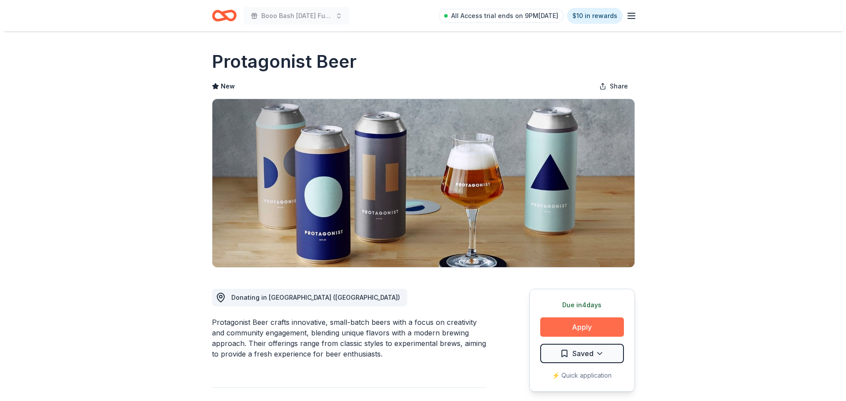
scroll to position [132, 0]
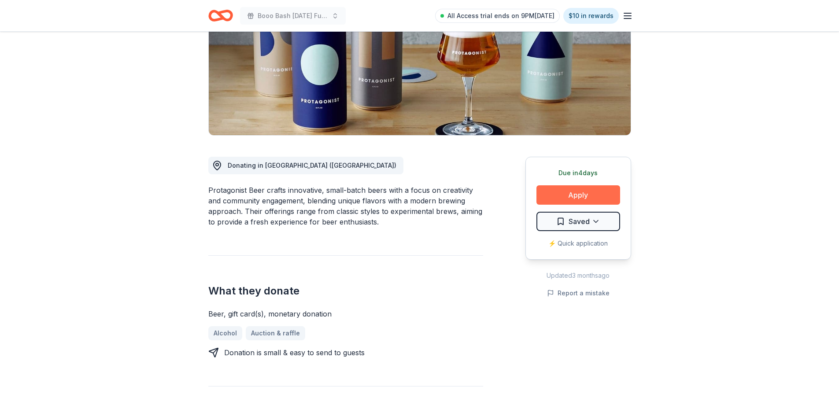
click at [559, 205] on button "Apply" at bounding box center [579, 194] width 84 height 19
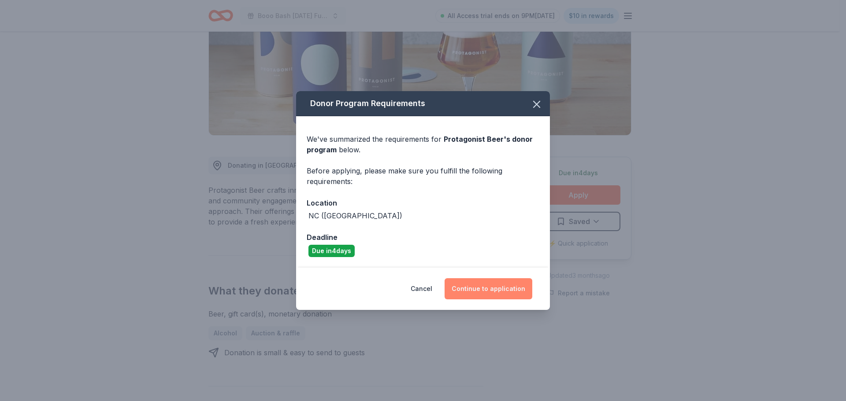
click at [504, 290] on button "Continue to application" at bounding box center [488, 288] width 88 height 21
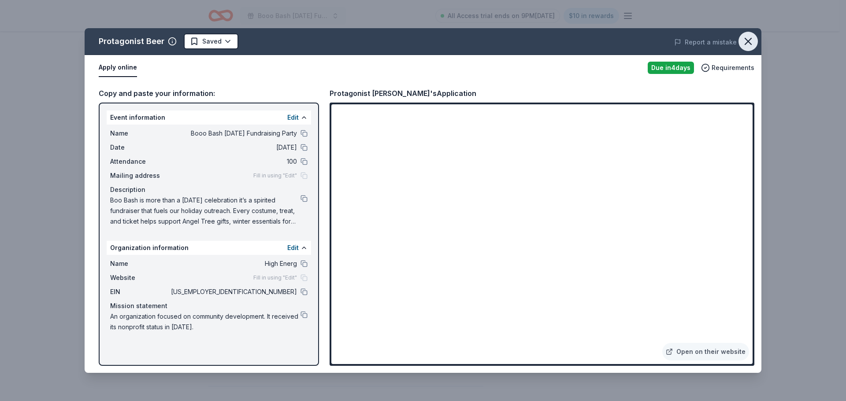
click at [742, 47] on icon "button" at bounding box center [748, 41] width 12 height 12
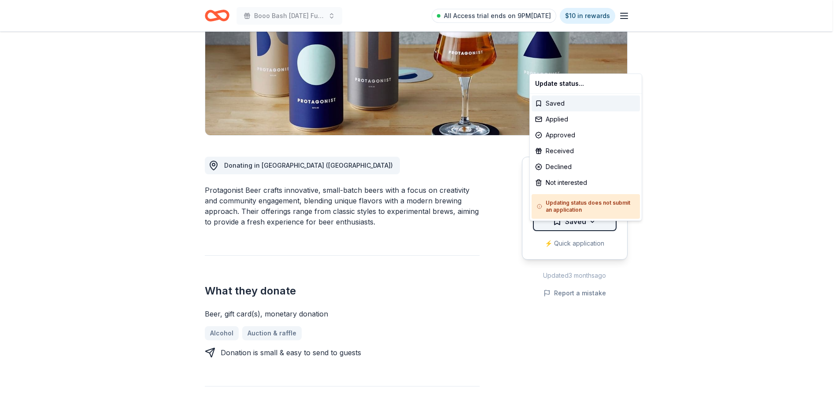
click at [593, 239] on html "Booo Bash [DATE] Fundraising Party All Access trial ends on 9PM[DATE] $10 in re…" at bounding box center [419, 68] width 839 height 401
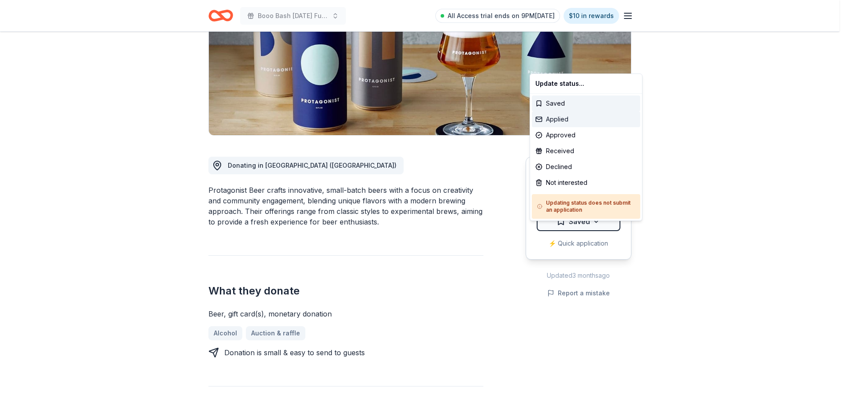
click at [569, 122] on div "Applied" at bounding box center [586, 119] width 108 height 16
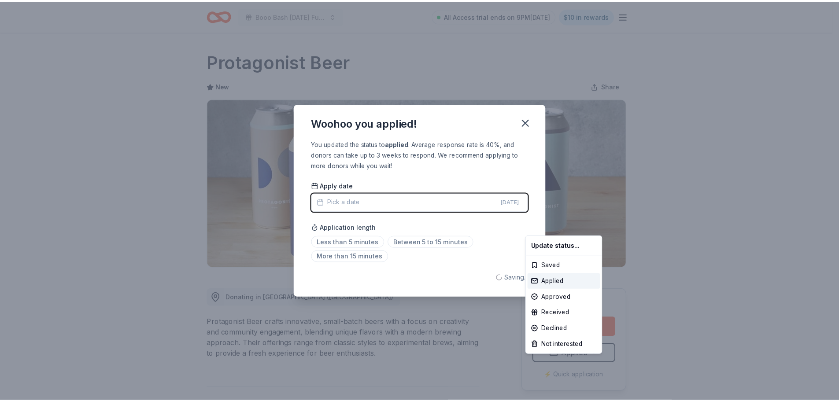
scroll to position [0, 0]
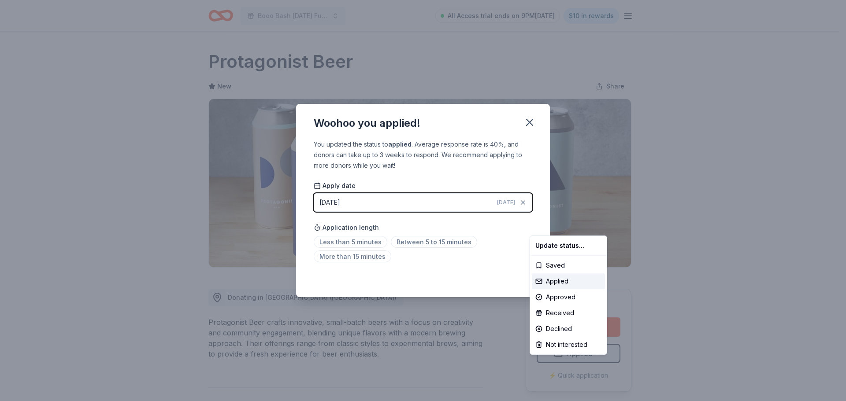
click at [360, 239] on html "Booo Bash [DATE] Fundraising Party All Access trial ends on 9PM[DATE] $10 in re…" at bounding box center [423, 200] width 846 height 401
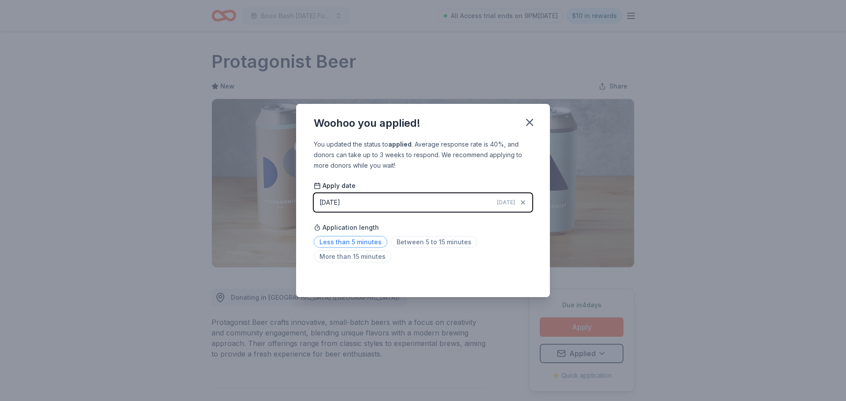
click at [366, 241] on span "Less than 5 minutes" at bounding box center [351, 242] width 74 height 12
click at [536, 116] on icon "button" at bounding box center [529, 122] width 12 height 12
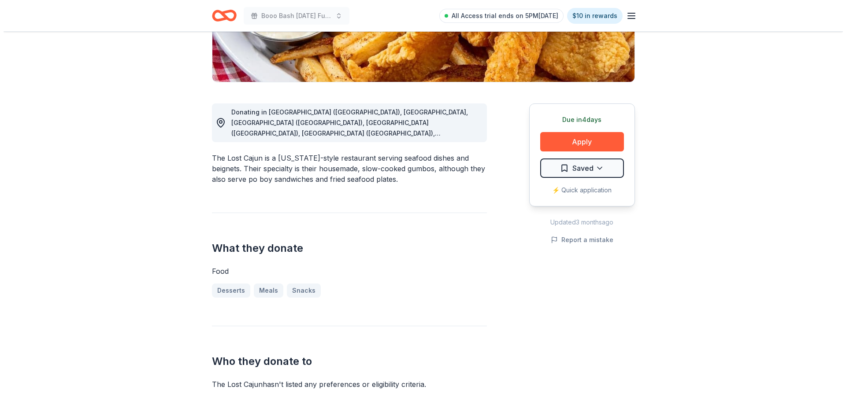
scroll to position [185, 0]
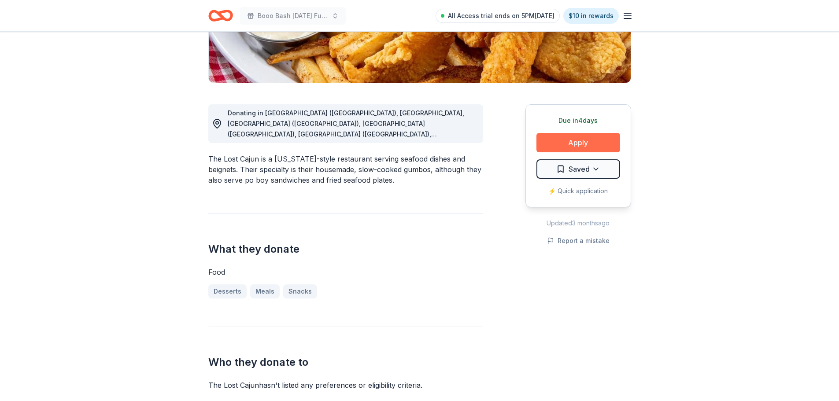
click at [554, 152] on button "Apply" at bounding box center [579, 142] width 84 height 19
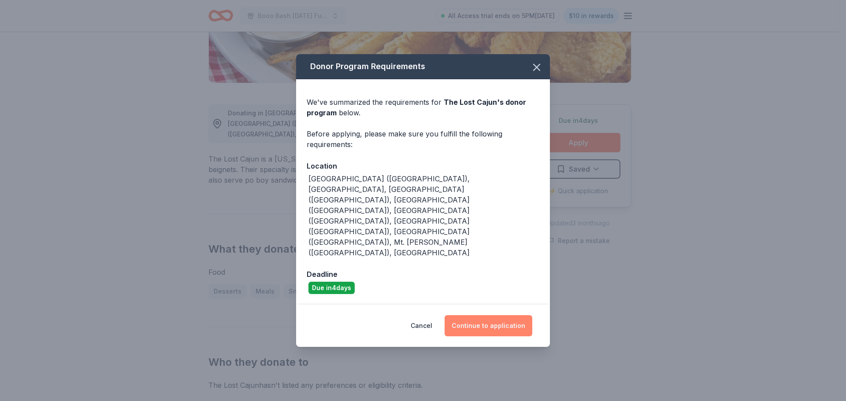
click at [496, 315] on button "Continue to application" at bounding box center [488, 325] width 88 height 21
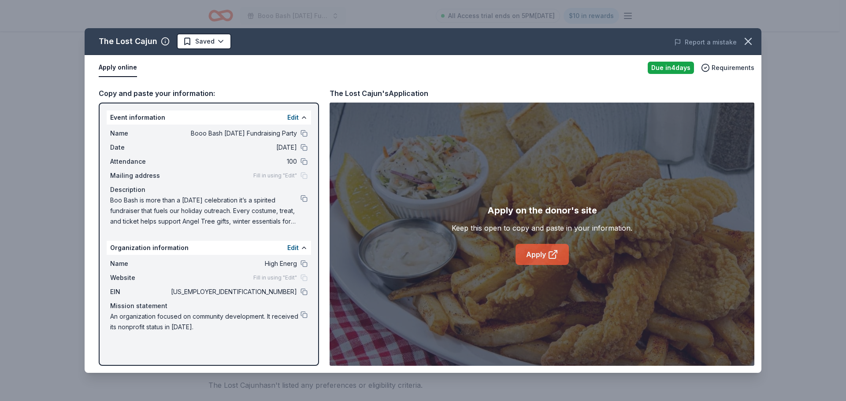
click at [552, 251] on link "Apply" at bounding box center [541, 254] width 53 height 21
click at [540, 255] on link "Apply" at bounding box center [541, 254] width 53 height 21
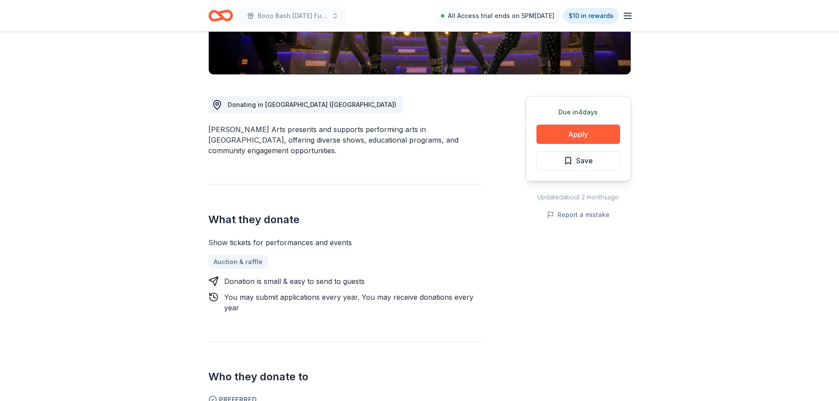
scroll to position [149, 0]
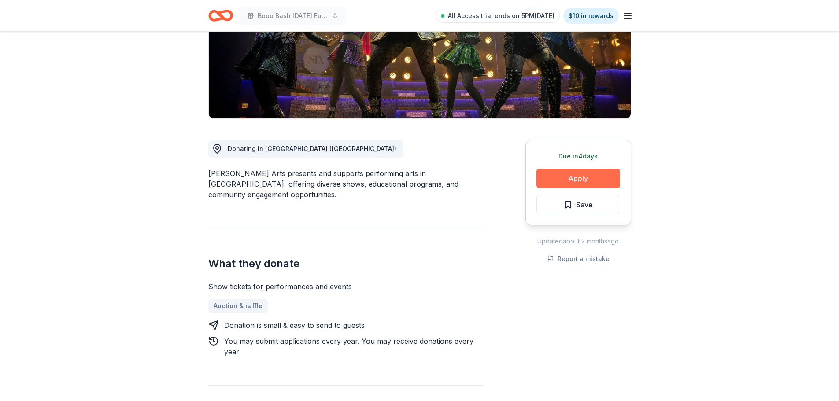
click at [555, 188] on button "Apply" at bounding box center [579, 178] width 84 height 19
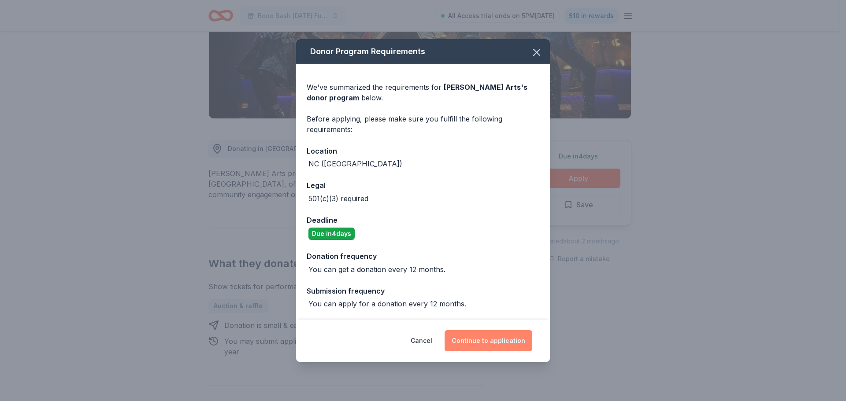
click at [485, 352] on button "Continue to application" at bounding box center [488, 340] width 88 height 21
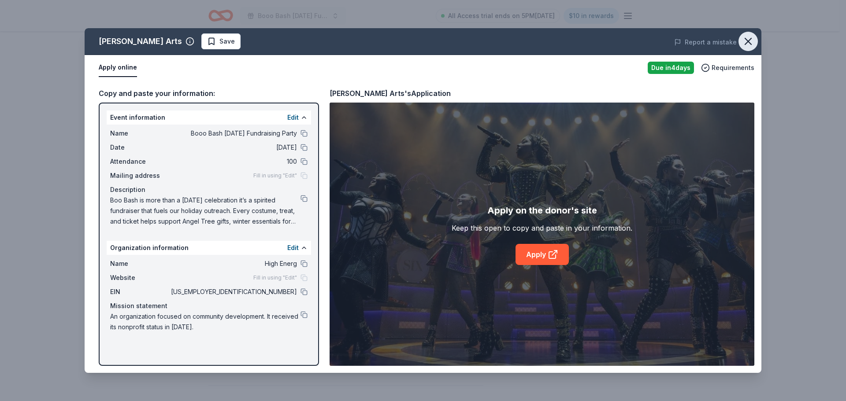
click at [744, 44] on icon "button" at bounding box center [748, 41] width 12 height 12
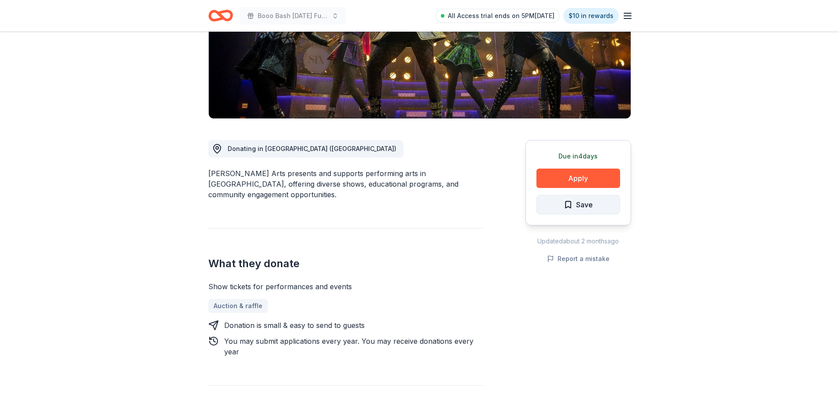
click at [577, 215] on button "Save" at bounding box center [579, 204] width 84 height 19
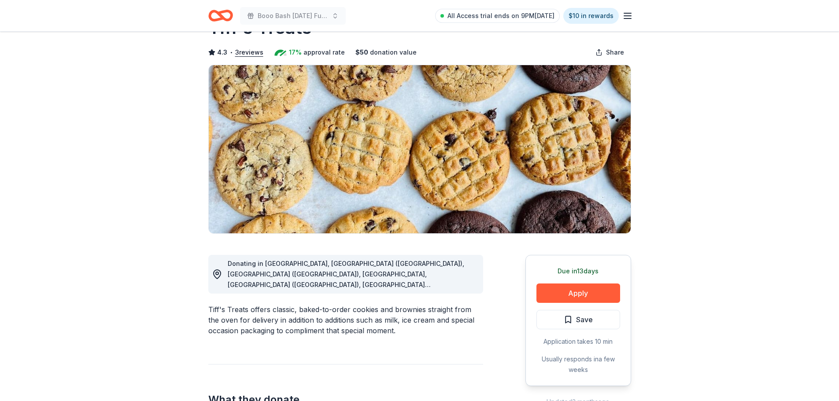
scroll to position [44, 0]
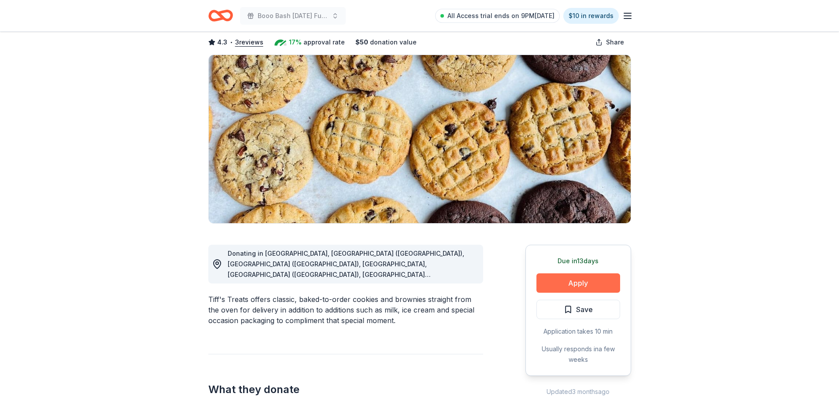
click at [575, 293] on button "Apply" at bounding box center [579, 283] width 84 height 19
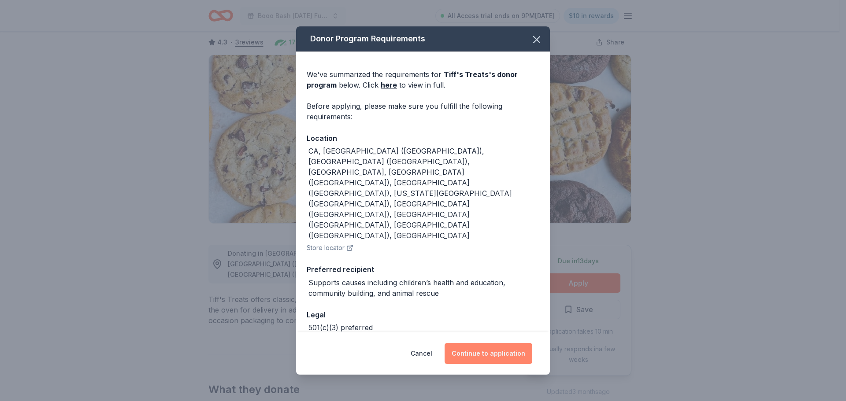
click at [496, 348] on button "Continue to application" at bounding box center [488, 353] width 88 height 21
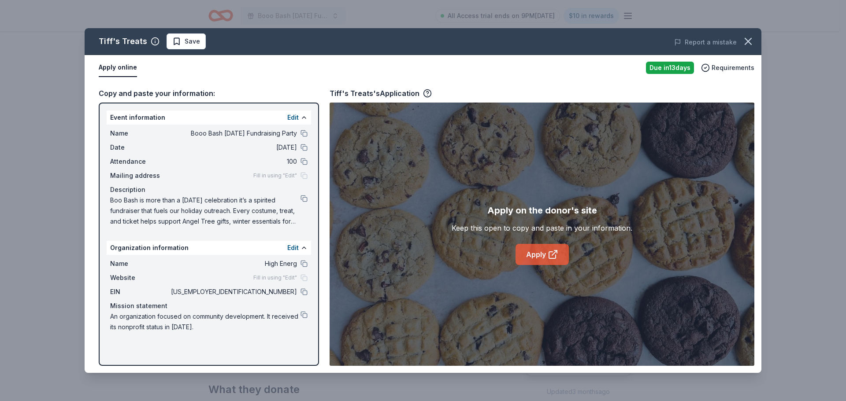
click at [548, 263] on link "Apply" at bounding box center [541, 254] width 53 height 21
click at [751, 43] on icon "button" at bounding box center [748, 41] width 12 height 12
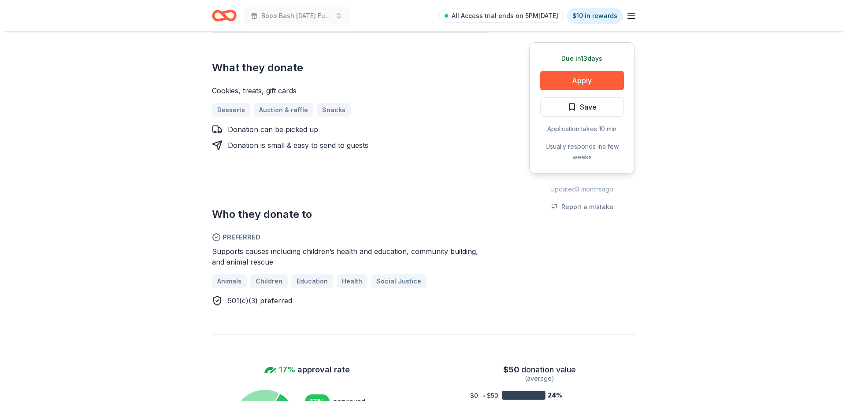
scroll to position [352, 0]
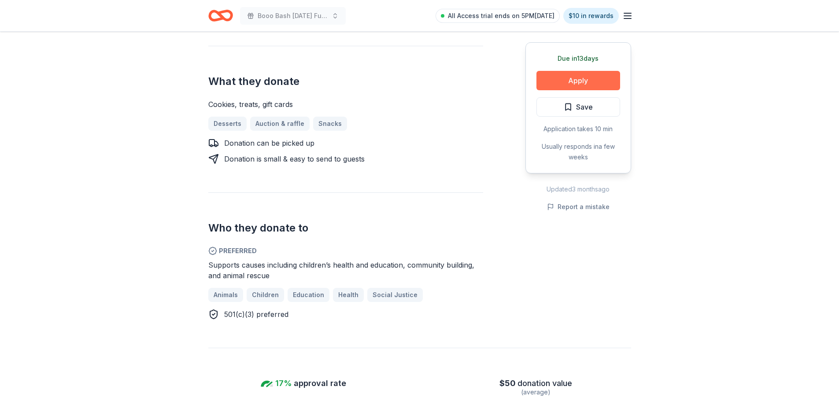
click at [568, 84] on button "Apply" at bounding box center [579, 80] width 84 height 19
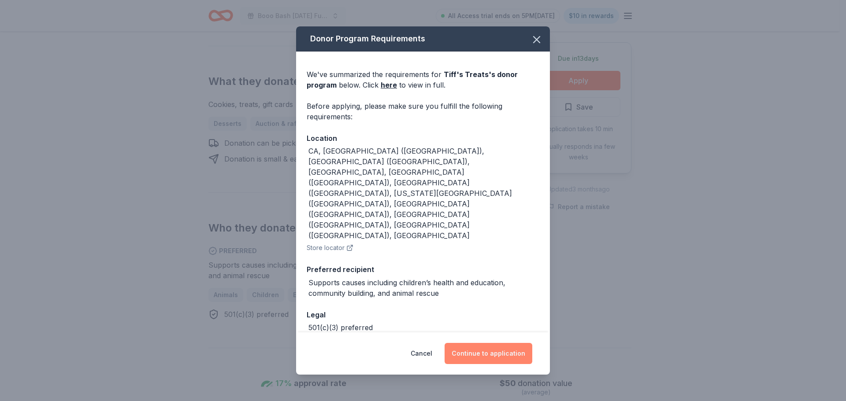
click at [511, 351] on button "Continue to application" at bounding box center [488, 353] width 88 height 21
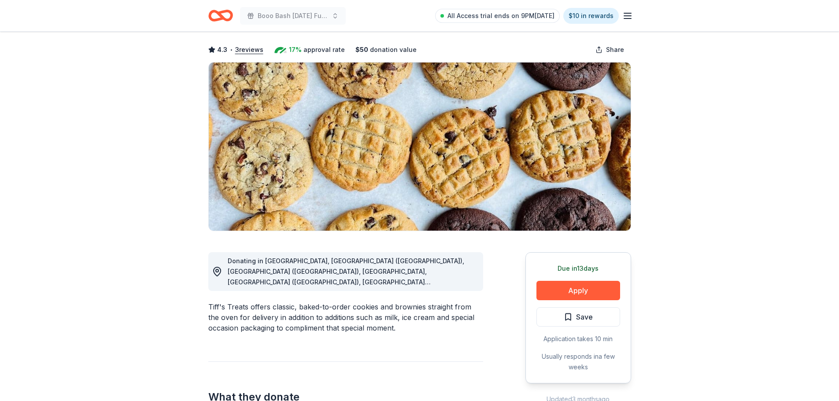
scroll to position [88, 0]
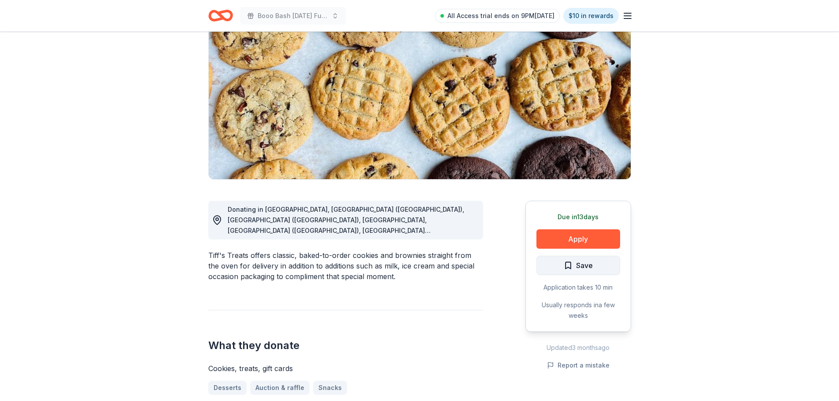
click at [571, 271] on span "Save" at bounding box center [578, 265] width 29 height 11
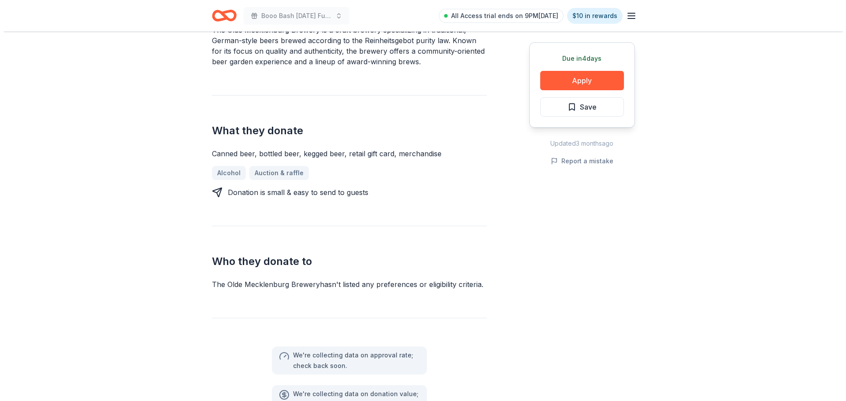
scroll to position [264, 0]
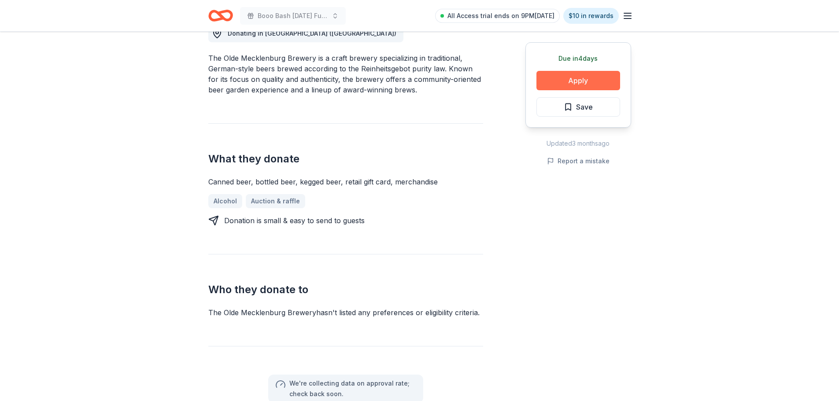
click at [577, 87] on button "Apply" at bounding box center [579, 80] width 84 height 19
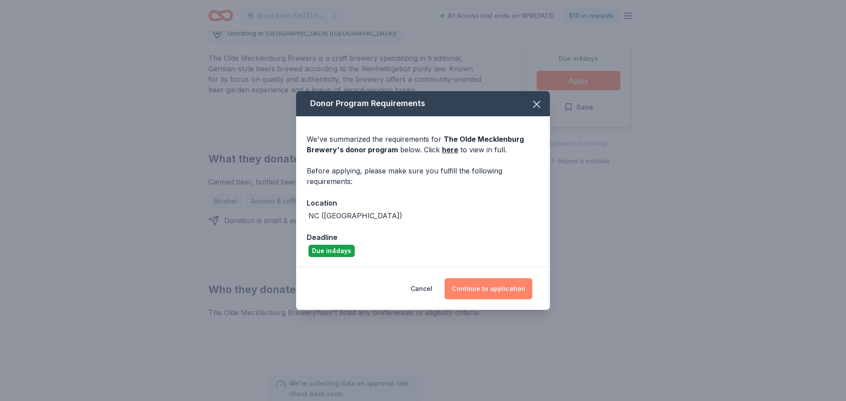
drag, startPoint x: 501, startPoint y: 304, endPoint x: 501, endPoint y: 297, distance: 6.6
click at [501, 300] on button "Continue to application" at bounding box center [488, 288] width 88 height 21
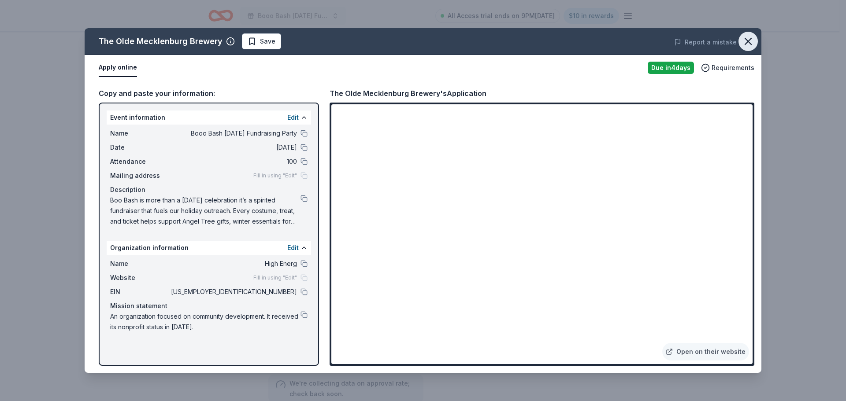
click at [749, 44] on icon "button" at bounding box center [748, 41] width 12 height 12
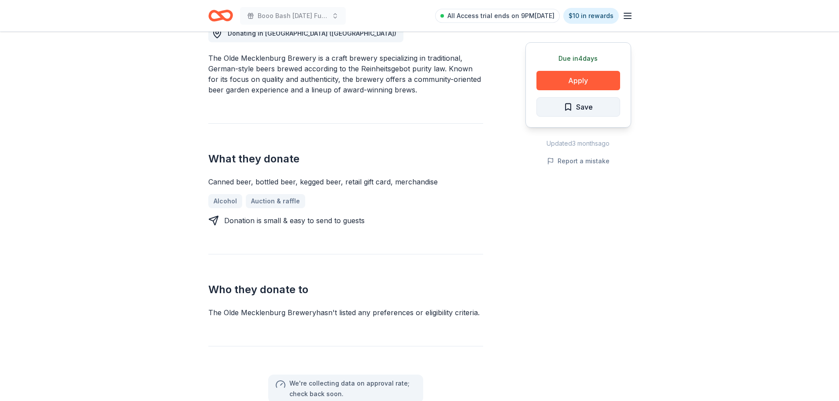
click at [602, 115] on button "Save" at bounding box center [579, 106] width 84 height 19
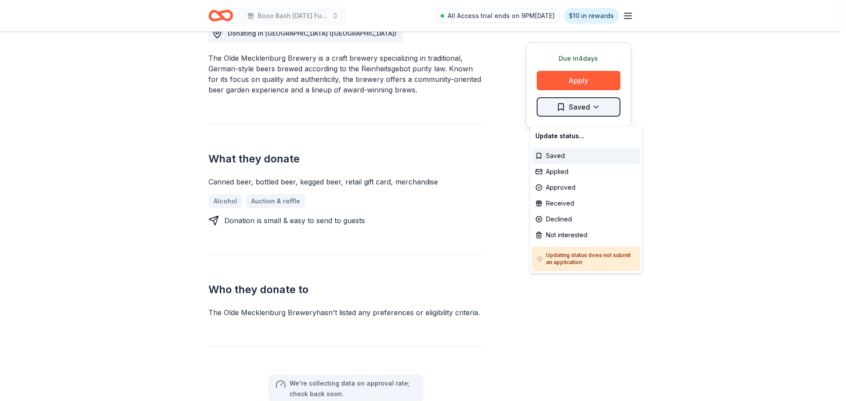
click at [559, 178] on div "Applied" at bounding box center [586, 172] width 108 height 16
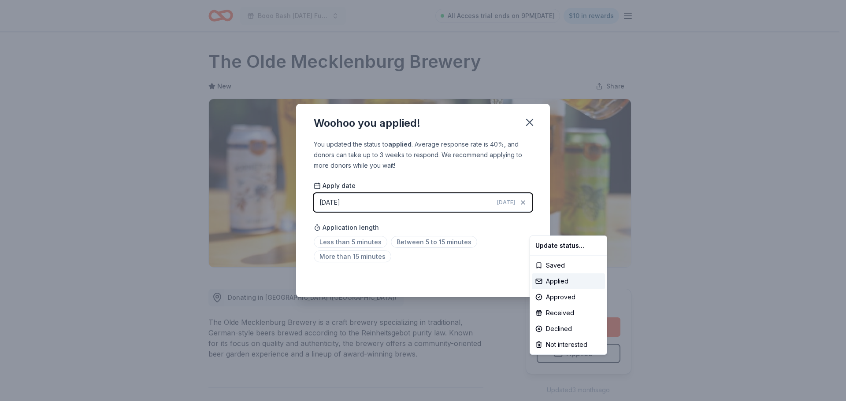
drag, startPoint x: 368, startPoint y: 245, endPoint x: 378, endPoint y: 230, distance: 18.2
click at [364, 242] on html "Booo Bash Halloween Fundraising Party All Access trial ends on 9PM, 9/28 $10 in…" at bounding box center [423, 200] width 846 height 401
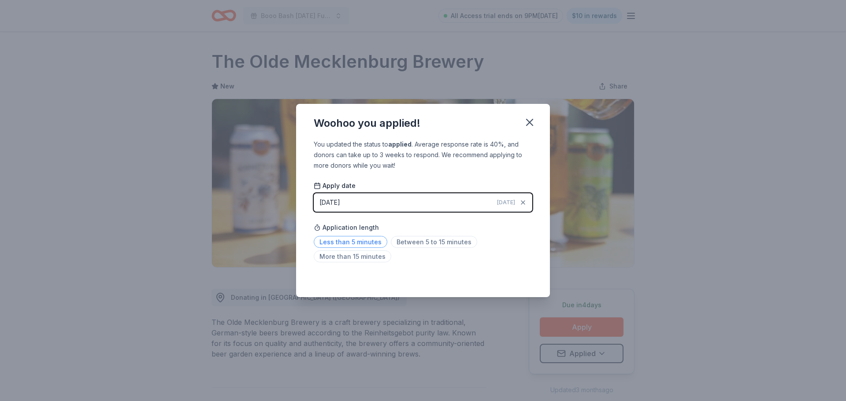
click at [341, 243] on span "Less than 5 minutes" at bounding box center [351, 242] width 74 height 12
click at [536, 116] on icon "button" at bounding box center [529, 122] width 12 height 12
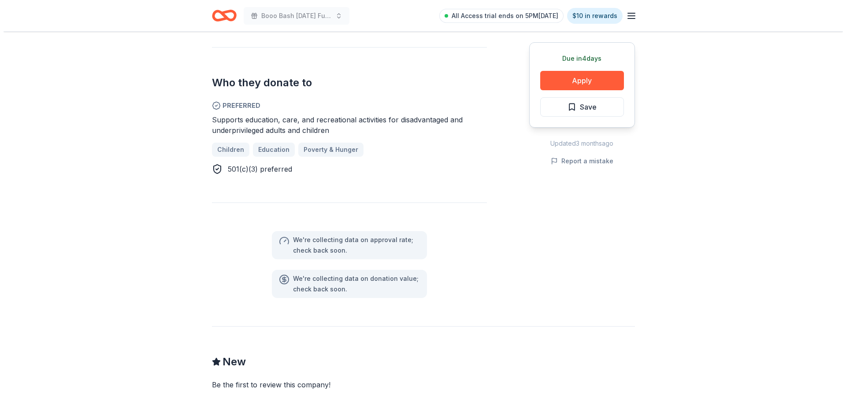
scroll to position [396, 0]
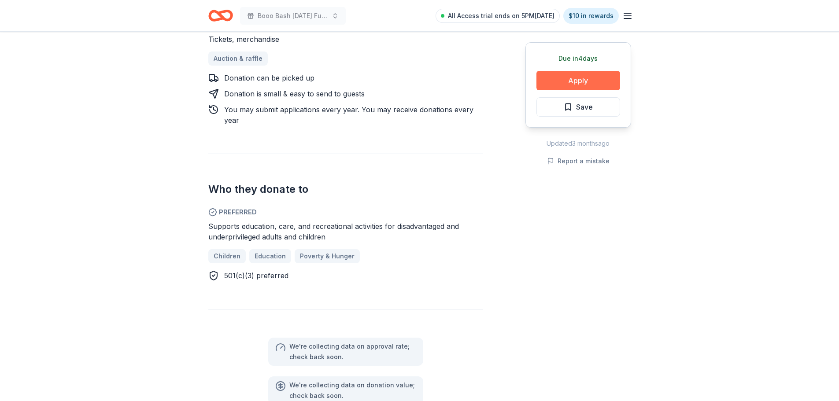
click at [585, 83] on button "Apply" at bounding box center [579, 80] width 84 height 19
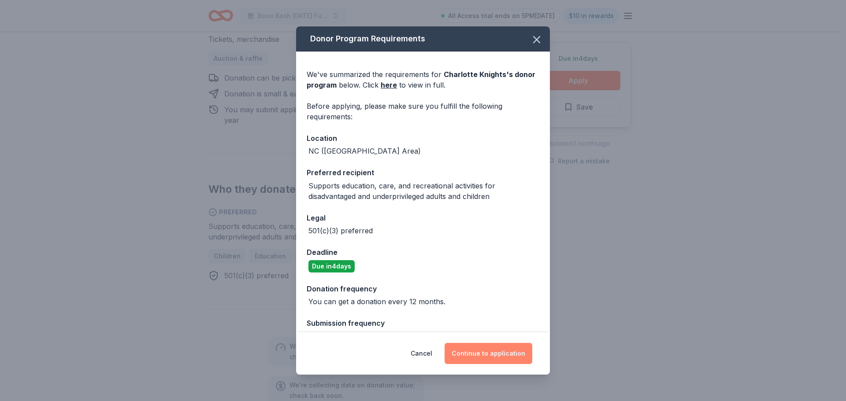
click at [496, 352] on button "Continue to application" at bounding box center [488, 353] width 88 height 21
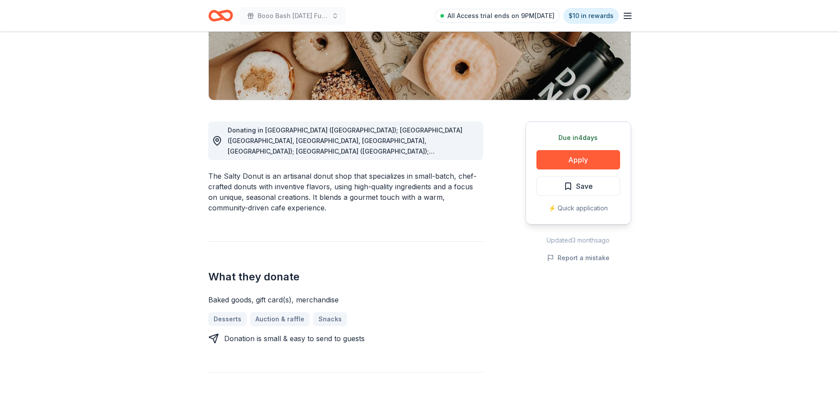
scroll to position [176, 0]
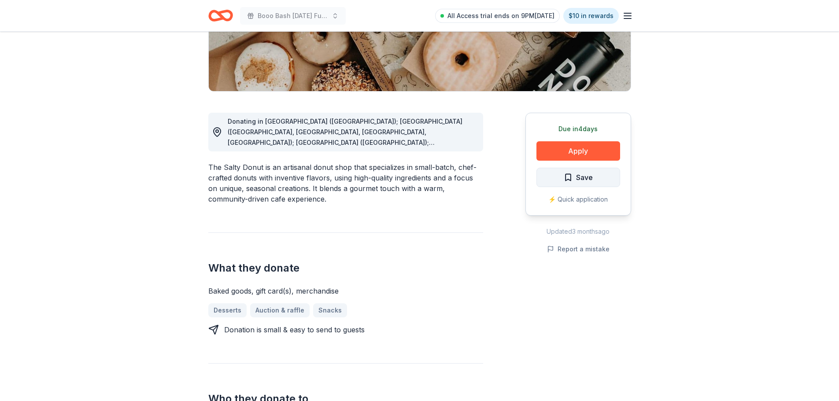
click at [571, 183] on span "Save" at bounding box center [578, 177] width 29 height 11
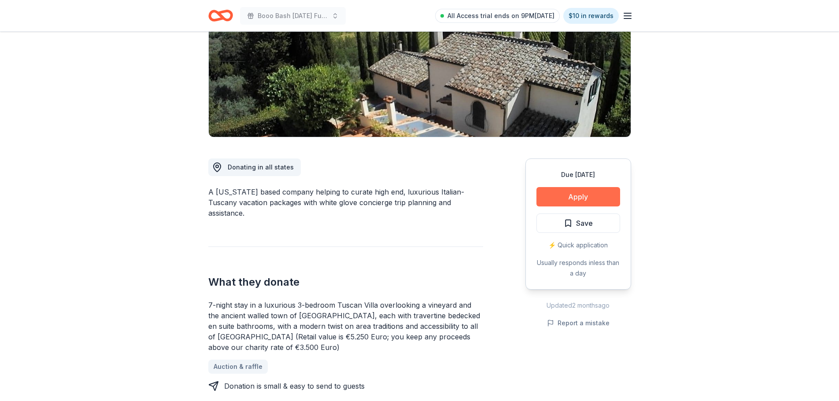
scroll to position [132, 0]
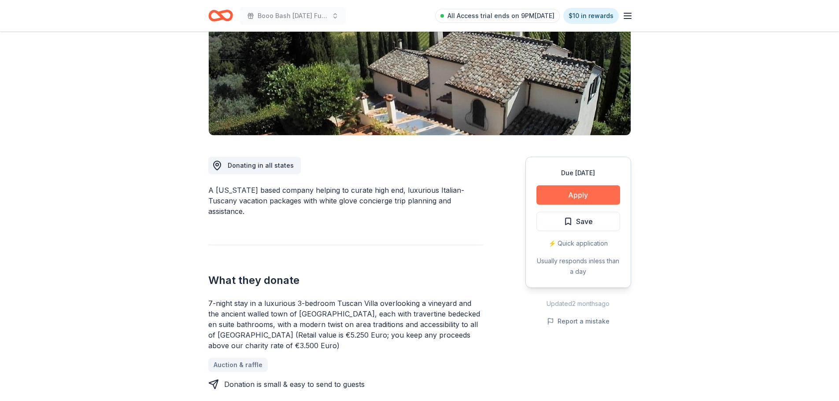
click at [557, 205] on button "Apply" at bounding box center [579, 194] width 84 height 19
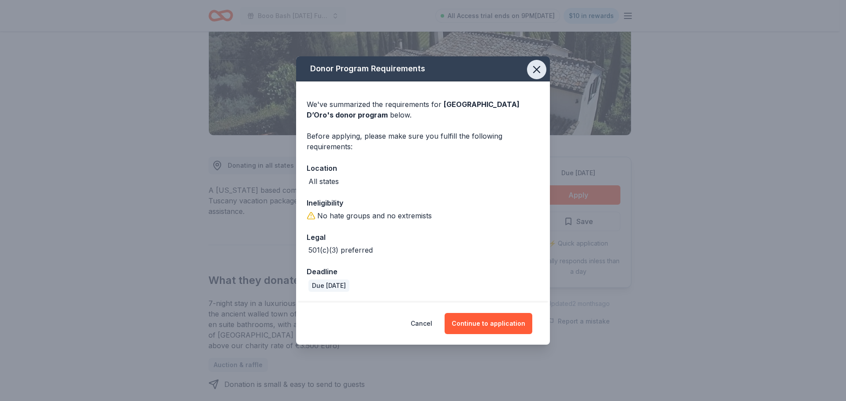
click at [539, 65] on icon "button" at bounding box center [536, 69] width 12 height 12
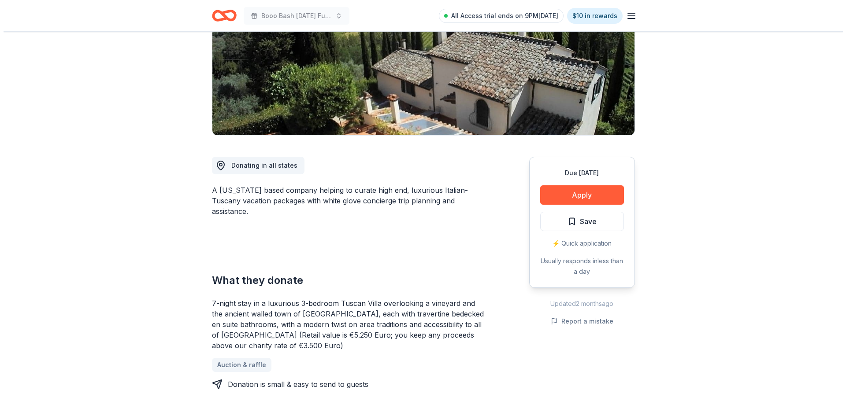
scroll to position [176, 0]
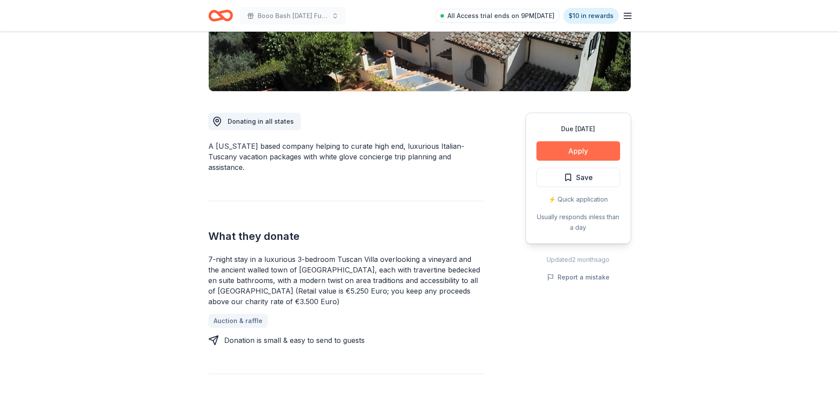
click at [561, 161] on button "Apply" at bounding box center [579, 150] width 84 height 19
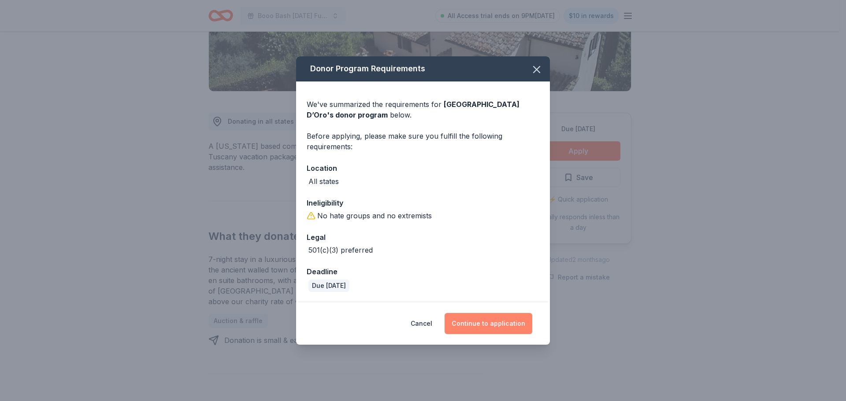
click at [503, 332] on button "Continue to application" at bounding box center [488, 323] width 88 height 21
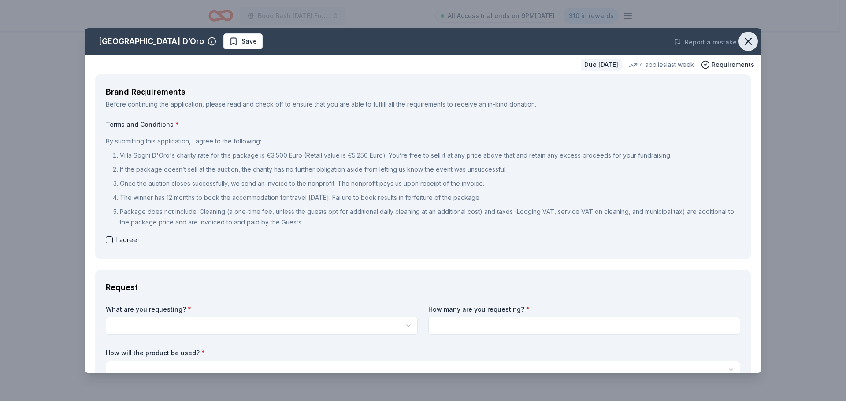
click at [748, 50] on button "button" at bounding box center [747, 41] width 19 height 19
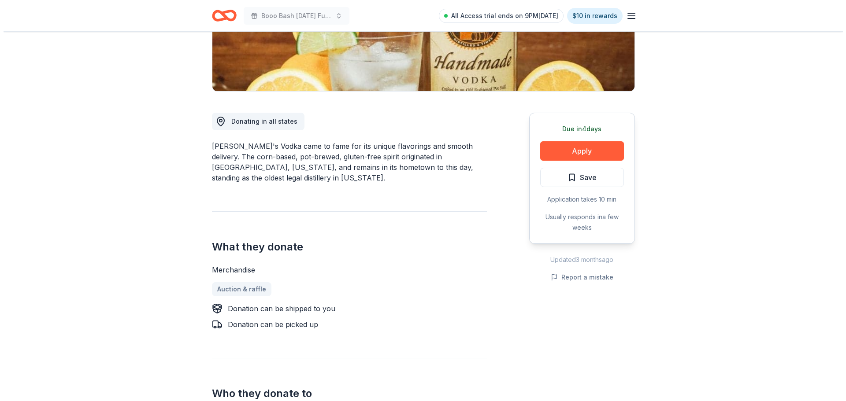
scroll to position [220, 0]
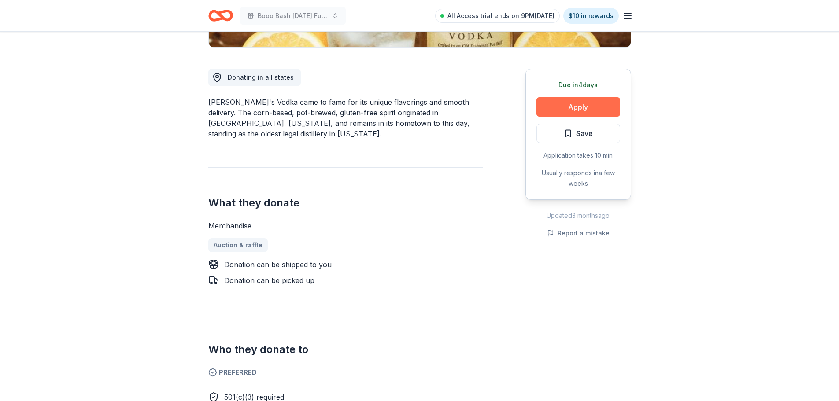
click at [571, 117] on button "Apply" at bounding box center [579, 106] width 84 height 19
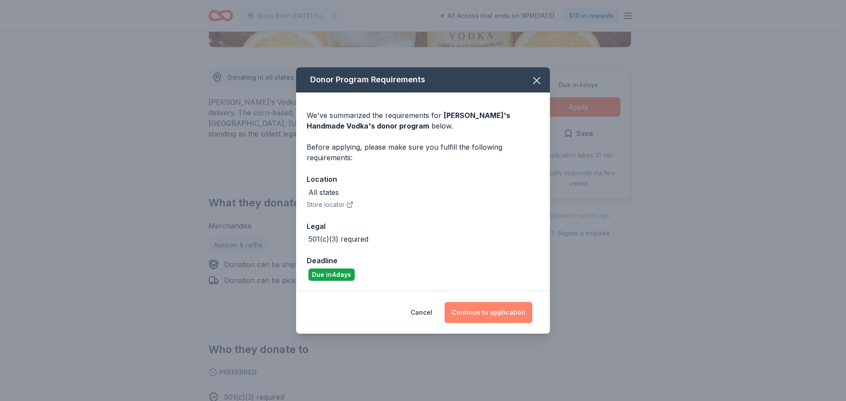
click at [475, 322] on button "Continue to application" at bounding box center [488, 312] width 88 height 21
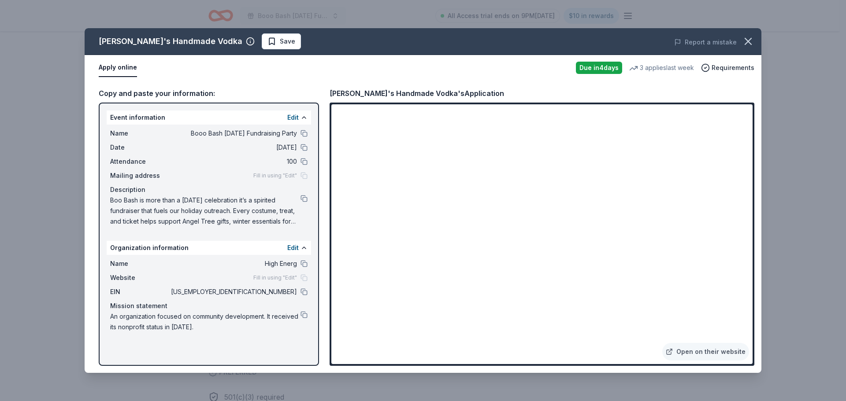
scroll to position [2, 0]
click at [745, 44] on icon "button" at bounding box center [748, 41] width 6 height 6
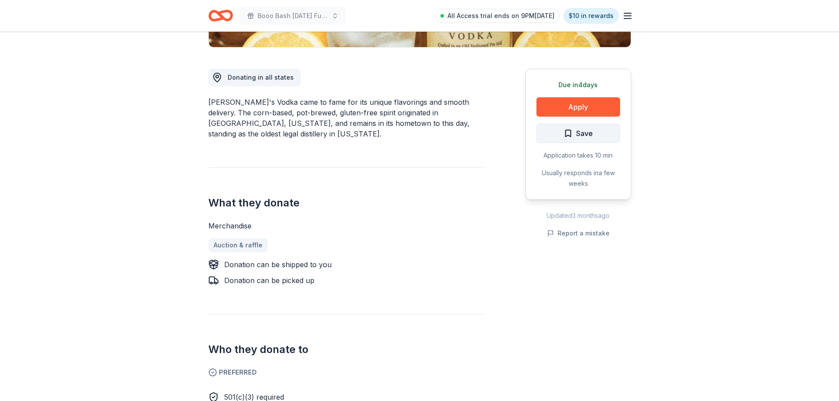
click at [607, 143] on button "Save" at bounding box center [579, 133] width 84 height 19
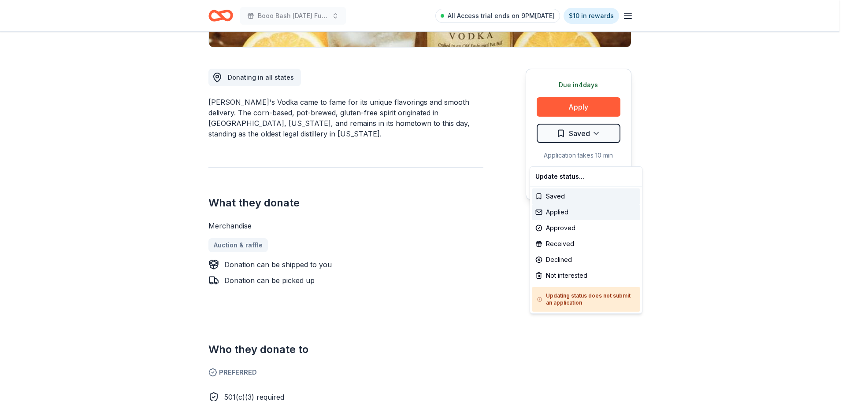
click at [564, 218] on div "Applied" at bounding box center [586, 212] width 108 height 16
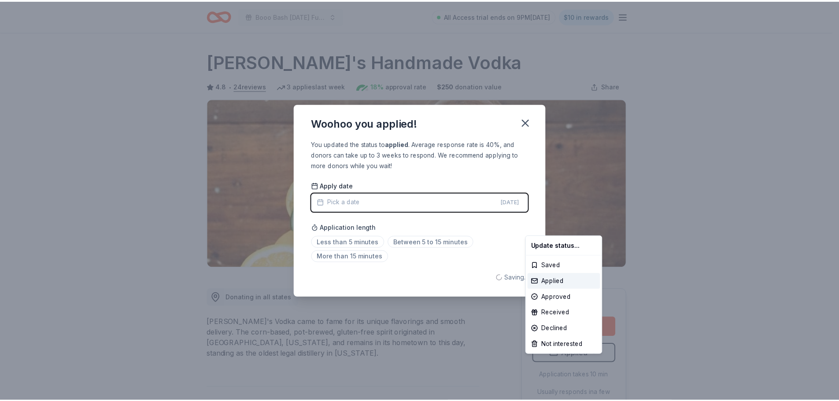
scroll to position [0, 0]
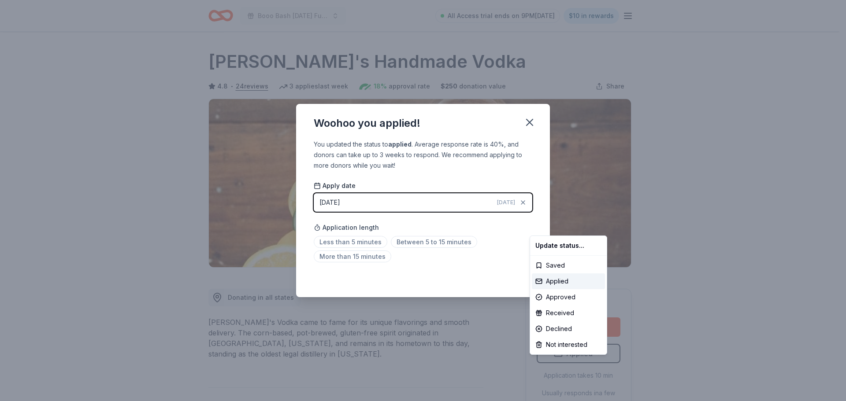
click at [419, 245] on html "Booo Bash Halloween Fundraising Party All Access trial ends on 9PM, 9/28 $10 in…" at bounding box center [423, 200] width 846 height 401
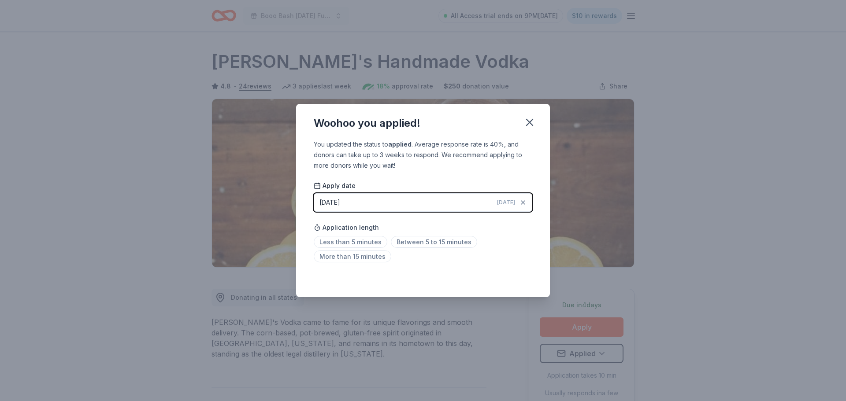
click at [435, 237] on div "Application length Less than 5 minutes Between 5 to 15 minutes More than 15 min…" at bounding box center [423, 242] width 218 height 47
click at [429, 248] on span "Between 5 to 15 minutes" at bounding box center [434, 242] width 86 height 12
click at [533, 119] on icon "button" at bounding box center [529, 122] width 6 height 6
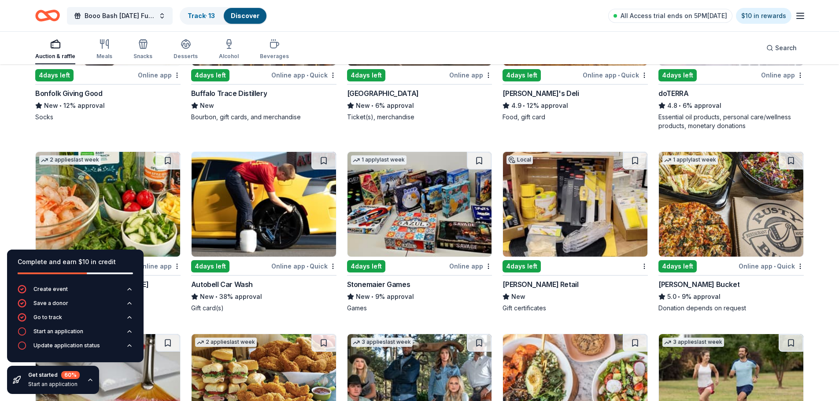
scroll to position [2086, 0]
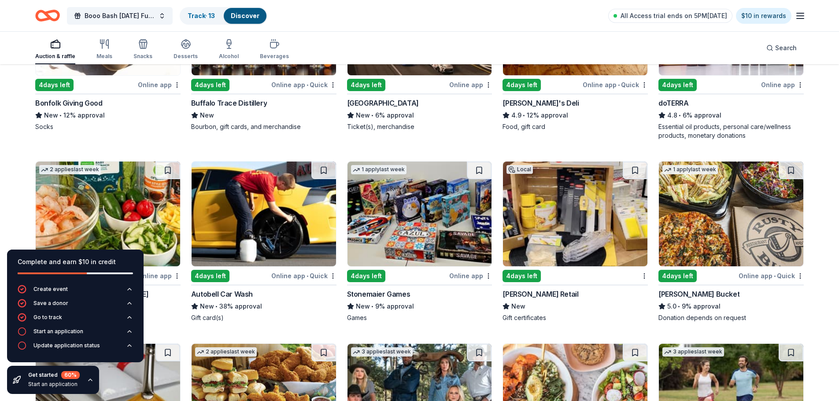
click at [590, 90] on div "Online app • Quick" at bounding box center [615, 84] width 65 height 11
click at [775, 90] on div "Online app" at bounding box center [782, 84] width 43 height 11
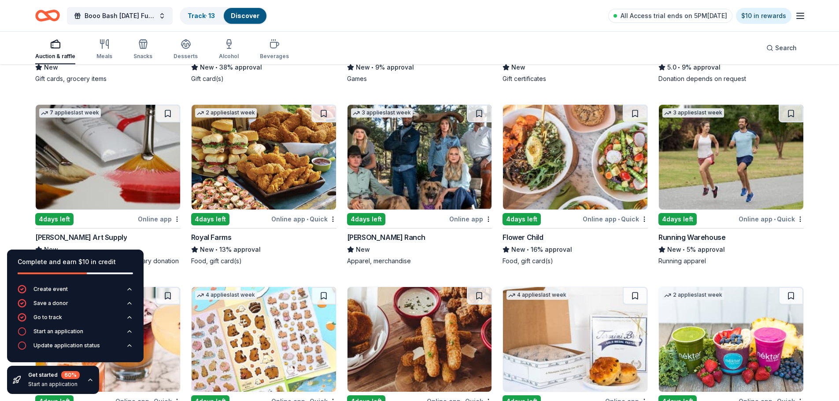
scroll to position [2351, 0]
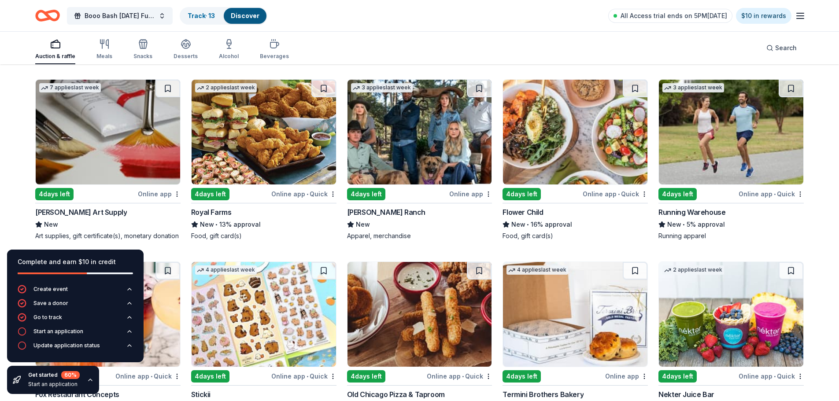
click at [157, 17] on div "Online app" at bounding box center [159, 11] width 43 height 11
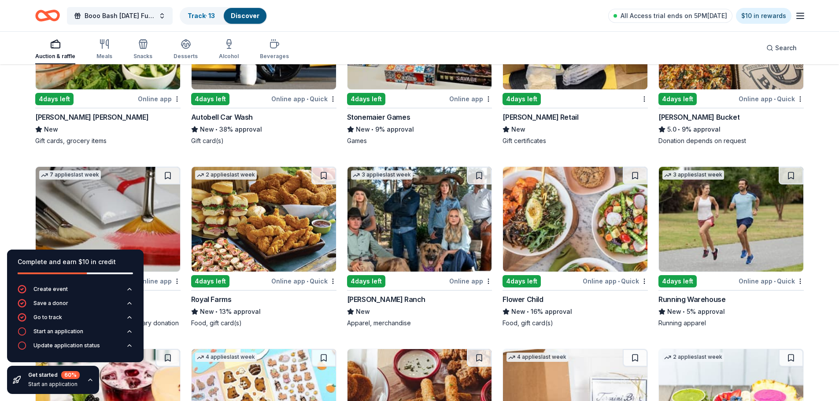
scroll to position [2262, 0]
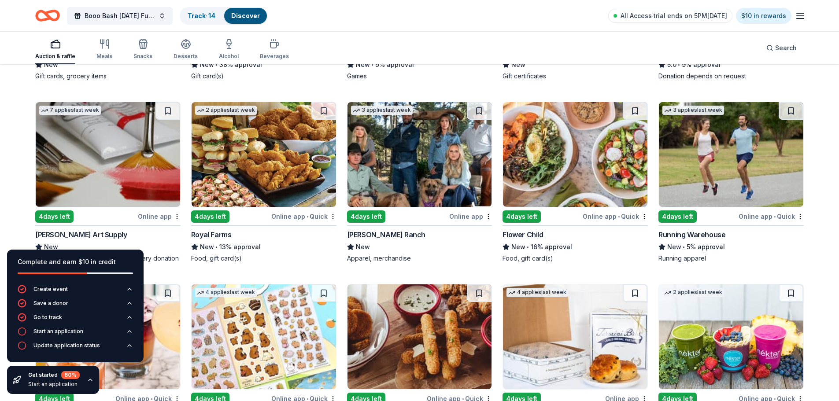
scroll to position [2351, 0]
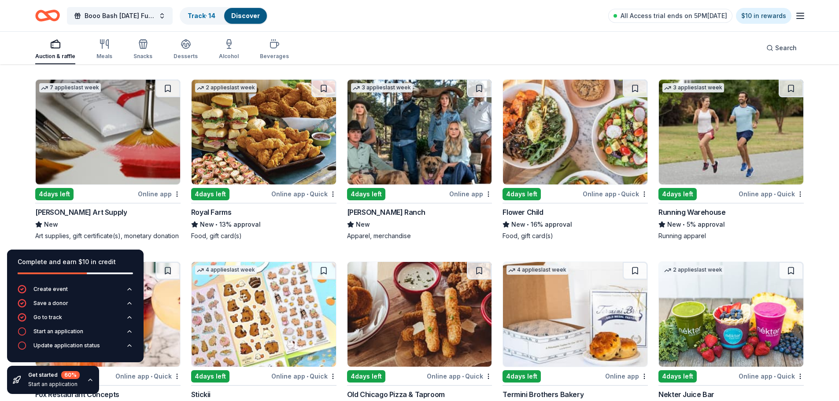
click at [755, 17] on div "Online app • Quick" at bounding box center [771, 11] width 65 height 11
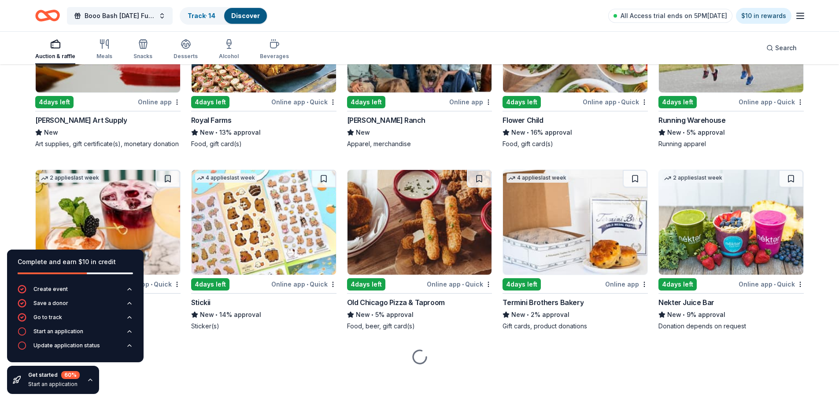
scroll to position [2483, 0]
click at [764, 107] on div "Online app • Quick" at bounding box center [771, 101] width 65 height 11
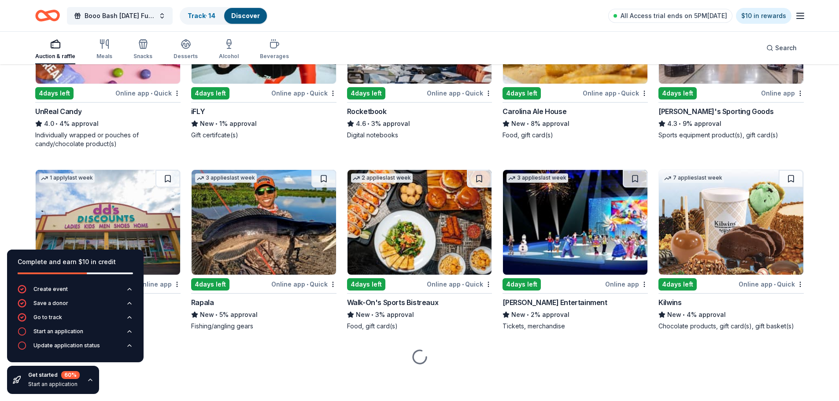
scroll to position [2966, 0]
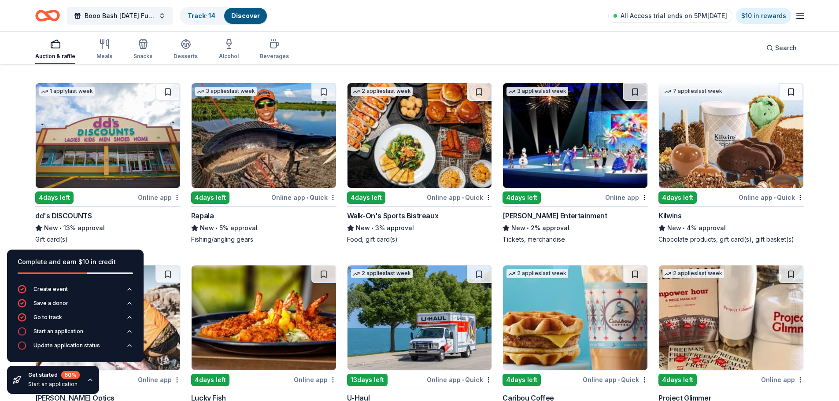
scroll to position [2878, 0]
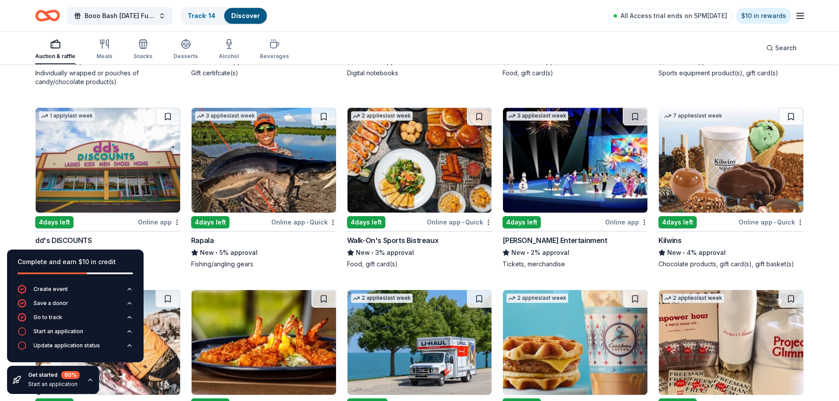
click at [773, 37] on div "Online app" at bounding box center [782, 31] width 43 height 11
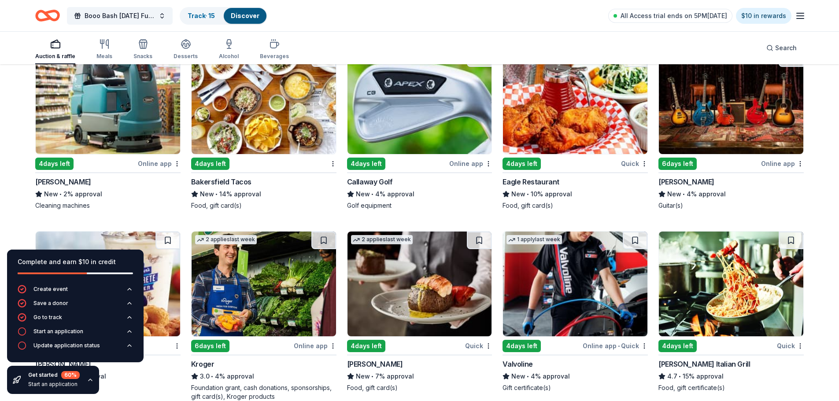
scroll to position [3537, 0]
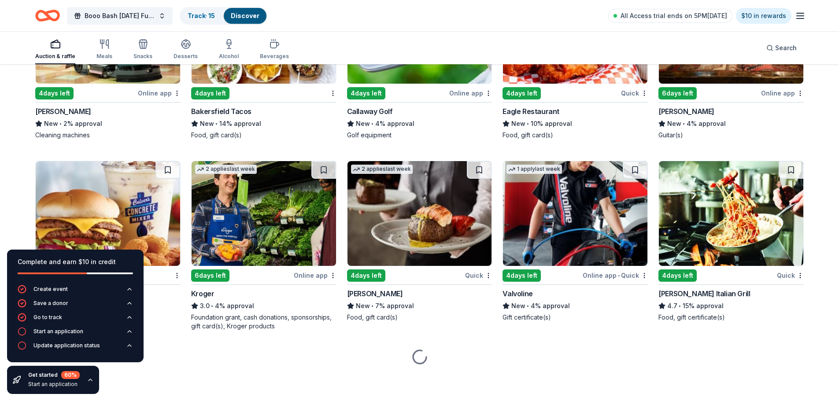
scroll to position [3581, 0]
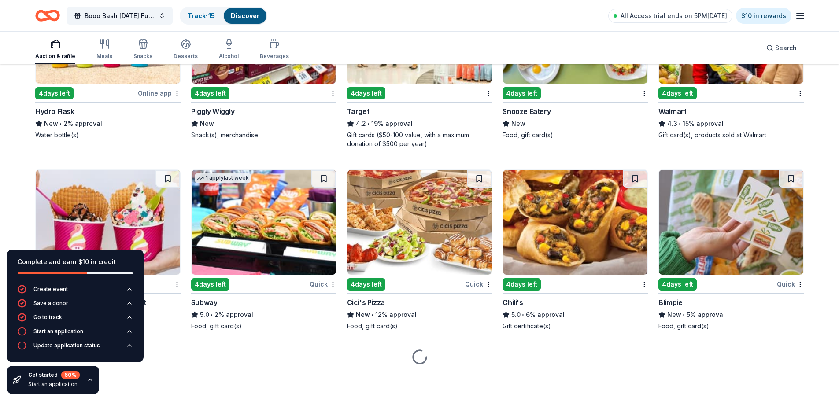
scroll to position [4109, 0]
click at [166, 99] on div "Online app" at bounding box center [159, 93] width 43 height 11
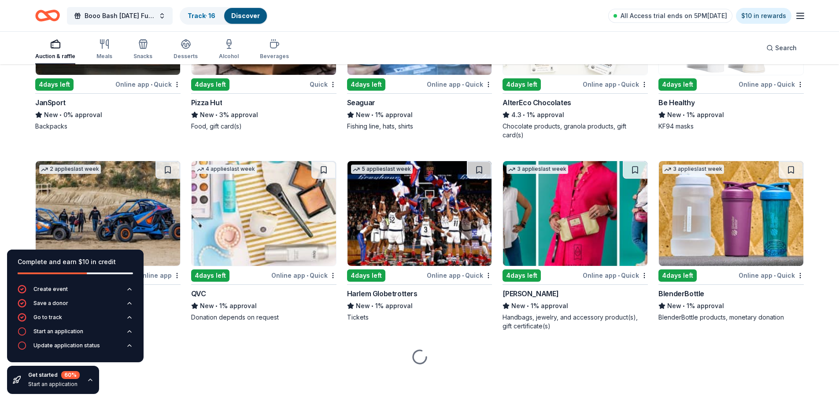
scroll to position [5470, 0]
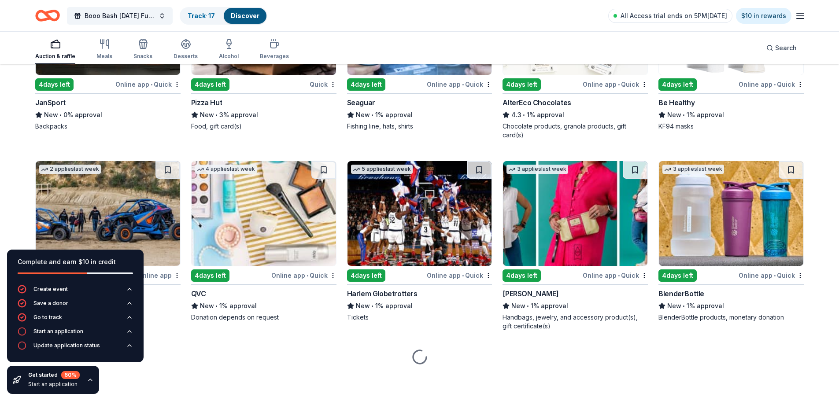
click at [144, 90] on div "Online app • Quick" at bounding box center [147, 84] width 65 height 11
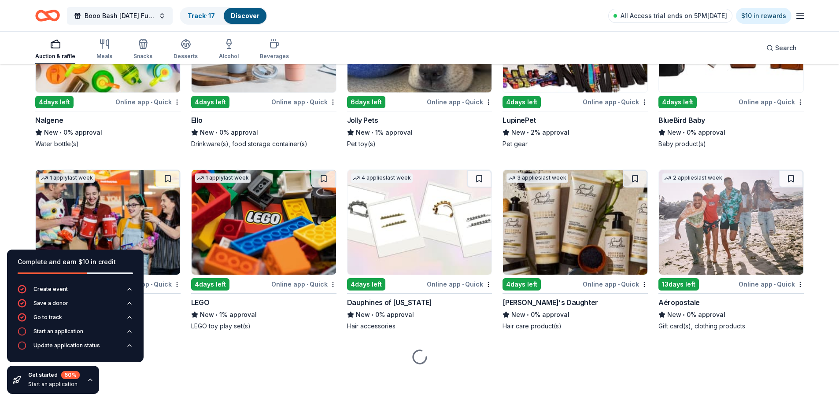
scroll to position [6483, 0]
click at [289, 107] on div "Online app • Quick" at bounding box center [303, 101] width 65 height 11
click at [135, 93] on img at bounding box center [108, 40] width 144 height 105
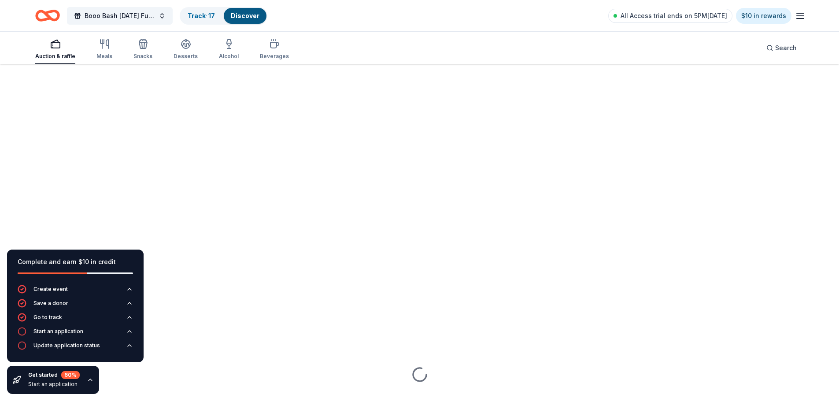
scroll to position [6527, 0]
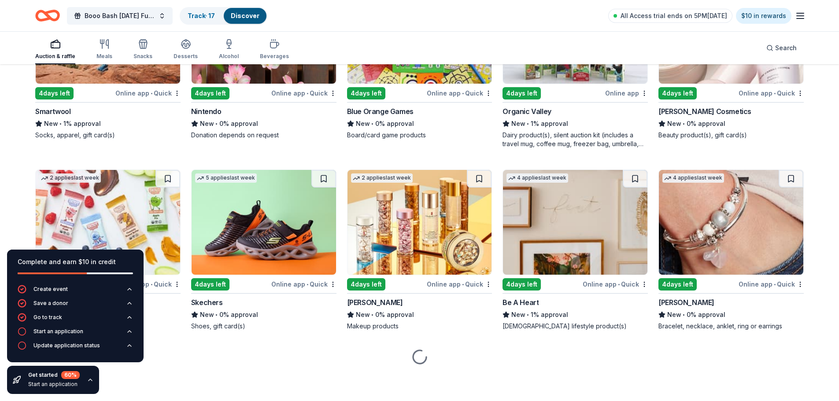
scroll to position [6973, 0]
click at [295, 279] on div "Online app • Quick" at bounding box center [303, 284] width 65 height 11
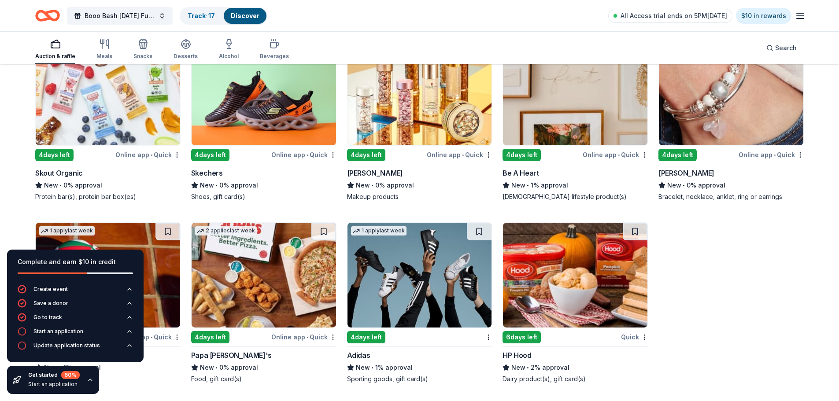
scroll to position [7111, 0]
click at [445, 275] on img at bounding box center [420, 275] width 144 height 105
click at [475, 224] on button at bounding box center [479, 232] width 25 height 18
click at [213, 16] on link "Track · 18" at bounding box center [202, 15] width 28 height 7
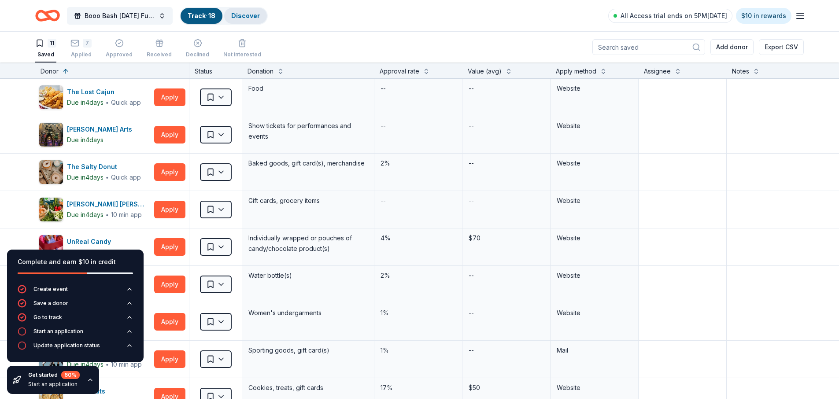
click at [247, 15] on link "Discover" at bounding box center [245, 15] width 29 height 7
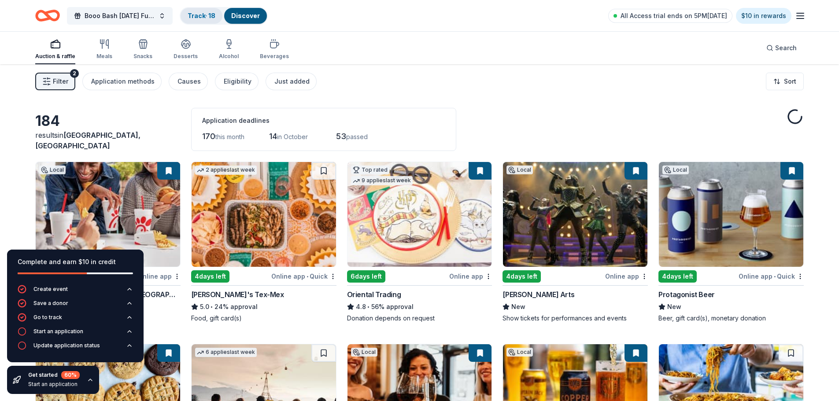
click at [211, 15] on link "Track · 18" at bounding box center [202, 15] width 28 height 7
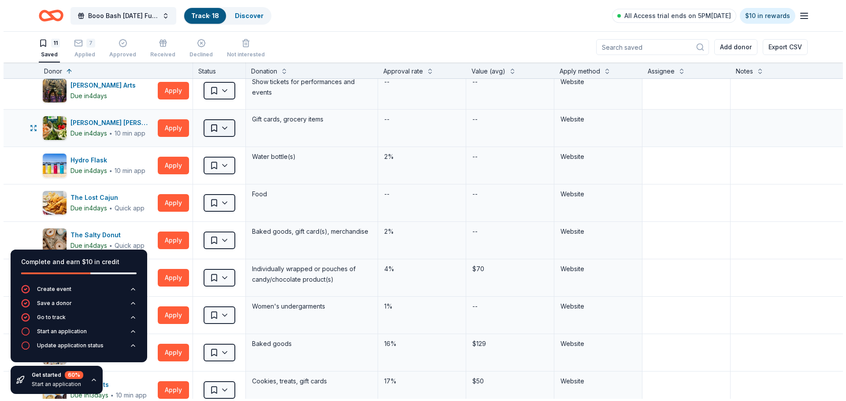
scroll to position [88, 0]
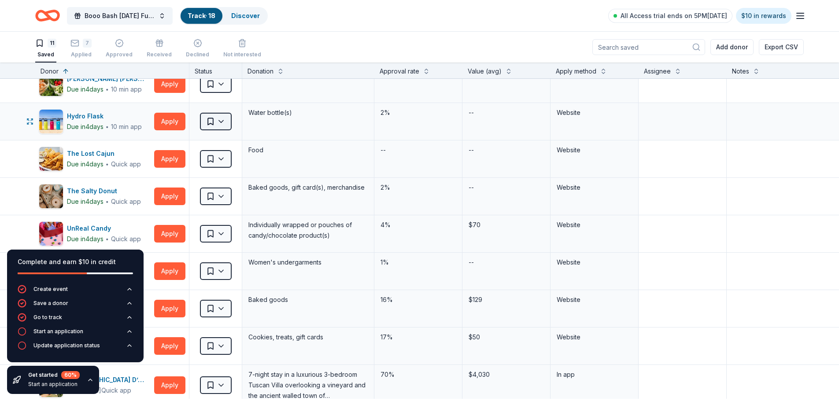
click at [222, 129] on html "10725 Trumble Lane Charlotte, NC, USA 10725 Trumble Lane Newport News, VA, USA …" at bounding box center [419, 200] width 839 height 401
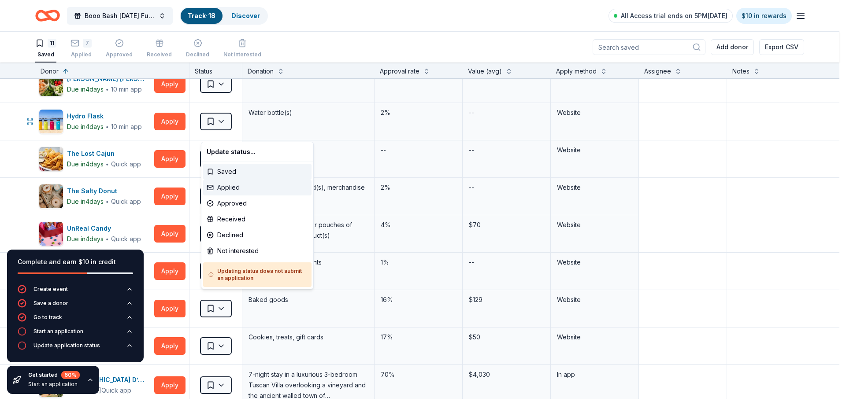
click at [225, 194] on div "Applied" at bounding box center [257, 188] width 108 height 16
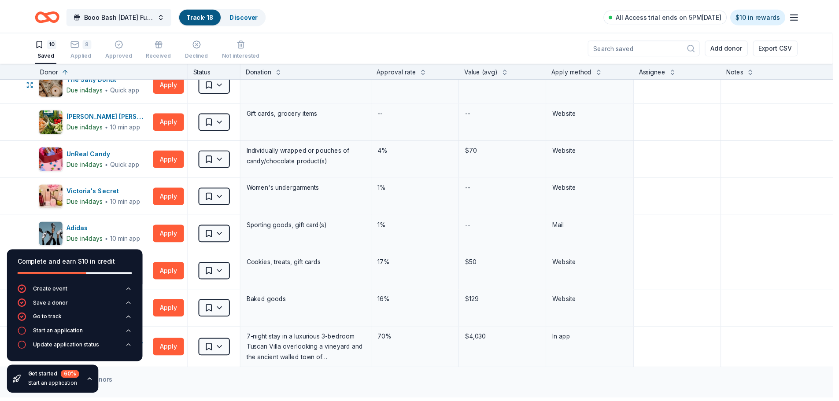
scroll to position [0, 0]
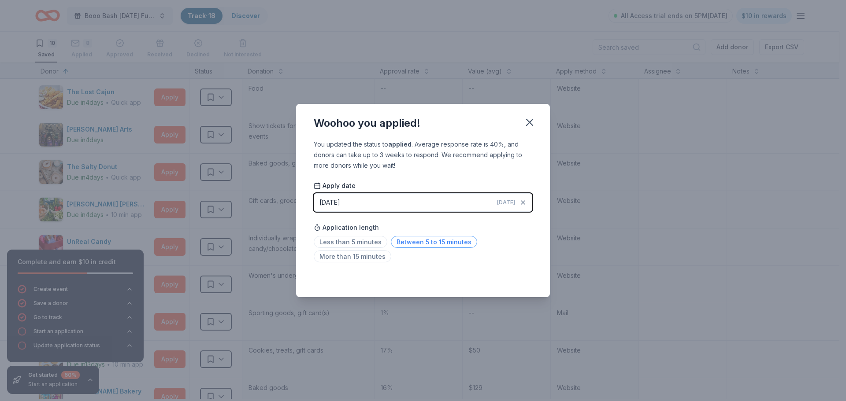
drag, startPoint x: 406, startPoint y: 249, endPoint x: 402, endPoint y: 240, distance: 10.1
click at [407, 248] on span "Between 5 to 15 minutes" at bounding box center [434, 242] width 86 height 12
click at [529, 119] on icon "button" at bounding box center [529, 122] width 12 height 12
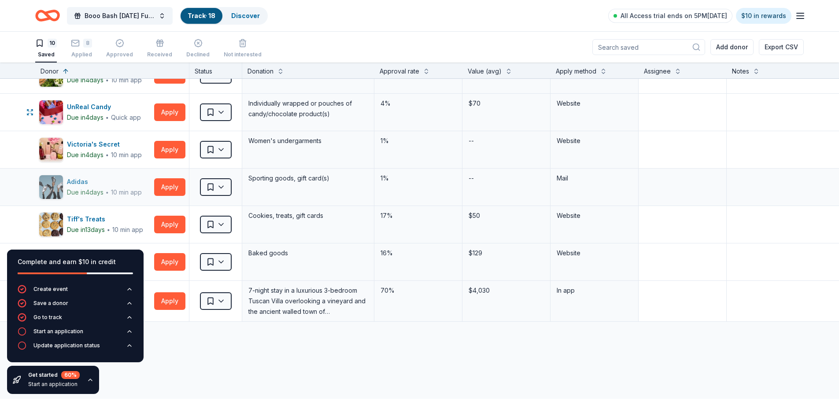
scroll to position [176, 0]
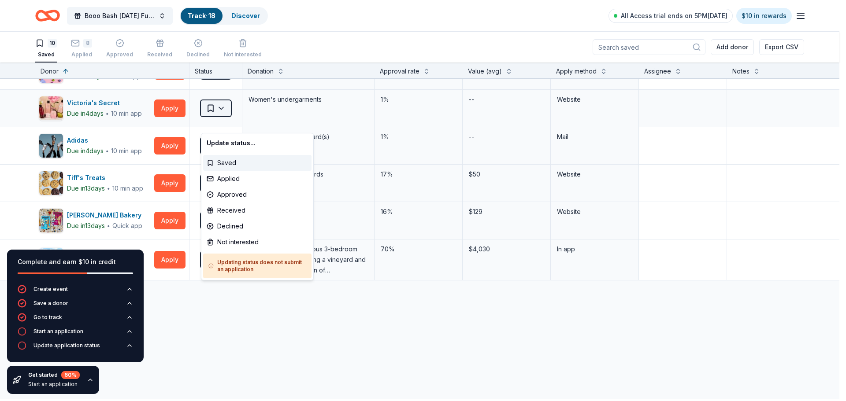
click at [223, 122] on html "10725 Trumble Lane Charlotte, NC, USA 10725 Trumble Lane Newport News, VA, USA …" at bounding box center [423, 200] width 846 height 401
click at [231, 183] on div "Applied" at bounding box center [257, 179] width 108 height 16
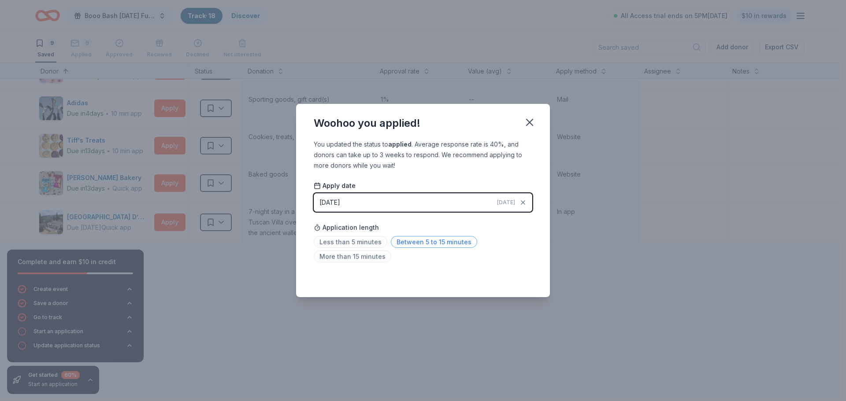
click at [410, 242] on span "Between 5 to 15 minutes" at bounding box center [434, 242] width 86 height 12
click at [536, 122] on icon "button" at bounding box center [529, 122] width 12 height 12
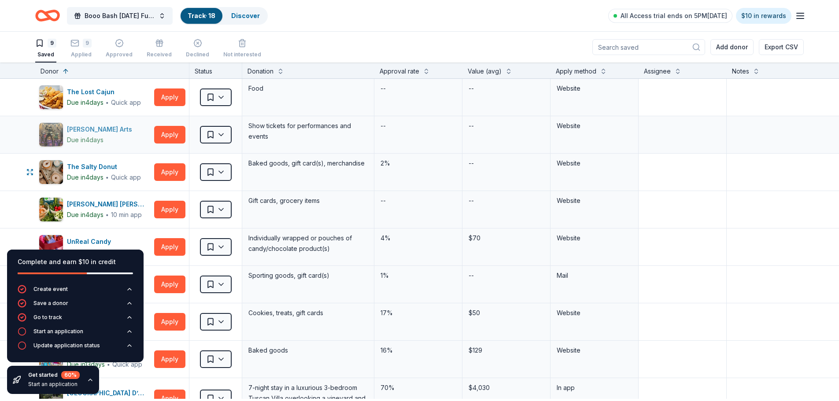
scroll to position [0, 0]
click at [92, 43] on div "9" at bounding box center [87, 38] width 9 height 9
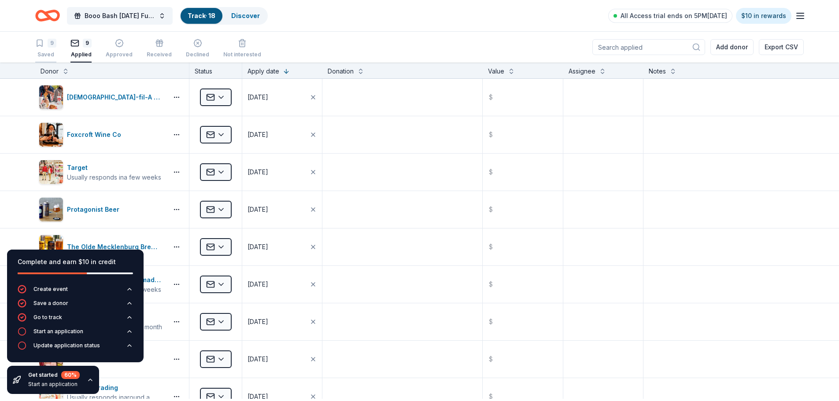
click at [51, 45] on div "9" at bounding box center [52, 43] width 9 height 9
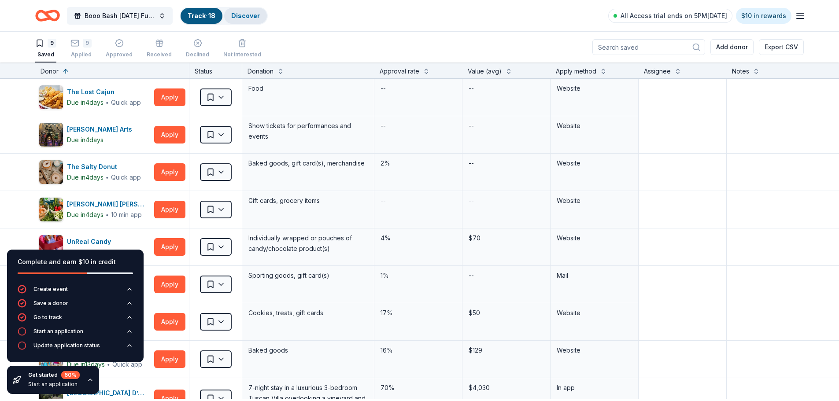
click at [248, 16] on link "Discover" at bounding box center [245, 15] width 29 height 7
click at [259, 15] on link "Discover" at bounding box center [245, 15] width 29 height 7
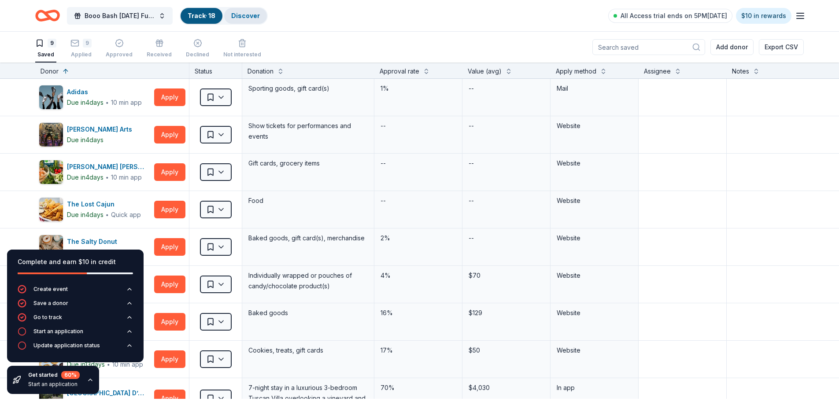
click at [246, 21] on div "Discover" at bounding box center [245, 16] width 43 height 16
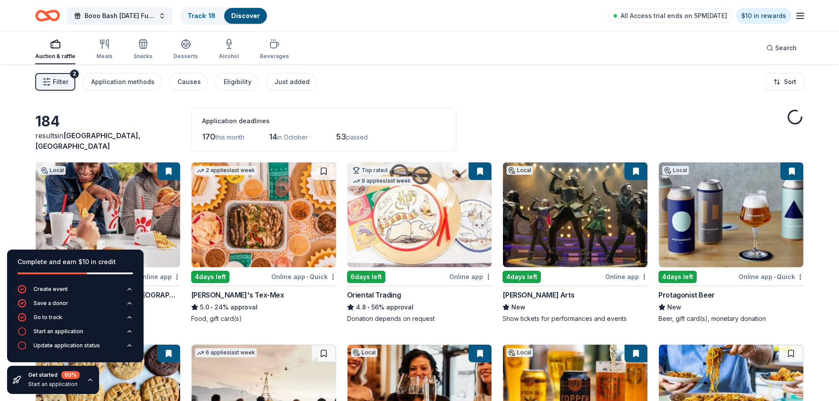
click at [803, 12] on icon "button" at bounding box center [800, 16] width 11 height 11
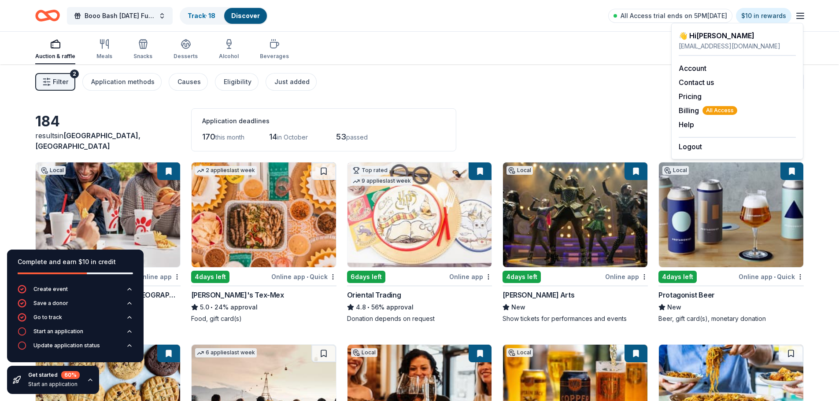
click at [592, 86] on div "Filter 2 Application methods Causes Eligibility Just added Sort" at bounding box center [419, 81] width 839 height 35
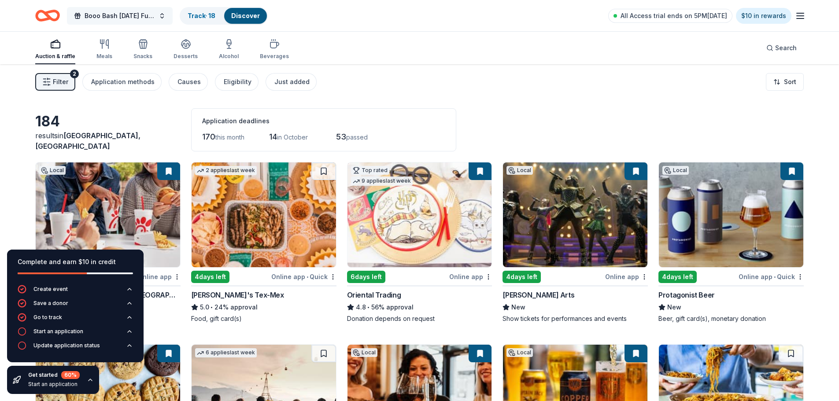
click at [160, 10] on button "Booo Bash Halloween Fundraising Party" at bounding box center [120, 16] width 106 height 18
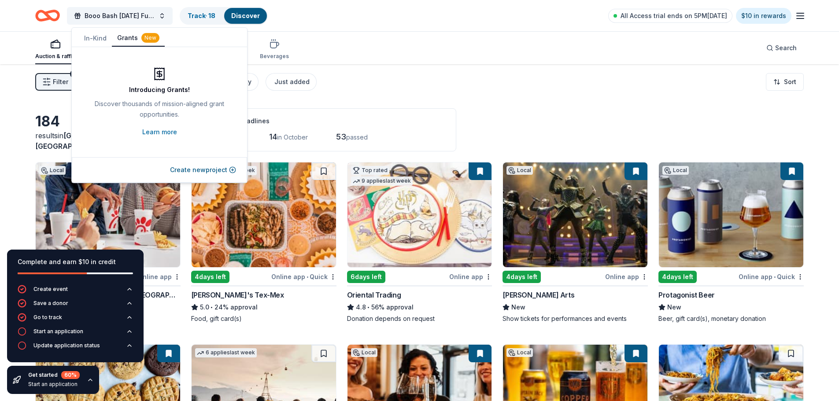
click at [133, 39] on button "Grants New" at bounding box center [138, 38] width 53 height 17
drag, startPoint x: 187, startPoint y: 170, endPoint x: 234, endPoint y: 171, distance: 46.7
click at [188, 170] on button "Create new project" at bounding box center [203, 170] width 66 height 11
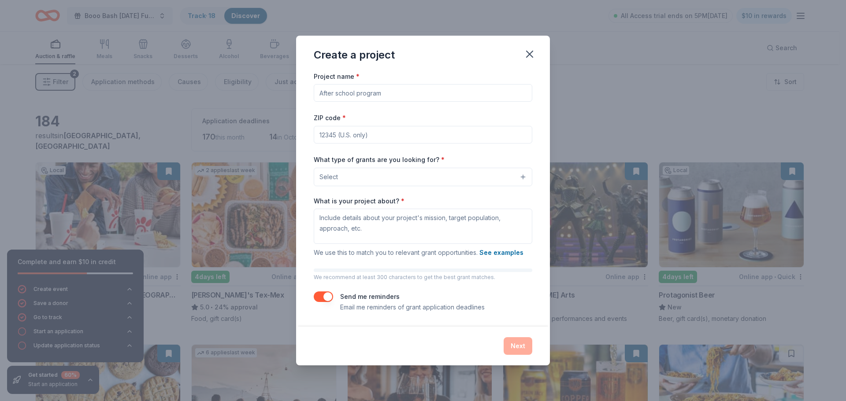
click at [395, 87] on input "Project name *" at bounding box center [423, 93] width 218 height 18
type input "C"
type input "Middle and High School Mentorship Program"
type input "28262"
click at [423, 182] on button "Select" at bounding box center [423, 177] width 218 height 19
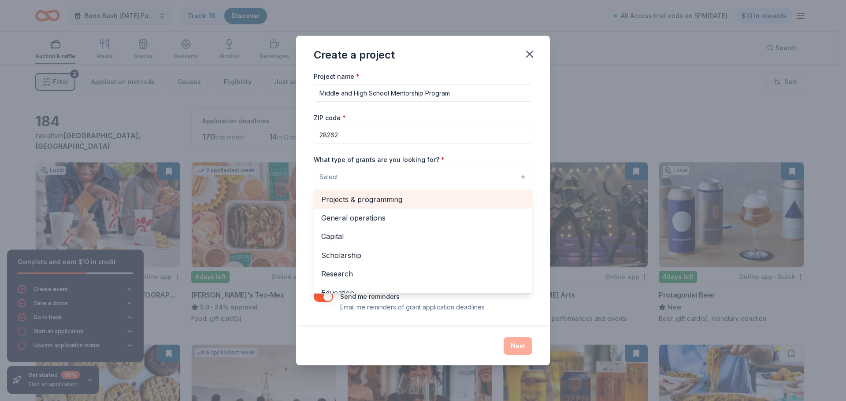
click at [407, 204] on span "Projects & programming" at bounding box center [423, 199] width 204 height 11
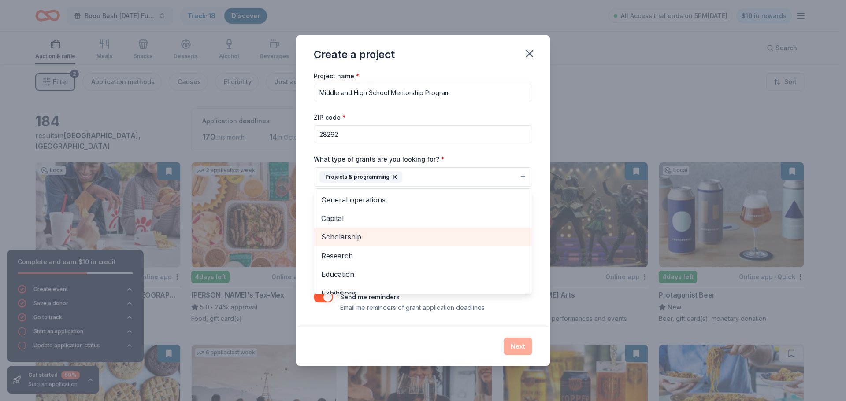
click at [388, 240] on span "Scholarship" at bounding box center [423, 236] width 204 height 11
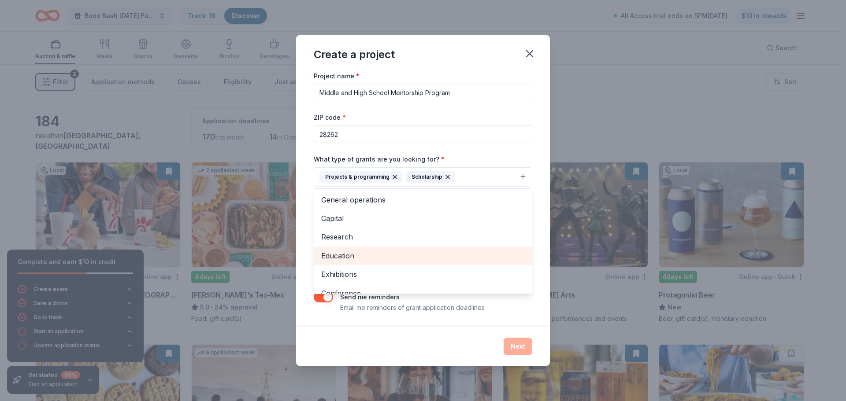
click at [363, 262] on span "Education" at bounding box center [423, 255] width 204 height 11
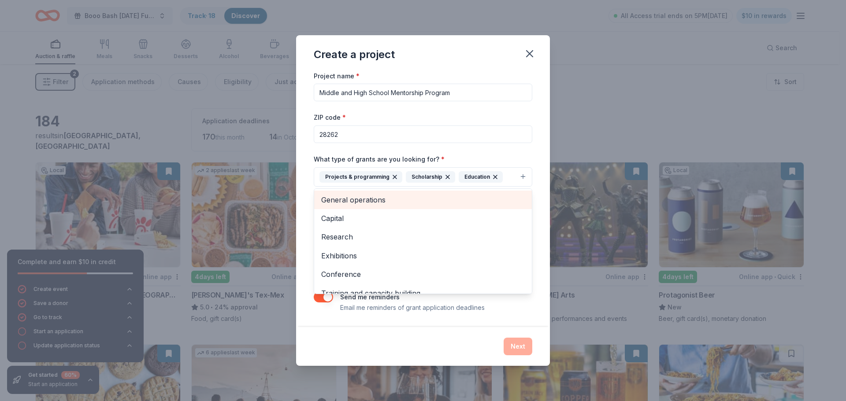
click at [389, 197] on span "General operations" at bounding box center [423, 199] width 204 height 11
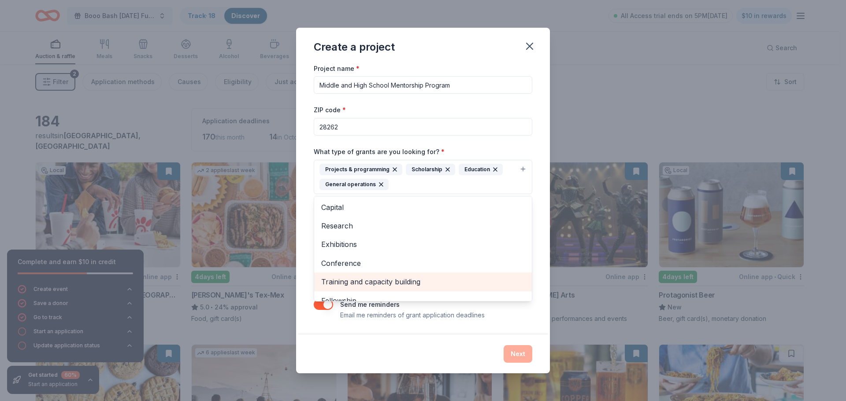
click at [397, 288] on span "Training and capacity building" at bounding box center [423, 281] width 204 height 11
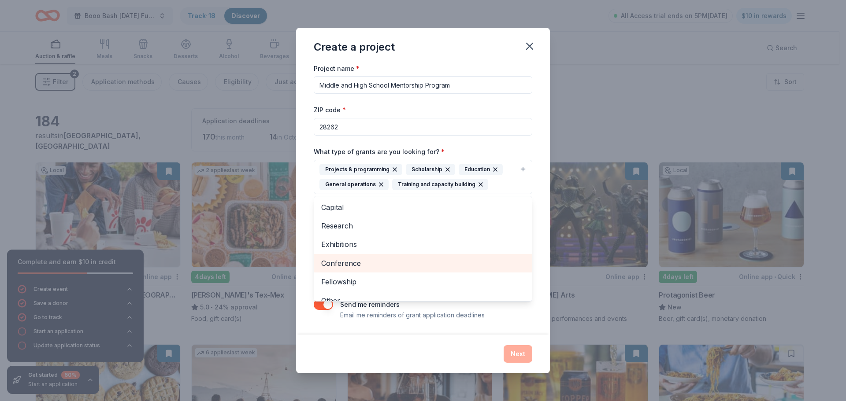
click at [342, 269] on span "Conference" at bounding box center [423, 263] width 204 height 11
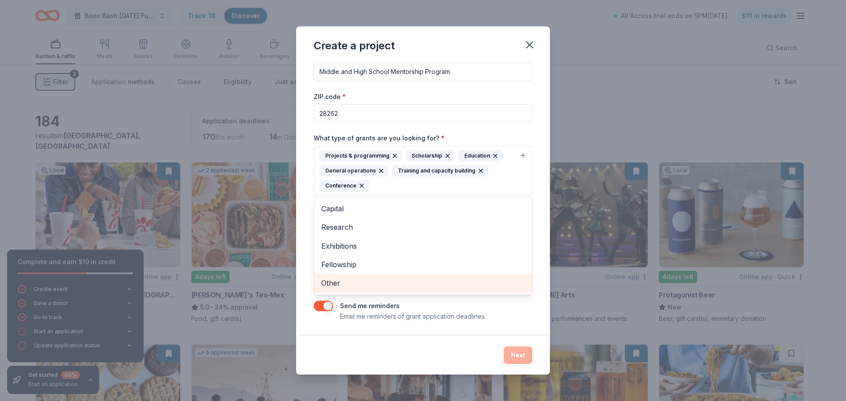
scroll to position [33, 0]
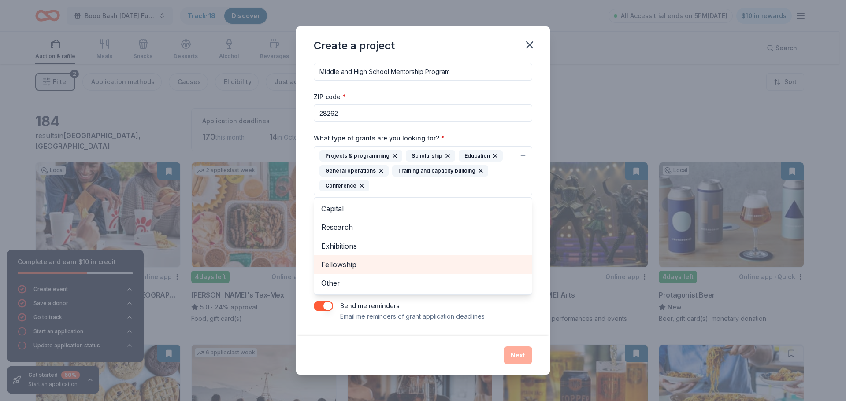
click at [341, 259] on span "Fellowship" at bounding box center [423, 264] width 204 height 11
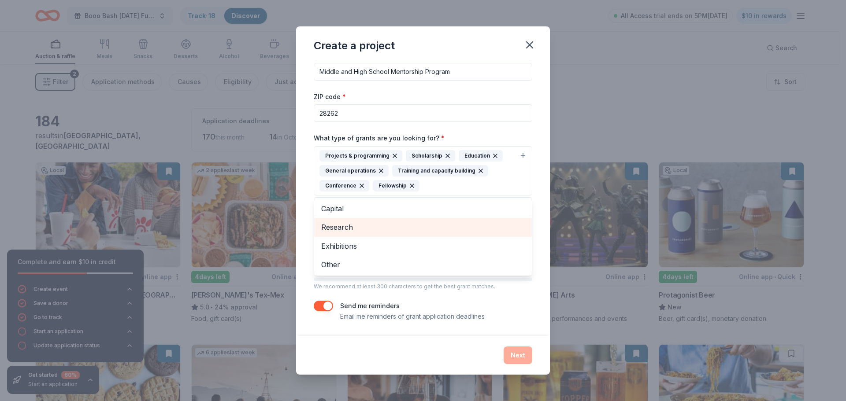
click at [341, 222] on span "Research" at bounding box center [423, 227] width 204 height 11
click at [333, 222] on span "Exhibitions" at bounding box center [423, 227] width 204 height 11
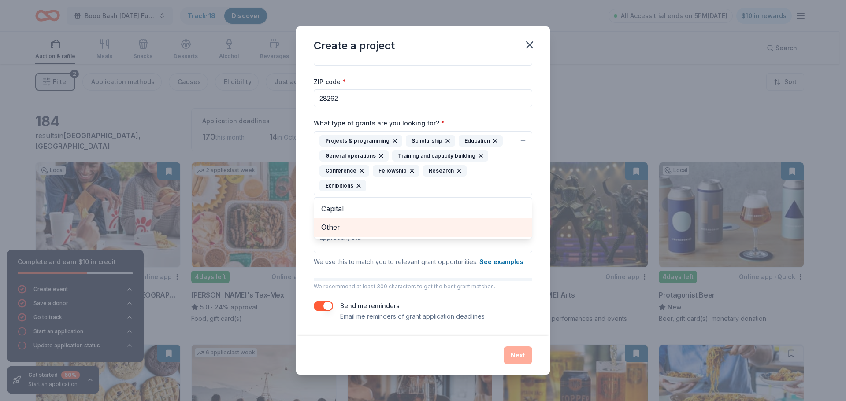
click at [333, 233] on span "Other" at bounding box center [423, 227] width 204 height 11
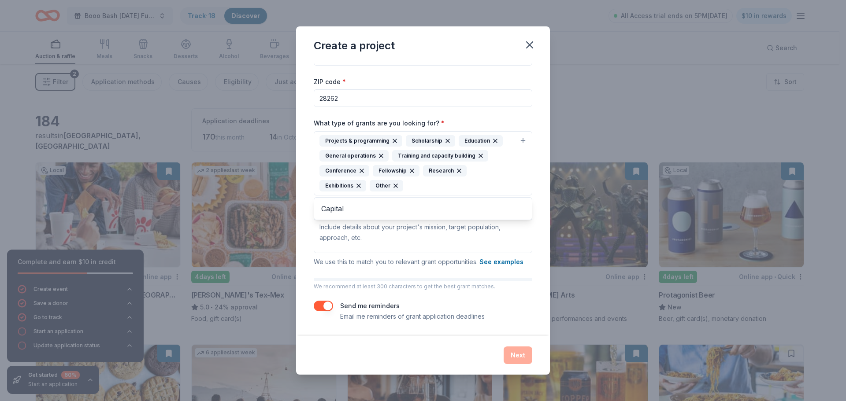
click at [507, 295] on div "Project name * Middle and High School Mentorship Program ZIP code * 28262 What …" at bounding box center [423, 178] width 218 height 288
click at [422, 332] on div "Project name * Middle and High School Mentorship Program ZIP code * 28262 What …" at bounding box center [423, 199] width 254 height 274
click at [394, 229] on textarea "What is your project about? *" at bounding box center [423, 235] width 218 height 35
paste textarea "The CMS Partnership Program is a healing-centered initiative led by High EnerG …"
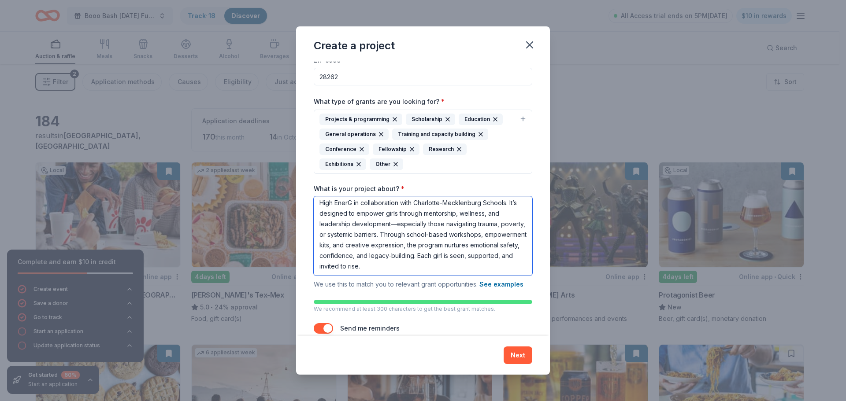
scroll to position [0, 0]
click at [439, 254] on textarea "The CMS Partnership Program is a healing-centered initiative led by High EnerG …" at bounding box center [423, 235] width 218 height 79
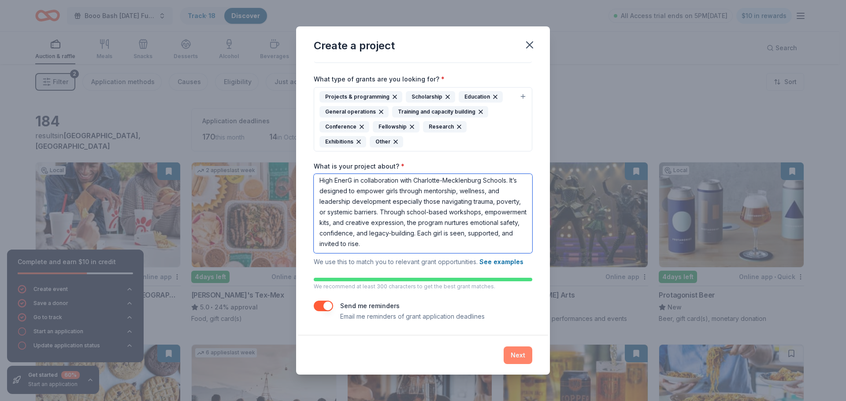
type textarea "The CMS Partnership Program is a healing-centered initiative led by High EnerG …"
click at [522, 352] on button "Next" at bounding box center [517, 356] width 29 height 18
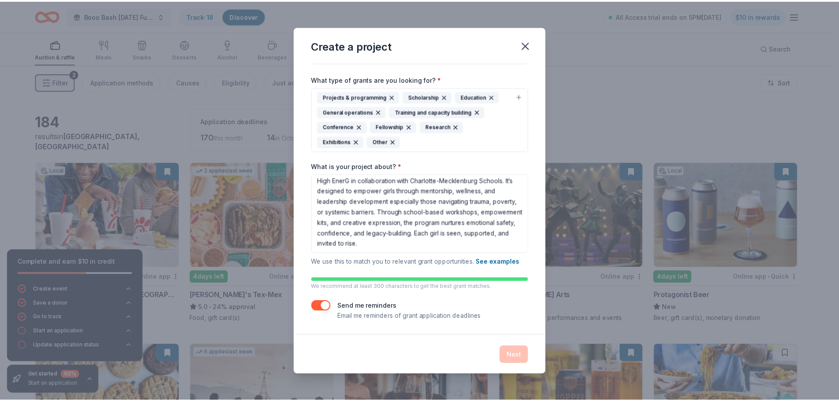
scroll to position [0, 0]
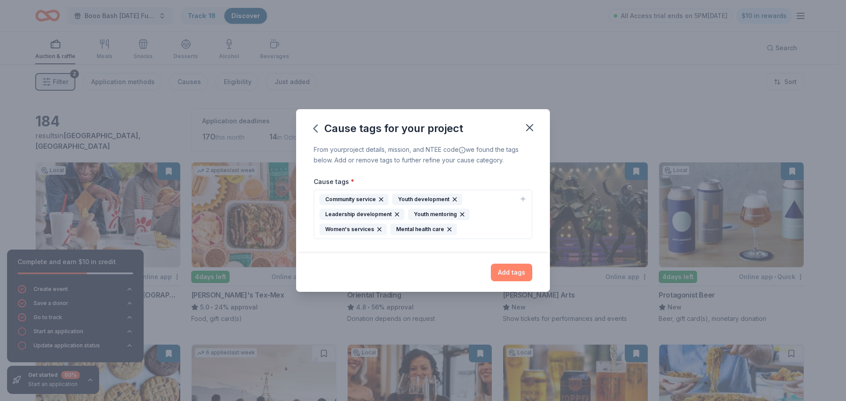
click at [518, 274] on button "Add tags" at bounding box center [511, 273] width 41 height 18
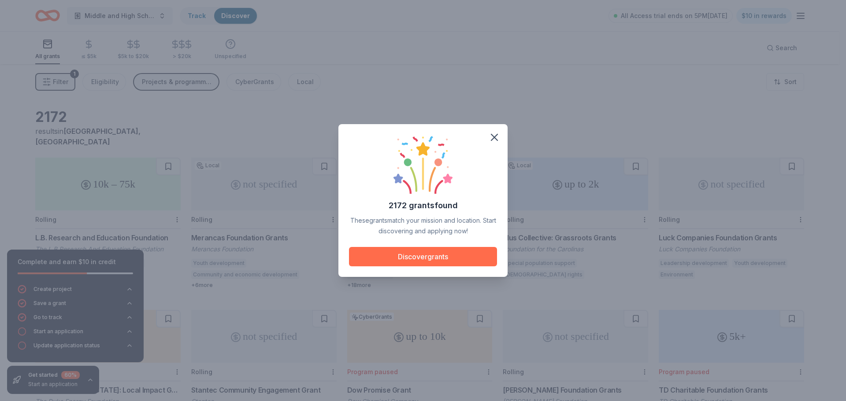
click at [424, 260] on button "Discover grants" at bounding box center [423, 256] width 148 height 19
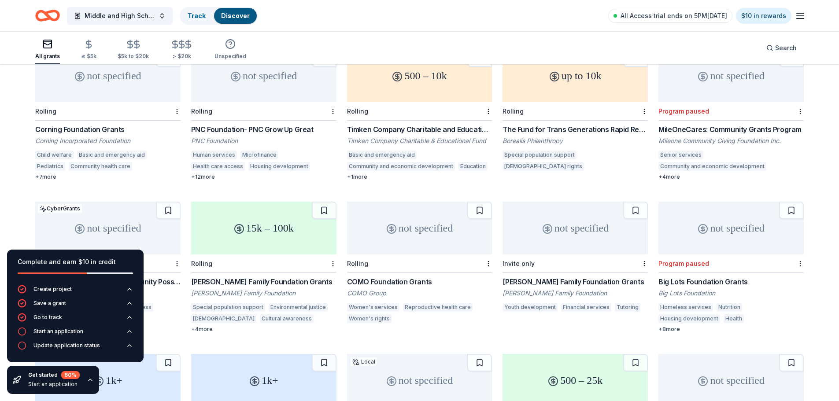
scroll to position [550, 0]
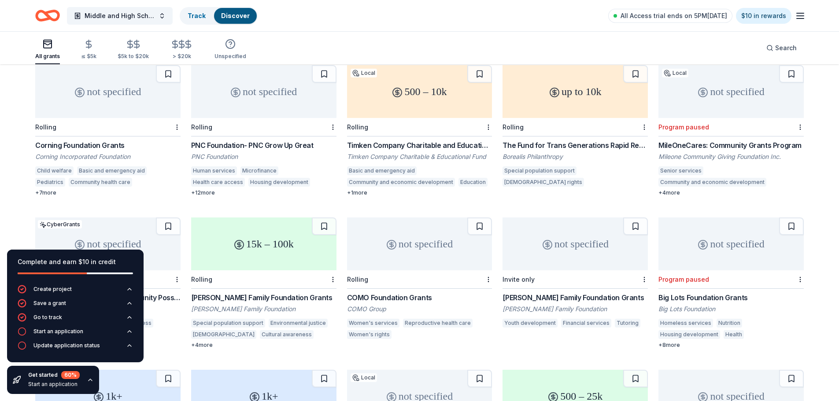
click at [247, 117] on div "not specified" at bounding box center [263, 91] width 145 height 53
click at [125, 133] on div "Rolling" at bounding box center [107, 127] width 145 height 19
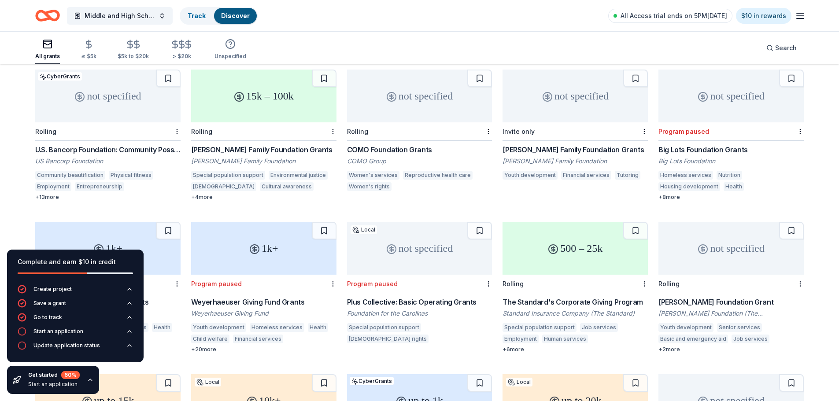
scroll to position [682, 0]
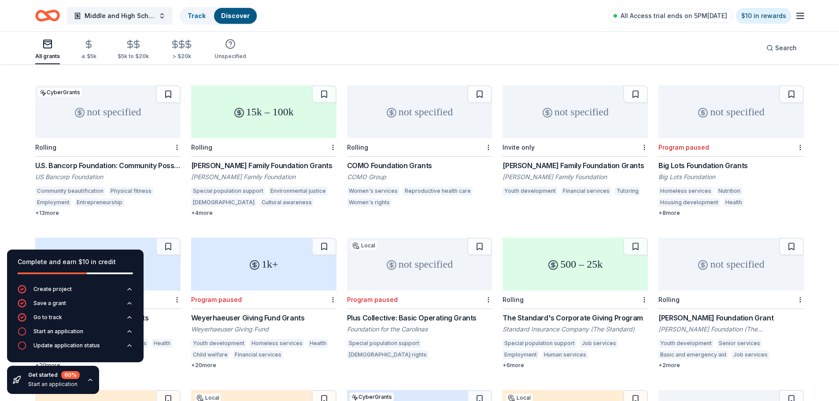
click at [169, 103] on button at bounding box center [168, 94] width 25 height 18
click at [325, 103] on button at bounding box center [324, 94] width 25 height 18
click at [481, 103] on button at bounding box center [479, 94] width 25 height 18
click at [633, 103] on button at bounding box center [635, 94] width 25 height 18
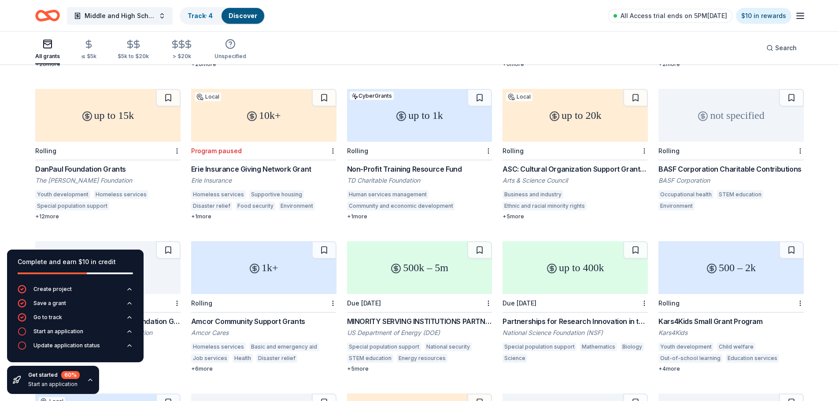
scroll to position [990, 0]
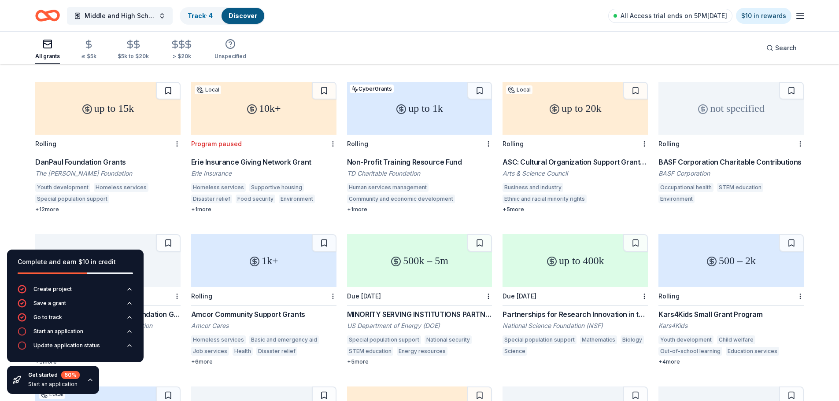
click at [175, 100] on button at bounding box center [168, 91] width 25 height 18
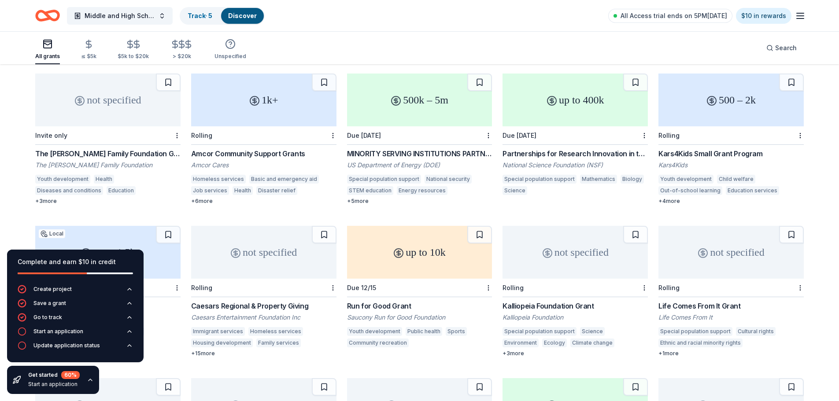
scroll to position [1166, 0]
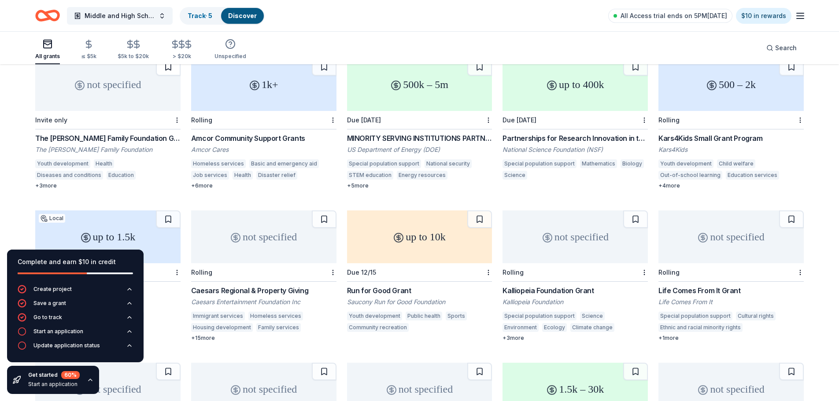
click at [167, 76] on button at bounding box center [168, 67] width 25 height 18
click at [325, 76] on button at bounding box center [324, 67] width 25 height 18
click at [477, 76] on button at bounding box center [479, 67] width 25 height 18
click at [789, 76] on button at bounding box center [791, 67] width 25 height 18
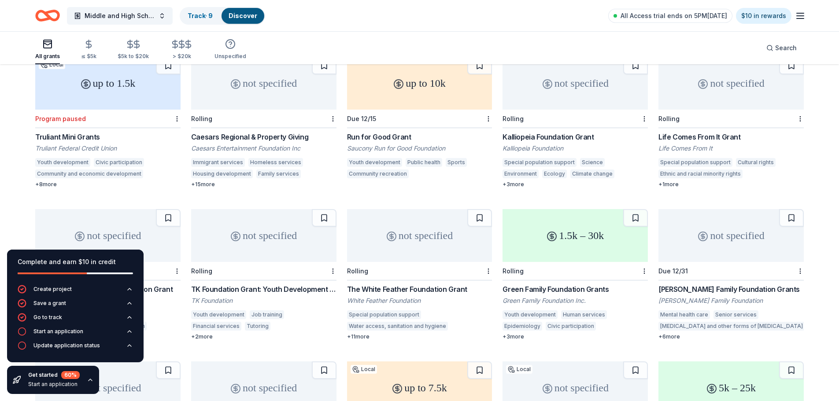
scroll to position [1343, 0]
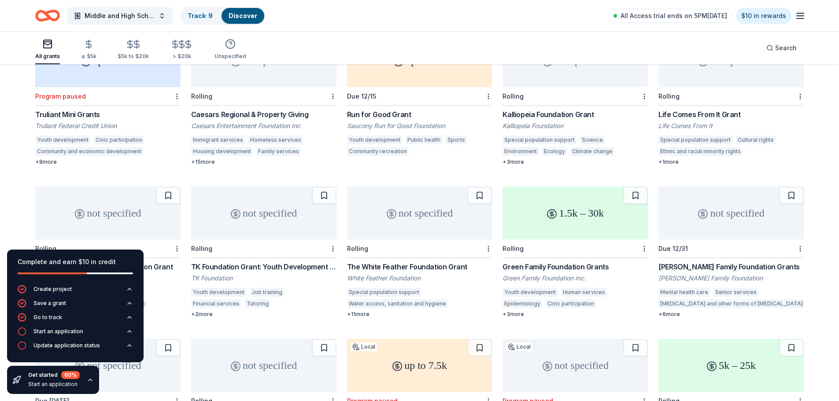
click at [322, 52] on button at bounding box center [324, 43] width 25 height 18
click at [472, 52] on button at bounding box center [479, 43] width 25 height 18
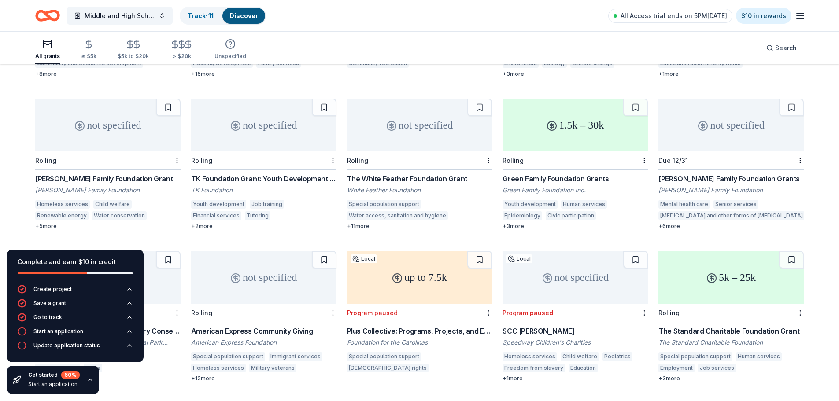
scroll to position [1475, 0]
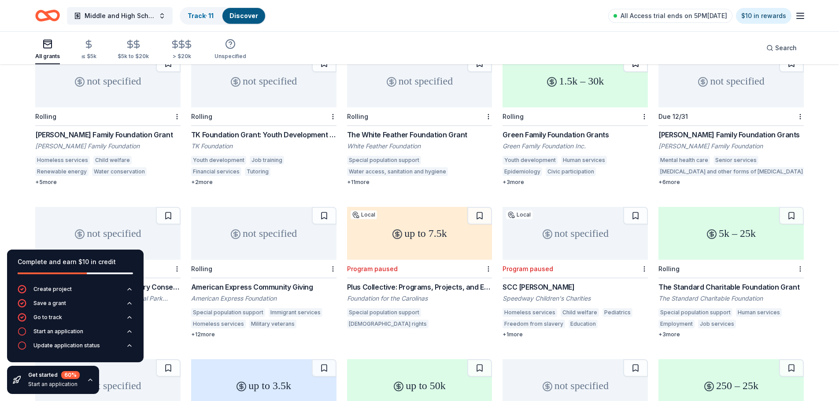
click at [635, 72] on button at bounding box center [635, 64] width 25 height 18
click at [328, 72] on button at bounding box center [324, 64] width 25 height 18
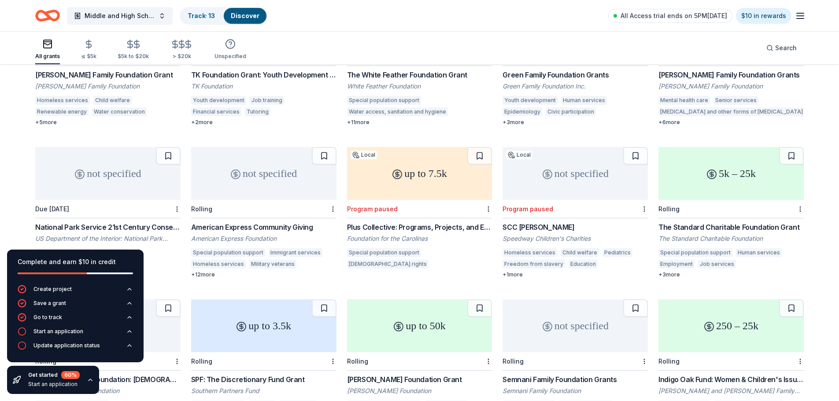
scroll to position [1519, 0]
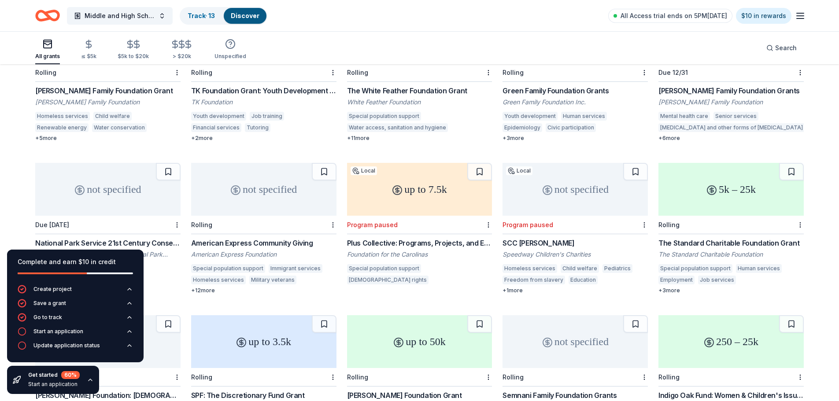
click at [159, 28] on button at bounding box center [168, 20] width 25 height 18
click at [784, 28] on button at bounding box center [791, 20] width 25 height 18
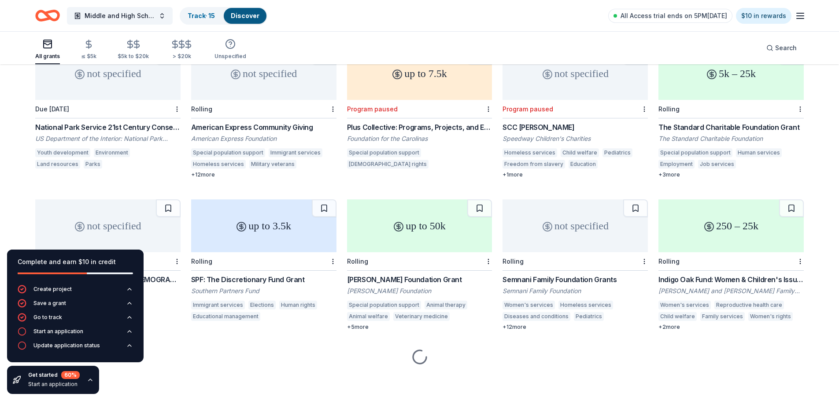
scroll to position [1651, 0]
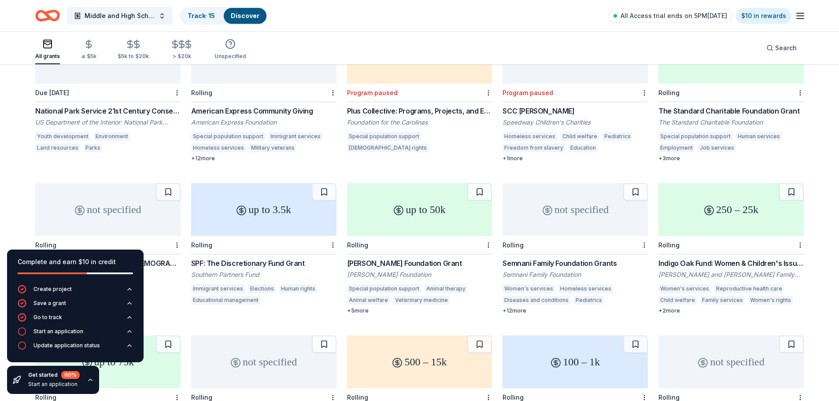
click at [322, 48] on button at bounding box center [324, 40] width 25 height 18
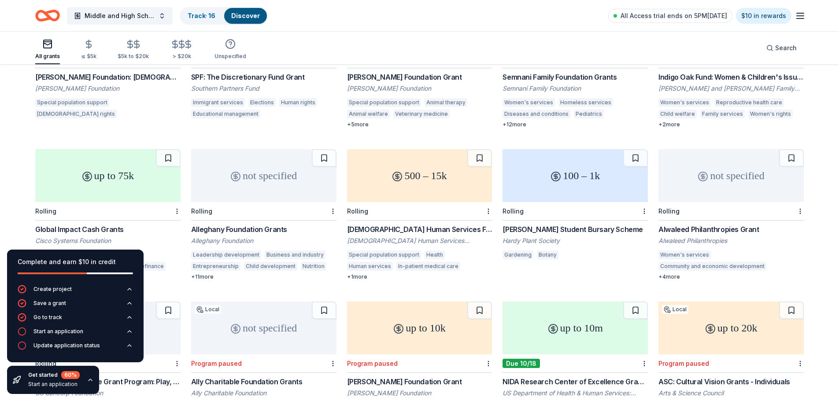
scroll to position [1827, 0]
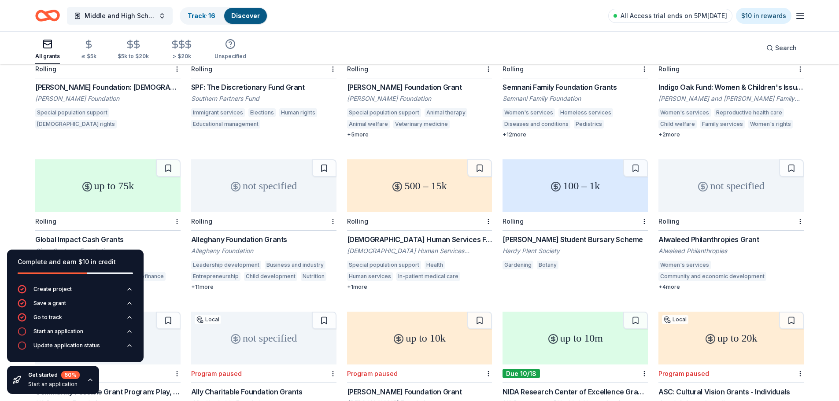
click at [631, 25] on button at bounding box center [635, 16] width 25 height 18
click at [784, 25] on button at bounding box center [791, 16] width 25 height 18
click at [164, 25] on button at bounding box center [168, 16] width 25 height 18
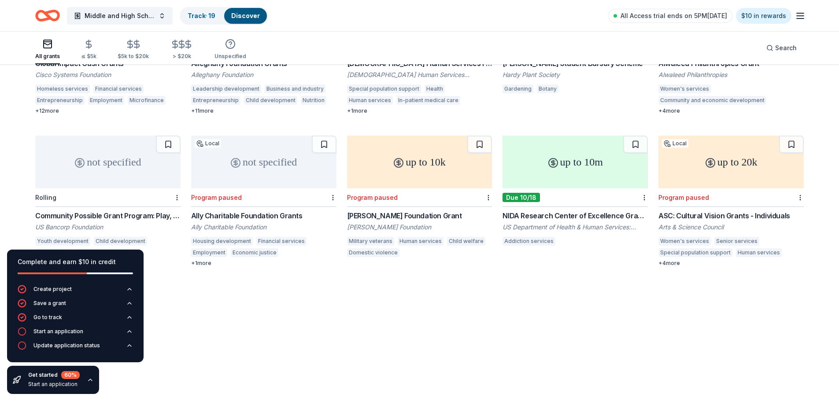
scroll to position [1959, 0]
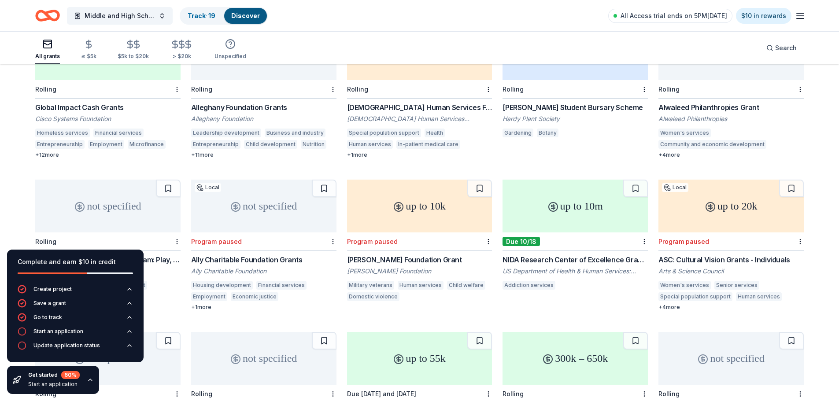
click at [167, 45] on button at bounding box center [168, 36] width 25 height 18
click at [477, 45] on button at bounding box center [479, 36] width 25 height 18
click at [786, 45] on button at bounding box center [791, 36] width 25 height 18
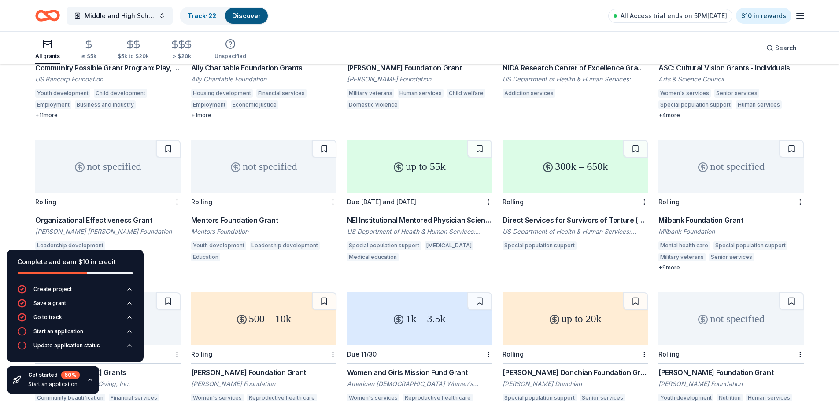
scroll to position [2136, 0]
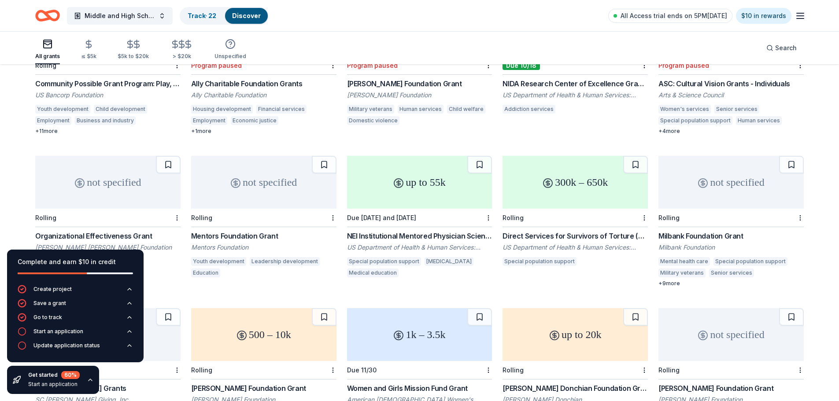
click at [160, 21] on button at bounding box center [168, 13] width 25 height 18
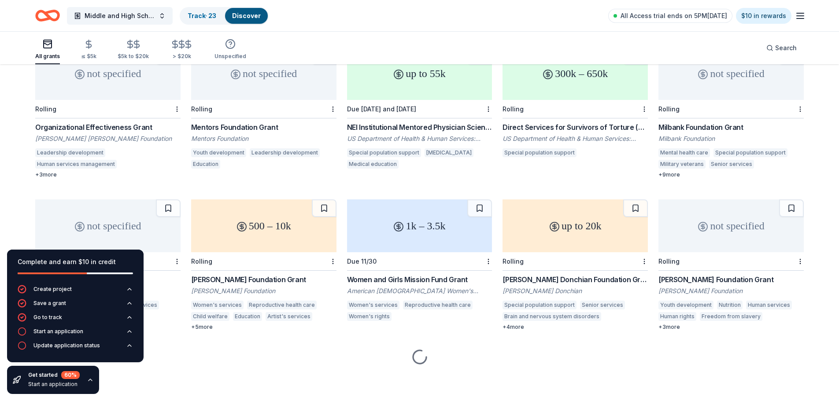
scroll to position [2312, 0]
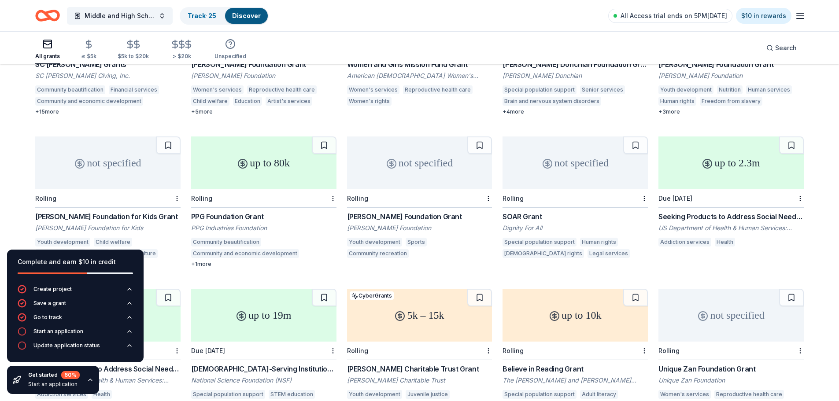
scroll to position [2444, 0]
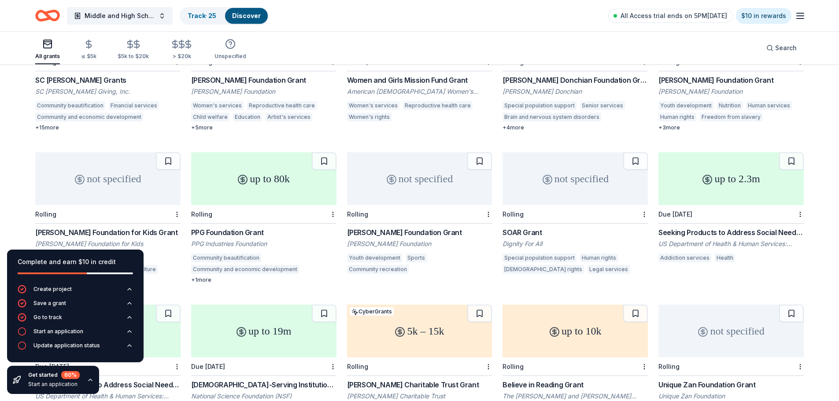
click at [322, 18] on button at bounding box center [324, 9] width 25 height 18
click at [479, 18] on button at bounding box center [479, 9] width 25 height 18
click at [785, 18] on button at bounding box center [791, 9] width 25 height 18
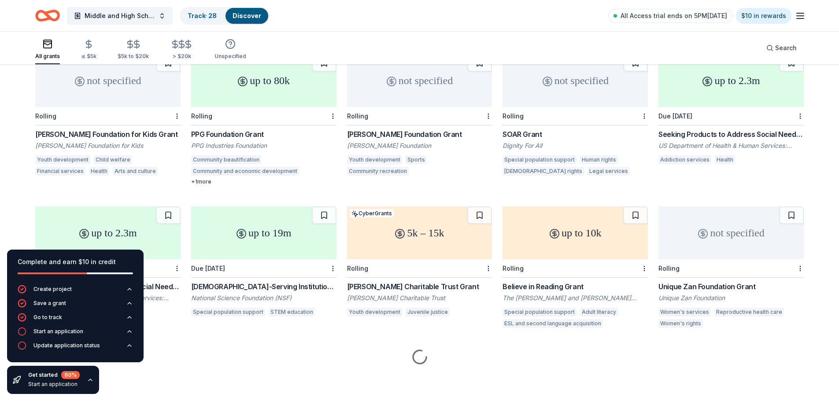
scroll to position [2620, 0]
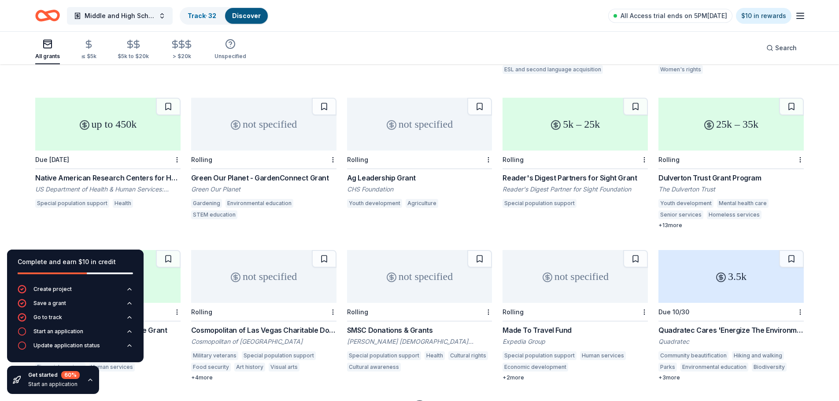
scroll to position [2752, 0]
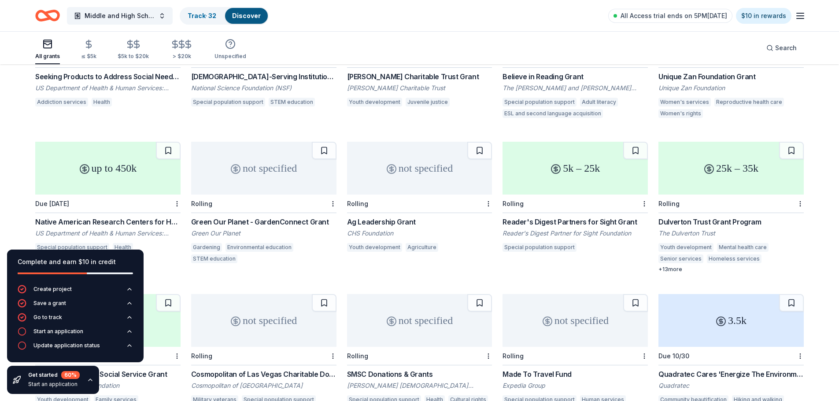
click at [479, 14] on button at bounding box center [479, 5] width 25 height 18
click at [789, 14] on button at bounding box center [791, 5] width 25 height 18
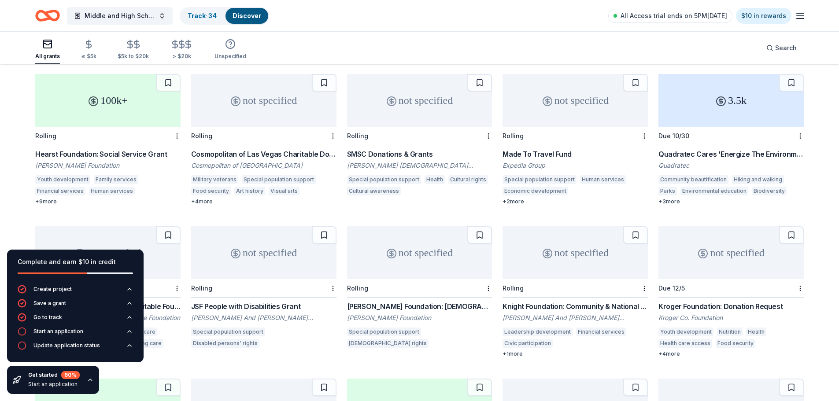
scroll to position [2928, 0]
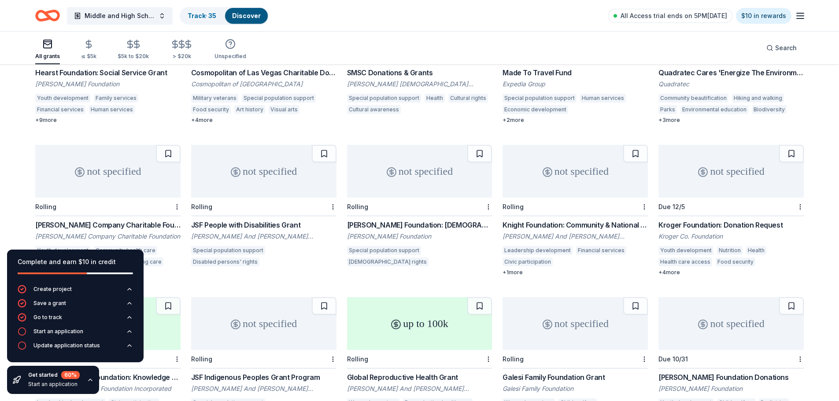
scroll to position [3061, 0]
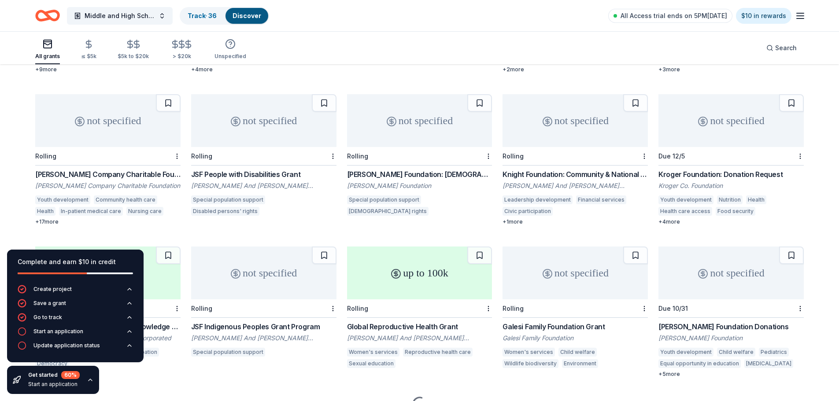
click at [676, 73] on div "+ 3 more" at bounding box center [731, 69] width 145 height 7
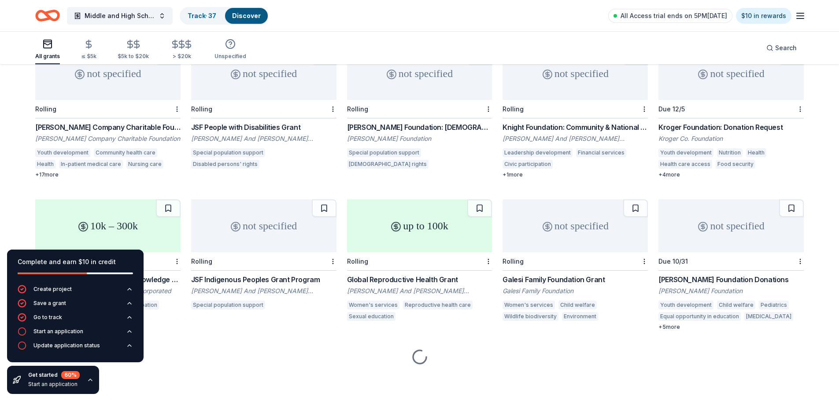
scroll to position [3193, 0]
click at [788, 65] on button at bounding box center [791, 56] width 25 height 18
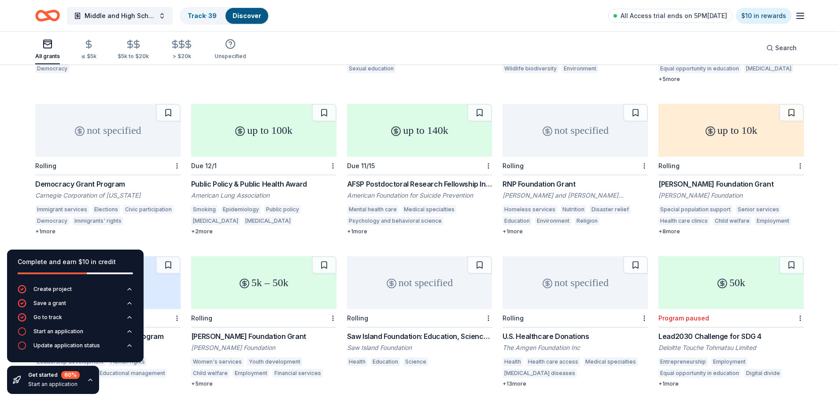
scroll to position [3413, 0]
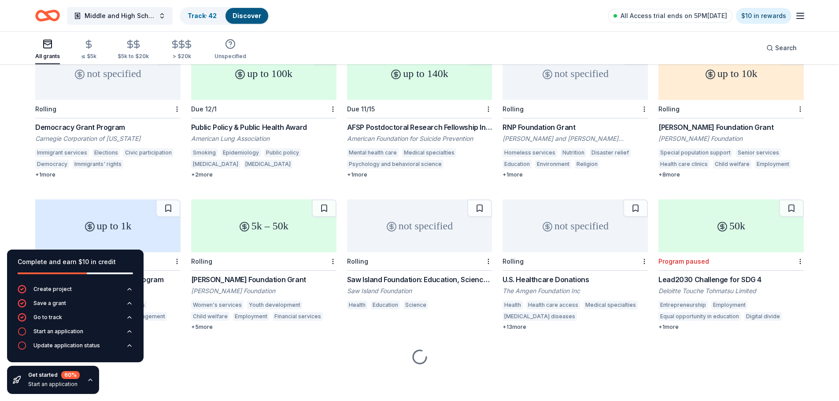
scroll to position [3589, 0]
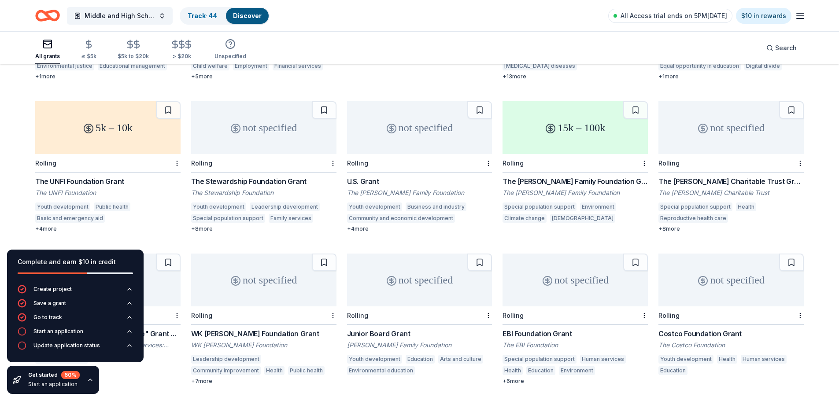
scroll to position [3721, 0]
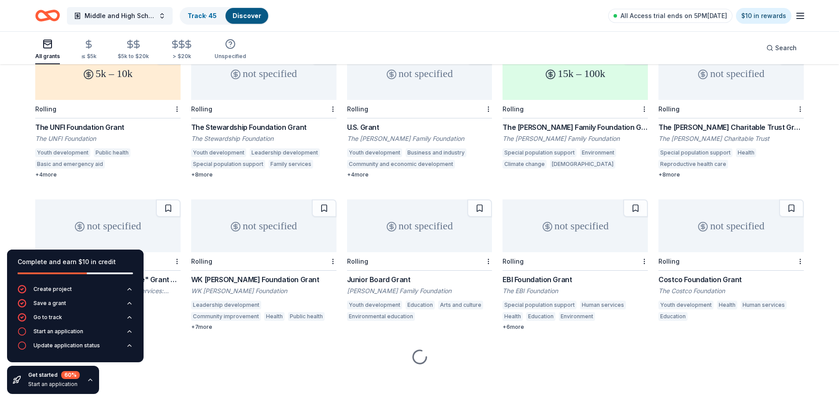
scroll to position [3898, 0]
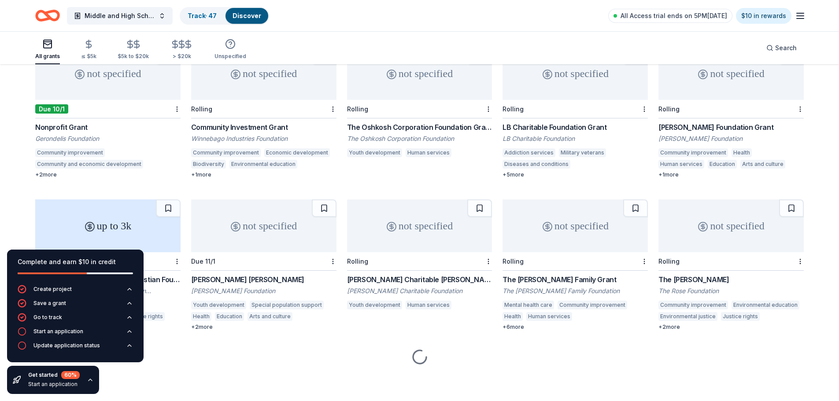
scroll to position [4030, 0]
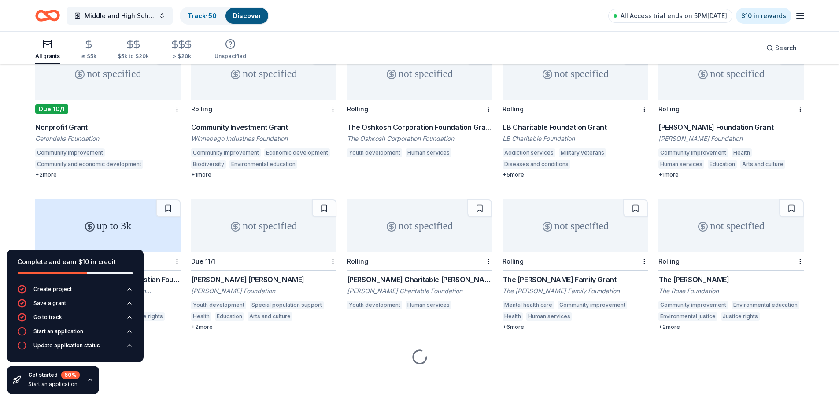
scroll to position [4206, 0]
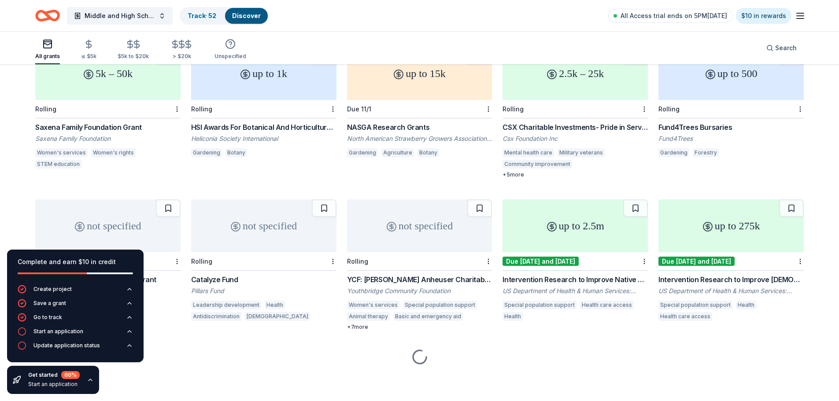
scroll to position [4382, 0]
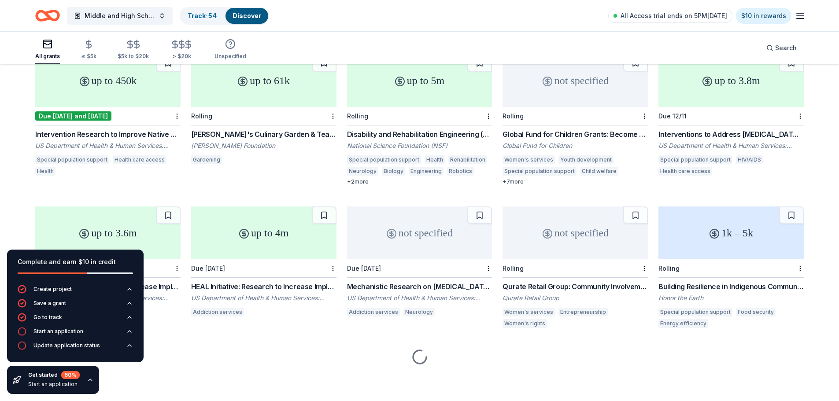
scroll to position [4690, 0]
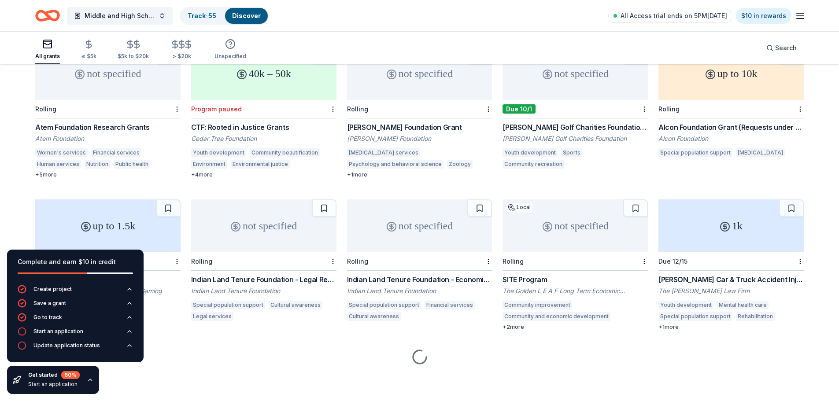
scroll to position [5307, 0]
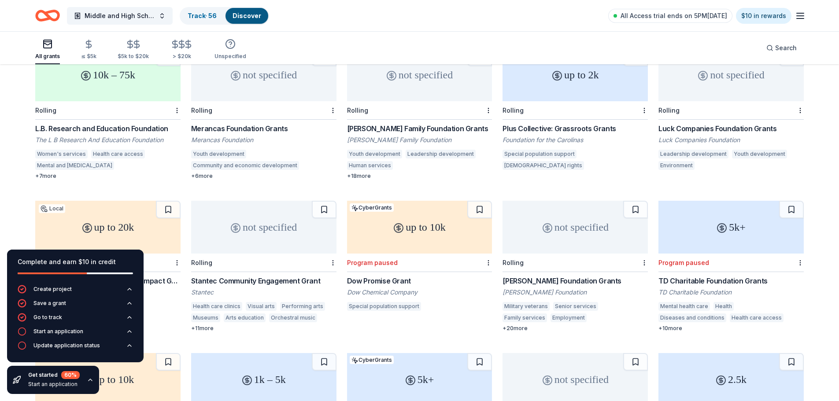
scroll to position [0, 0]
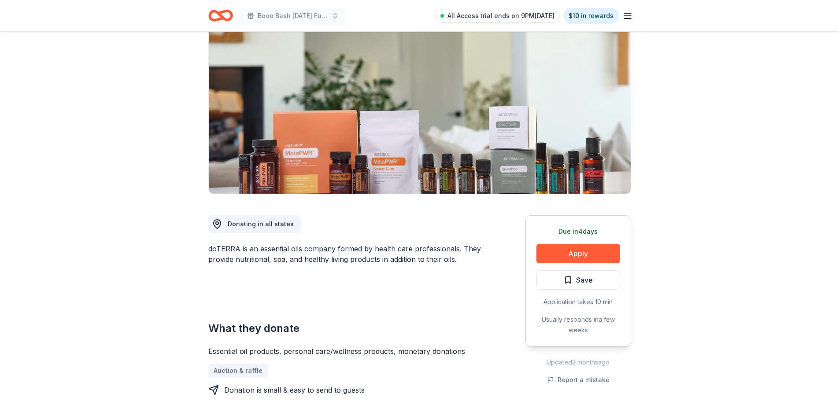
scroll to position [176, 0]
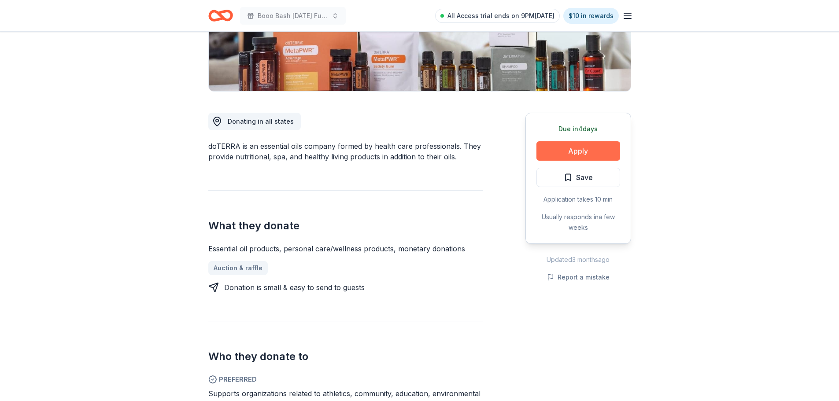
click at [585, 161] on button "Apply" at bounding box center [579, 150] width 84 height 19
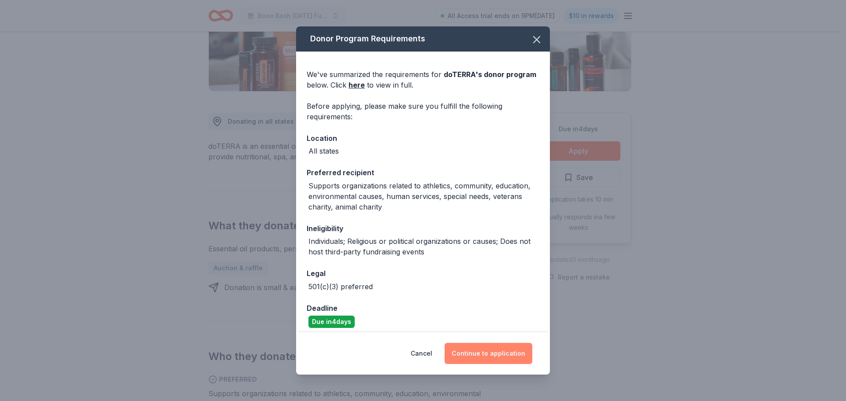
click at [492, 350] on button "Continue to application" at bounding box center [488, 353] width 88 height 21
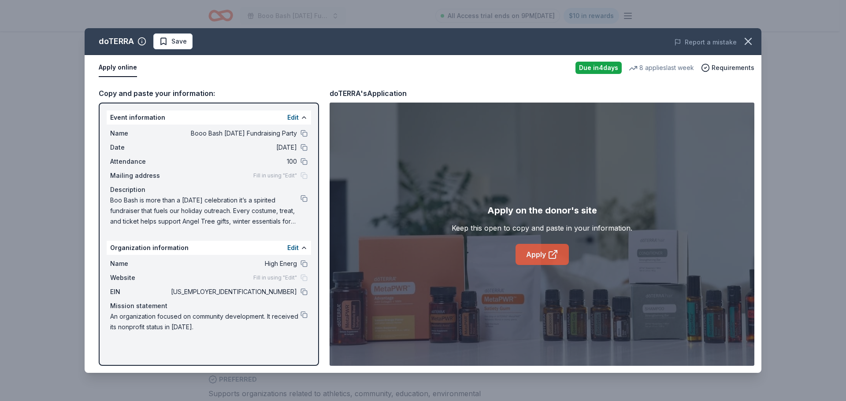
click at [538, 254] on link "Apply" at bounding box center [541, 254] width 53 height 21
click at [743, 43] on icon "button" at bounding box center [748, 41] width 12 height 12
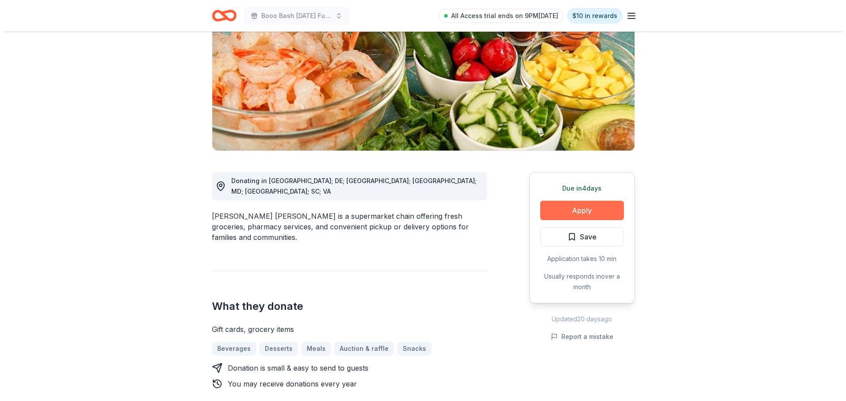
scroll to position [132, 0]
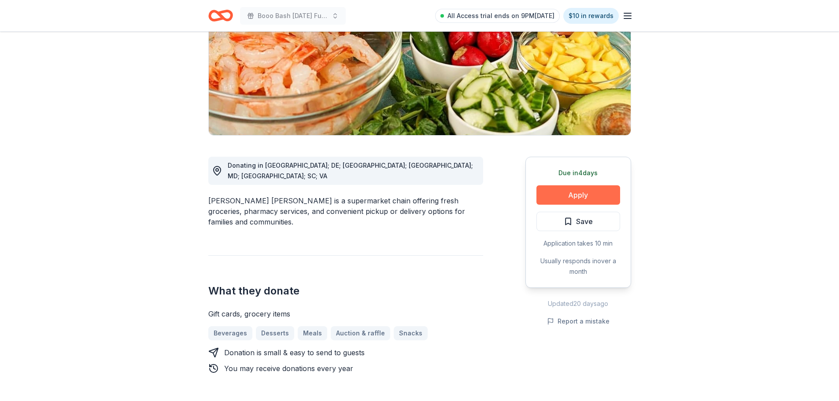
click at [577, 205] on button "Apply" at bounding box center [579, 194] width 84 height 19
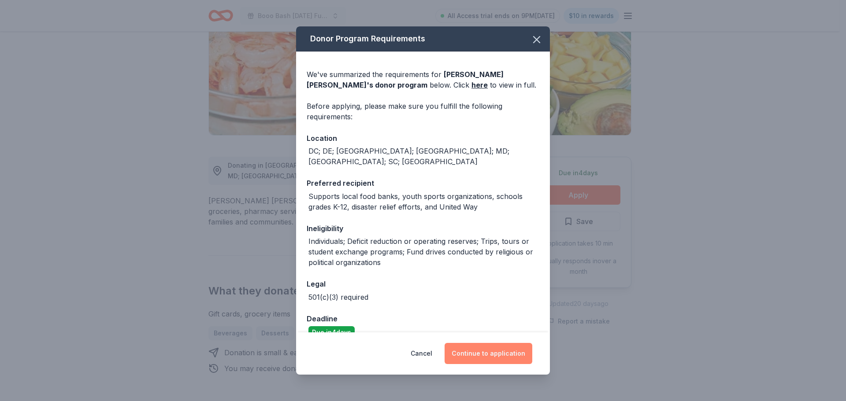
click at [499, 344] on button "Continue to application" at bounding box center [488, 353] width 88 height 21
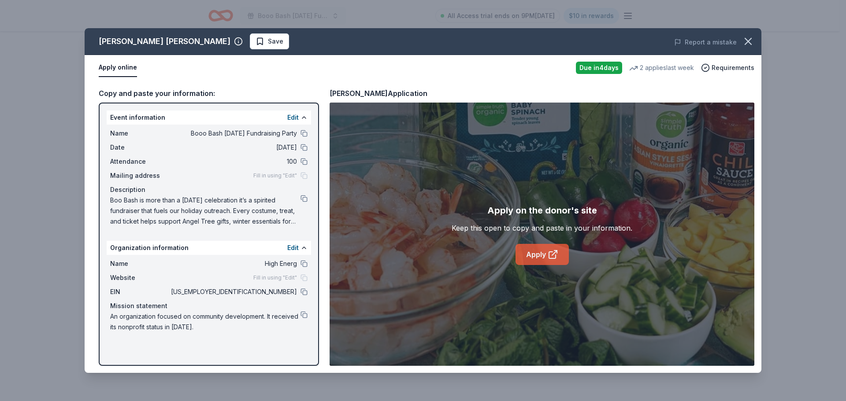
click at [557, 260] on icon at bounding box center [553, 254] width 11 height 11
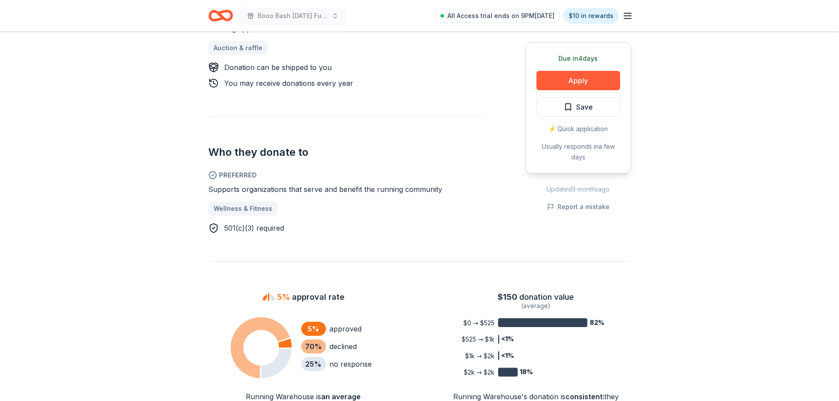
scroll to position [176, 0]
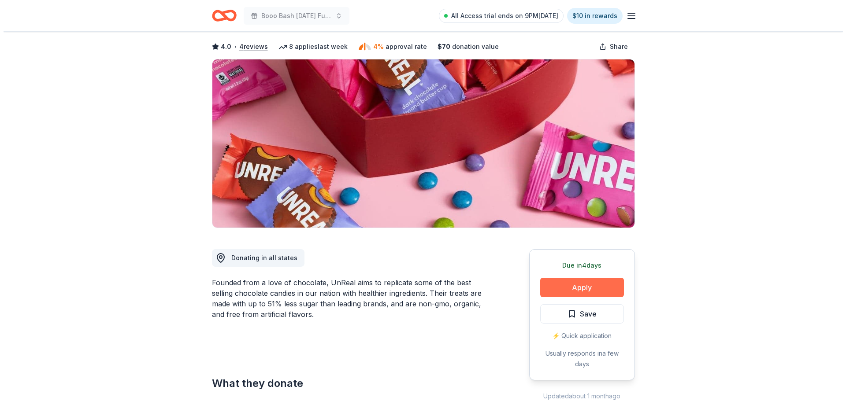
scroll to position [88, 0]
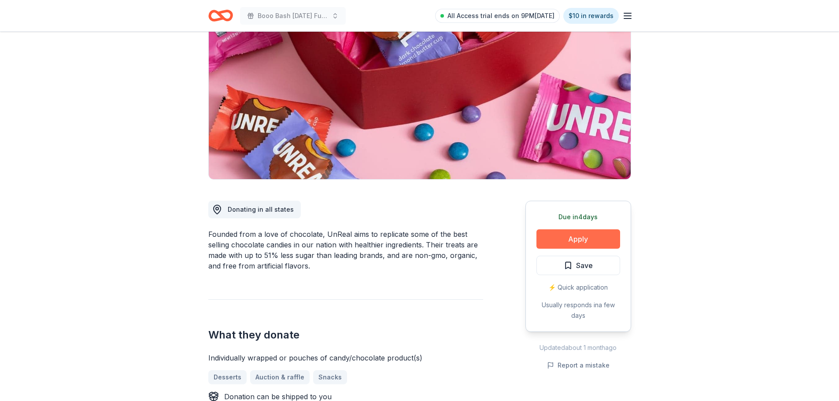
click at [555, 249] on button "Apply" at bounding box center [579, 238] width 84 height 19
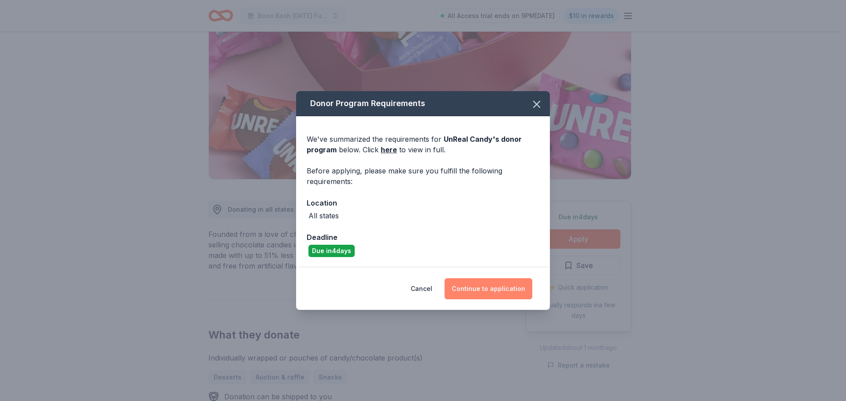
click at [494, 295] on button "Continue to application" at bounding box center [488, 288] width 88 height 21
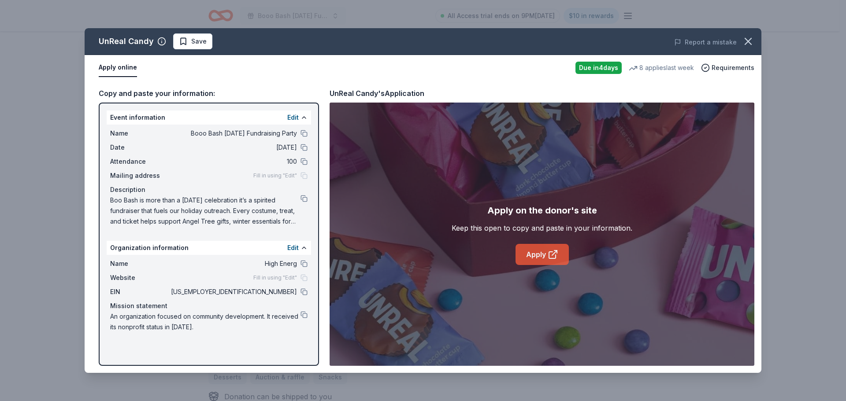
click at [528, 257] on link "Apply" at bounding box center [541, 254] width 53 height 21
click at [553, 254] on icon at bounding box center [553, 254] width 11 height 11
click at [549, 256] on icon at bounding box center [553, 254] width 11 height 11
click at [541, 259] on link "Apply" at bounding box center [541, 254] width 53 height 21
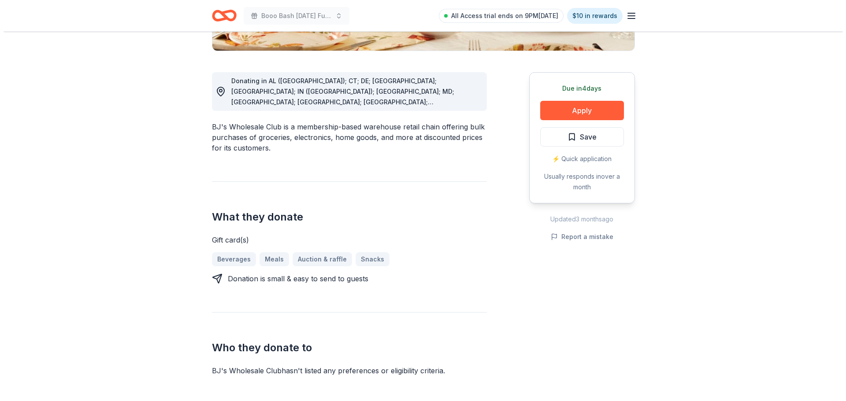
scroll to position [176, 0]
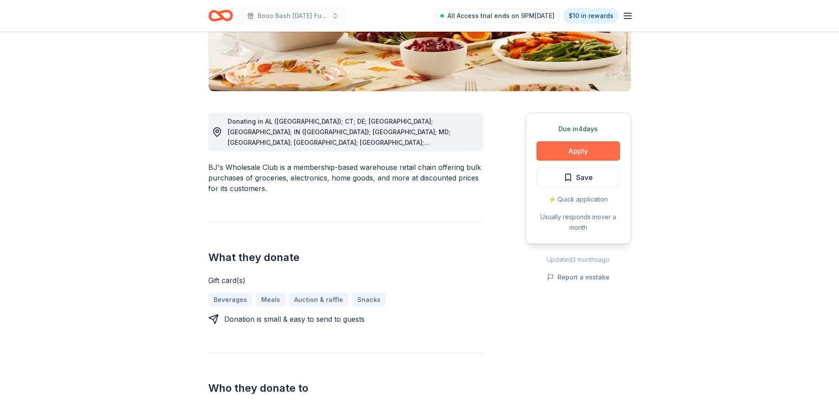
click at [580, 161] on button "Apply" at bounding box center [579, 150] width 84 height 19
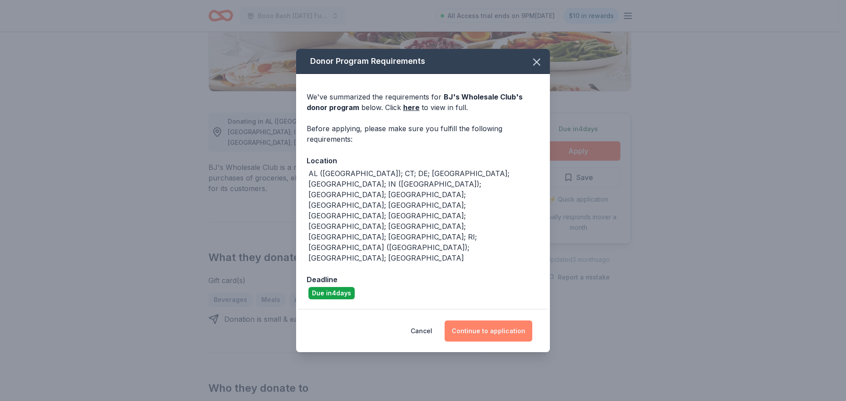
click at [499, 321] on button "Continue to application" at bounding box center [488, 331] width 88 height 21
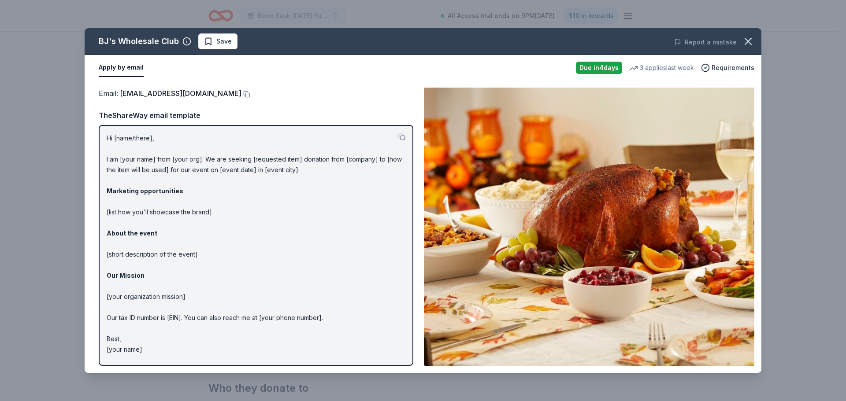
scroll to position [0, 0]
click at [126, 153] on p "Hi [name/there], I am [your name] from [your org]. We are seeking [requested it…" at bounding box center [256, 244] width 299 height 222
click at [241, 97] on button at bounding box center [245, 94] width 9 height 7
click at [398, 141] on button at bounding box center [401, 136] width 7 height 7
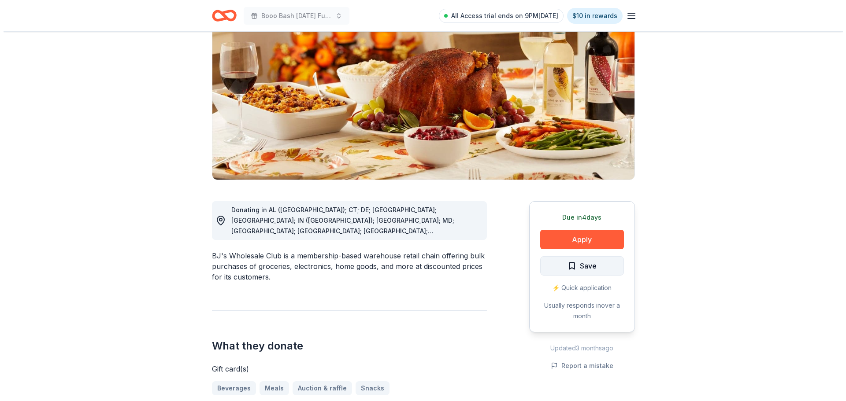
scroll to position [88, 0]
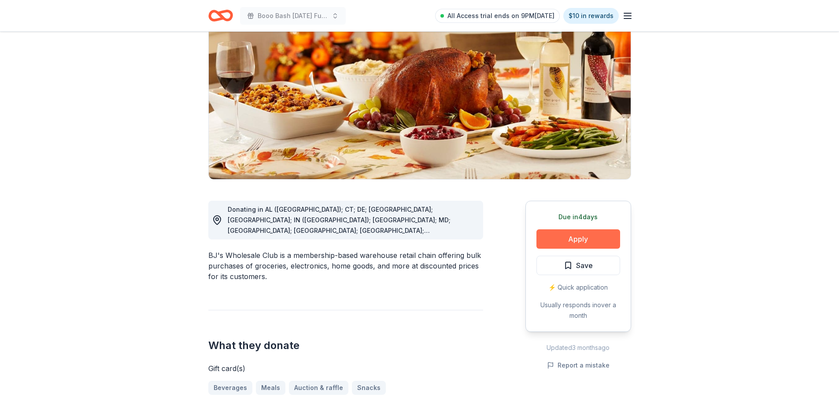
click at [565, 249] on button "Apply" at bounding box center [579, 238] width 84 height 19
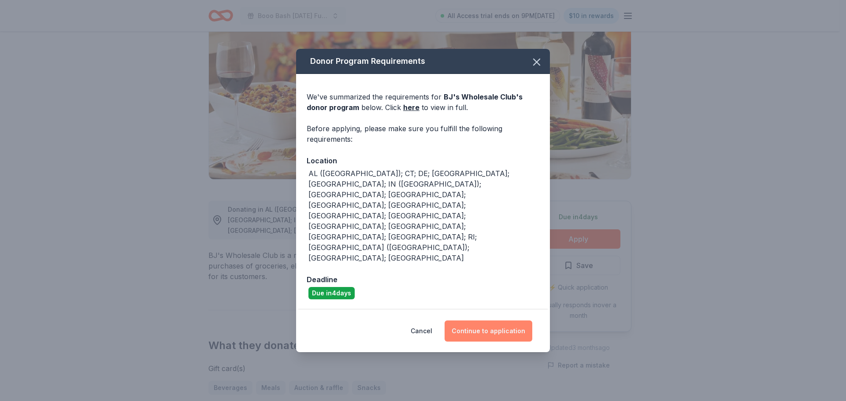
click at [495, 321] on button "Continue to application" at bounding box center [488, 331] width 88 height 21
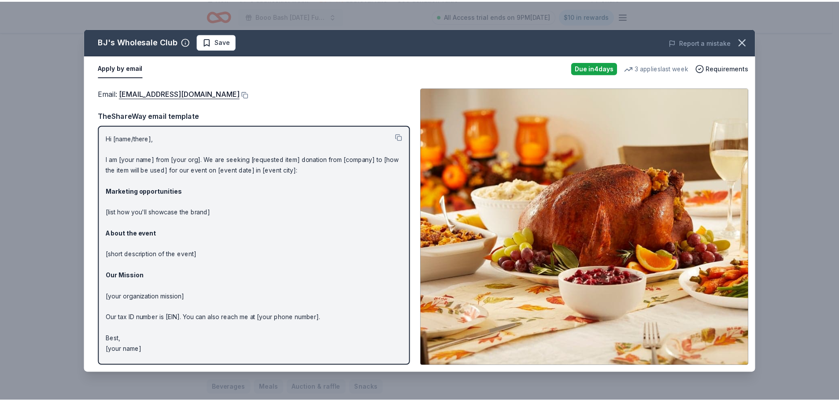
scroll to position [0, 0]
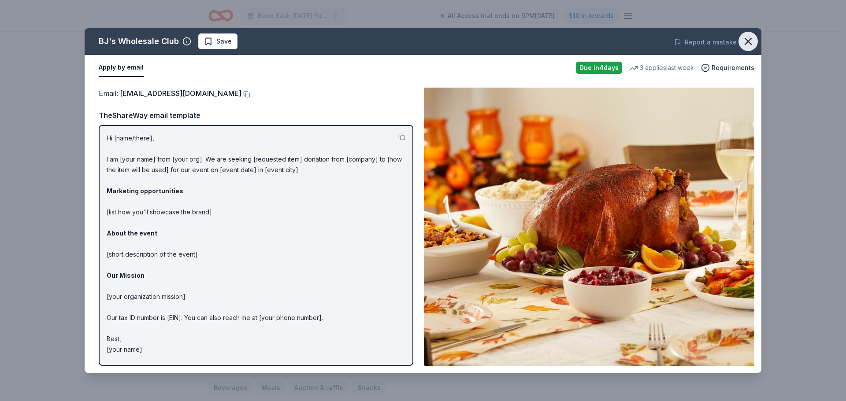
click at [742, 40] on icon "button" at bounding box center [748, 41] width 12 height 12
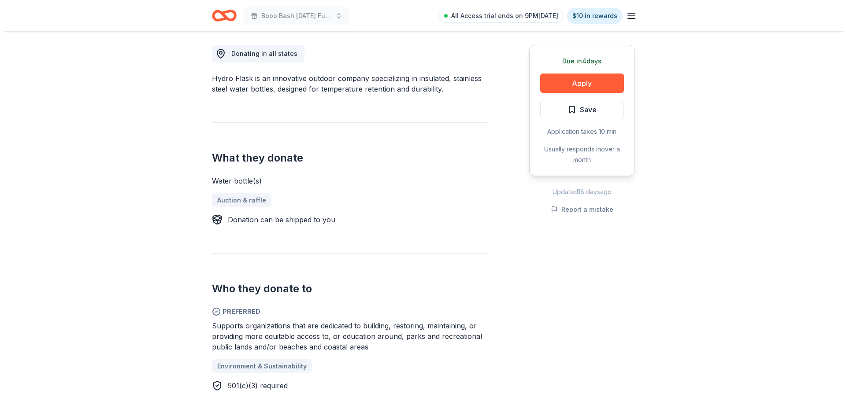
scroll to position [176, 0]
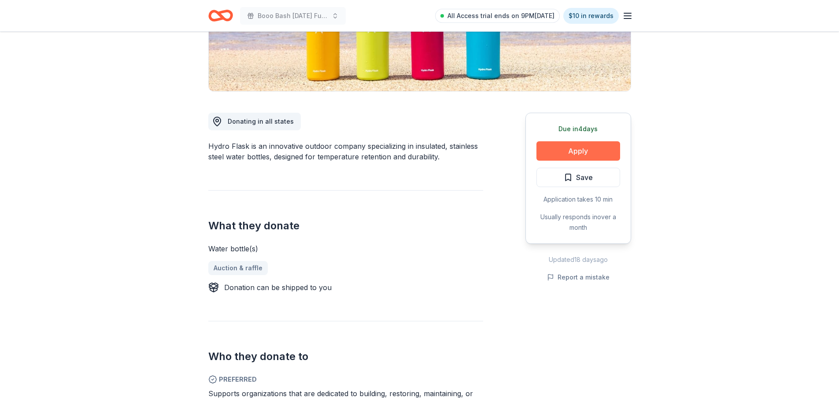
click at [570, 161] on button "Apply" at bounding box center [579, 150] width 84 height 19
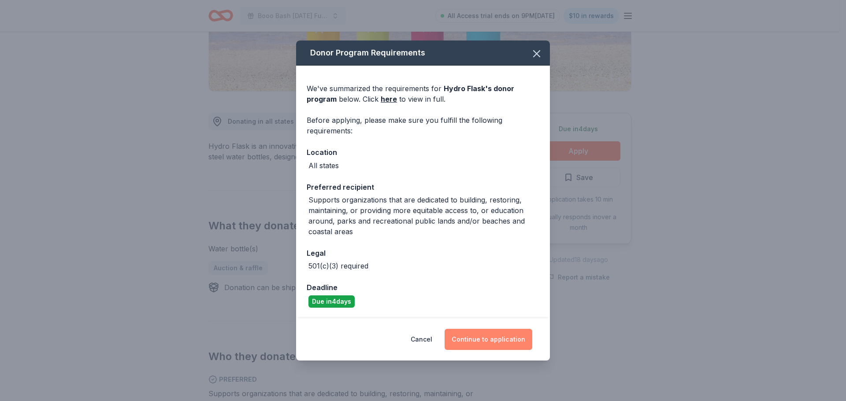
click at [512, 341] on button "Continue to application" at bounding box center [488, 339] width 88 height 21
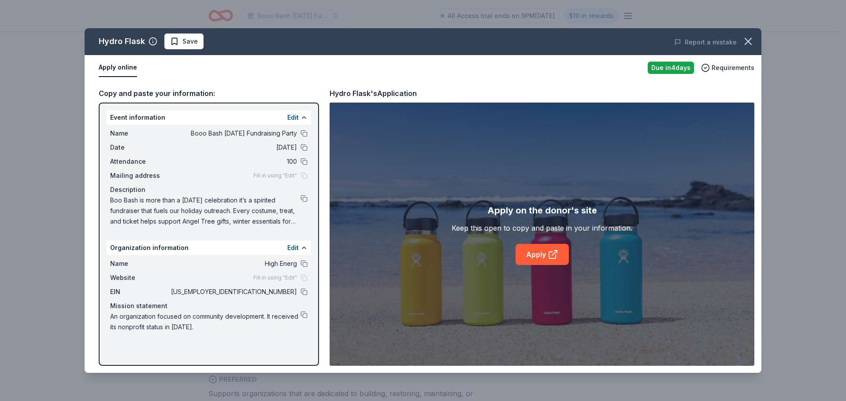
scroll to position [0, 0]
click at [547, 255] on link "Apply" at bounding box center [541, 254] width 53 height 21
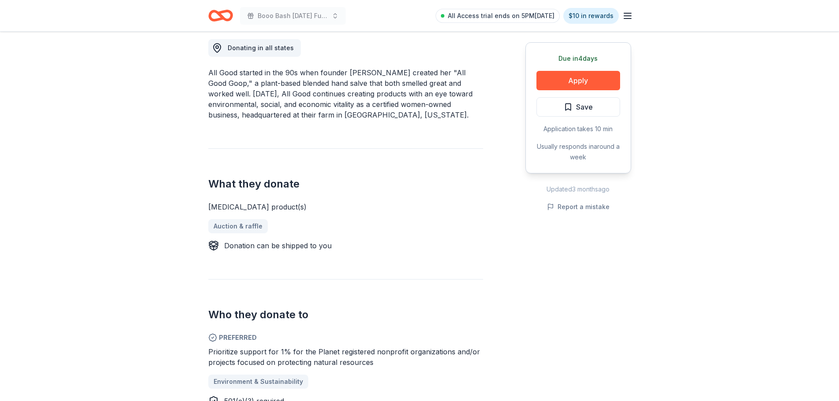
scroll to position [132, 0]
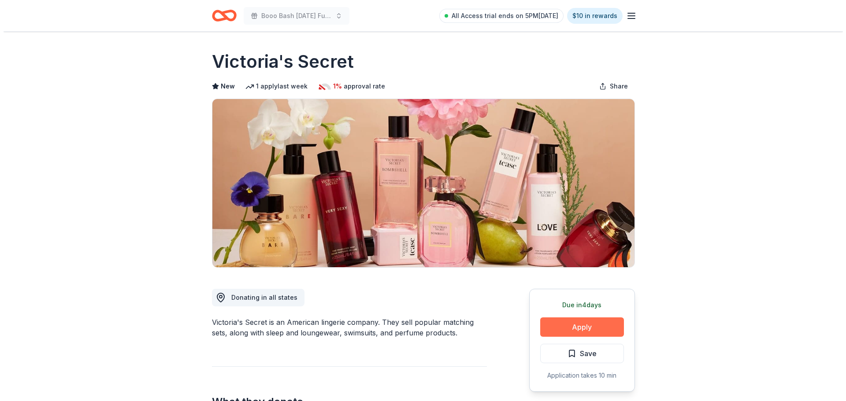
scroll to position [132, 0]
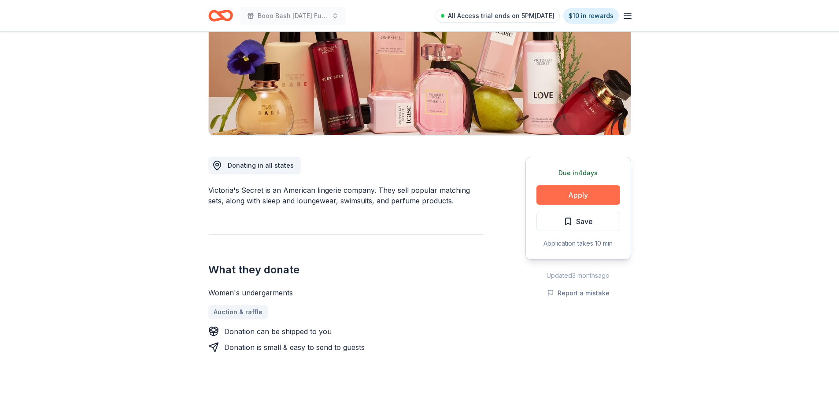
click at [545, 205] on button "Apply" at bounding box center [579, 194] width 84 height 19
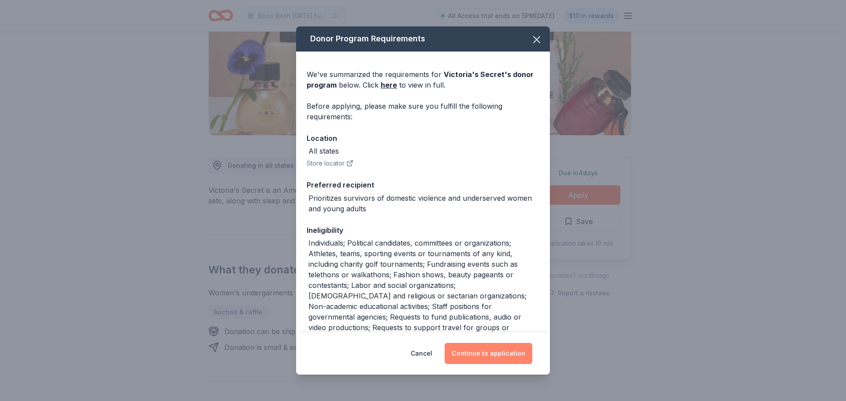
click at [481, 350] on button "Continue to application" at bounding box center [488, 353] width 88 height 21
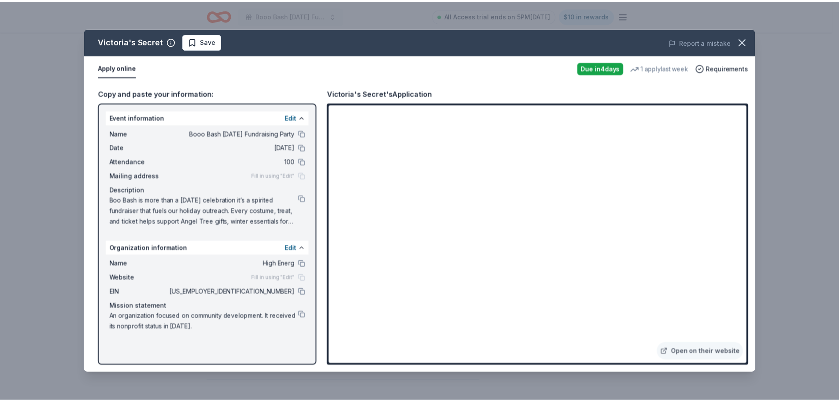
scroll to position [2, 0]
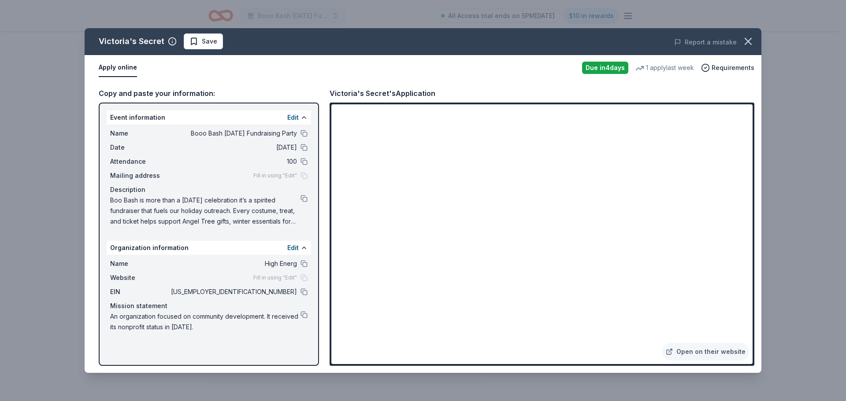
drag, startPoint x: 434, startPoint y: 12, endPoint x: 393, endPoint y: -22, distance: 52.9
click at [393, 0] on html "Booo Bash [DATE] Fundraising Party All Access trial ends on 5PM[DATE] $10 in re…" at bounding box center [423, 68] width 846 height 401
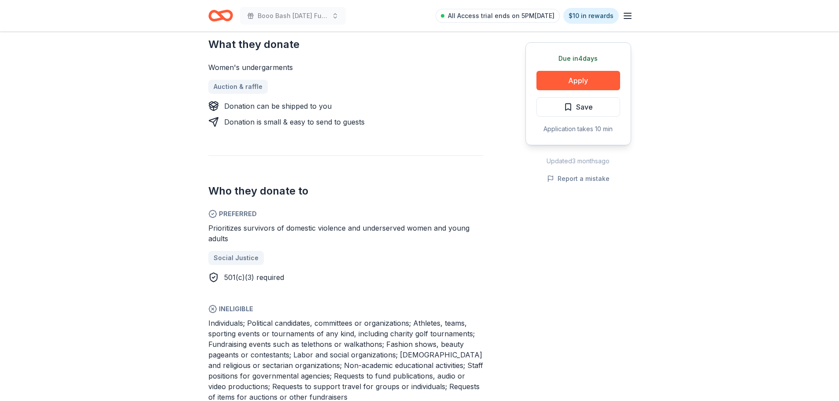
scroll to position [352, 0]
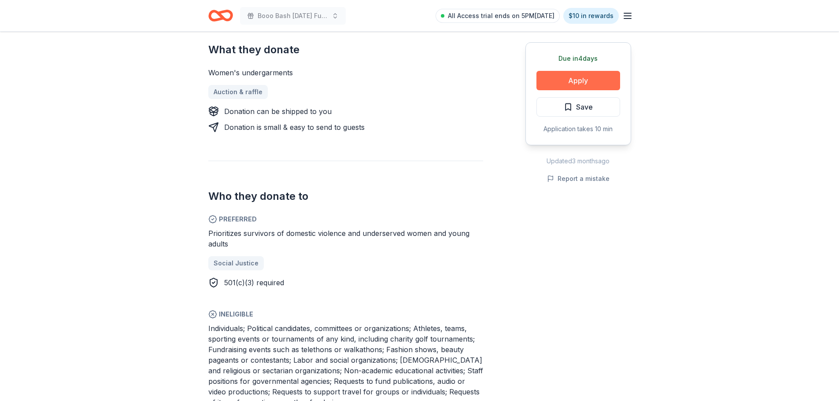
click at [545, 88] on button "Apply" at bounding box center [579, 80] width 84 height 19
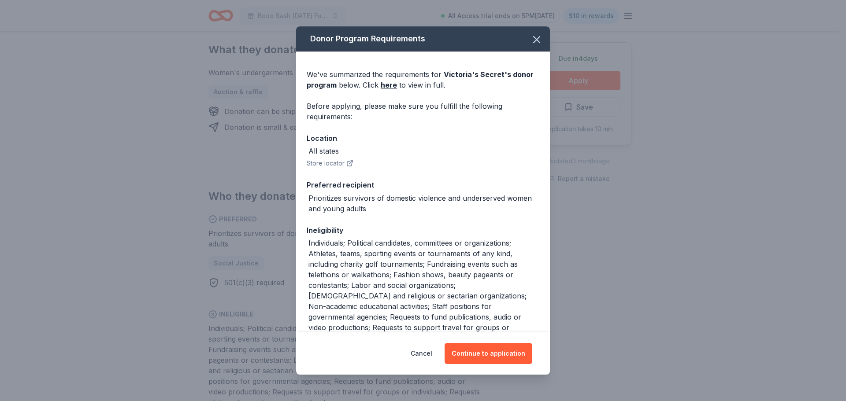
click at [489, 339] on div "Cancel Continue to application" at bounding box center [423, 354] width 254 height 42
click at [486, 350] on button "Continue to application" at bounding box center [488, 353] width 88 height 21
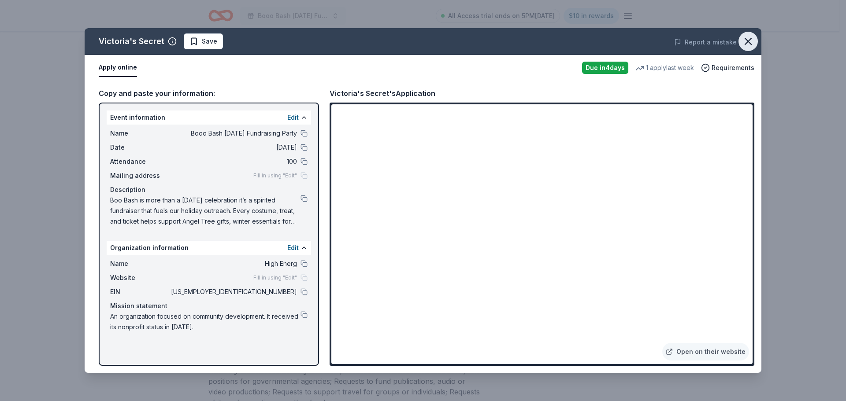
click at [746, 46] on icon "button" at bounding box center [748, 41] width 12 height 12
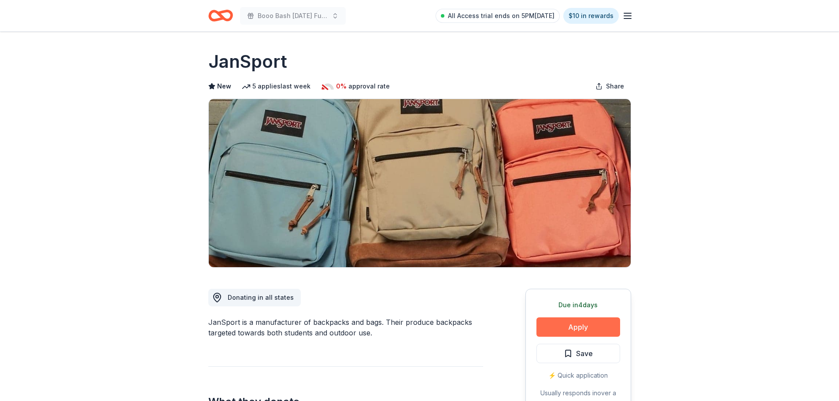
click at [569, 337] on button "Apply" at bounding box center [579, 327] width 84 height 19
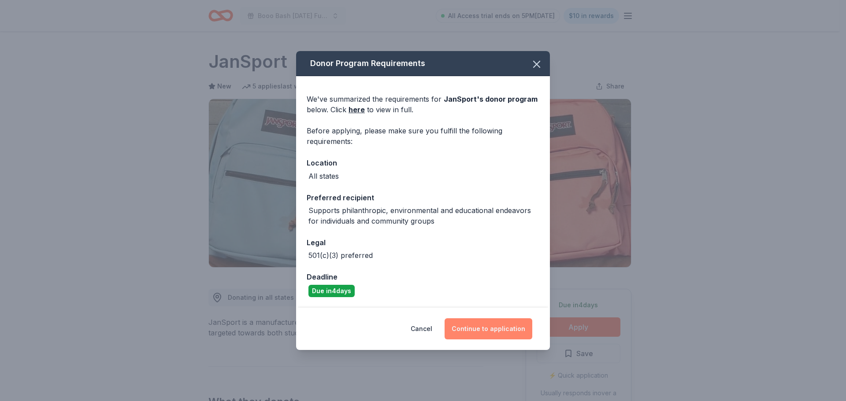
click at [485, 336] on button "Continue to application" at bounding box center [488, 328] width 88 height 21
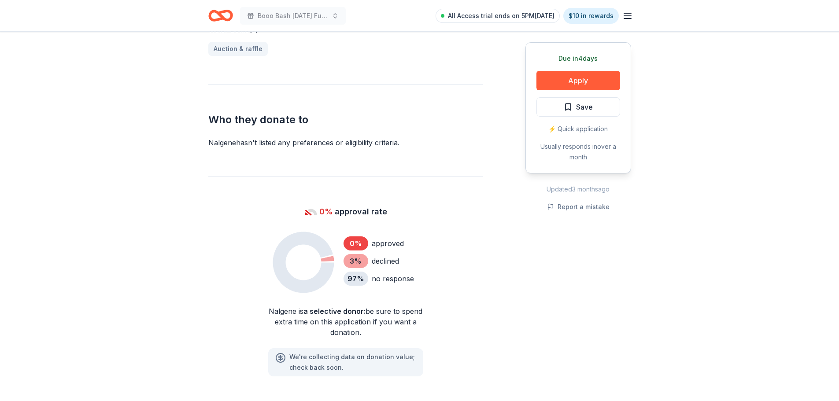
scroll to position [440, 0]
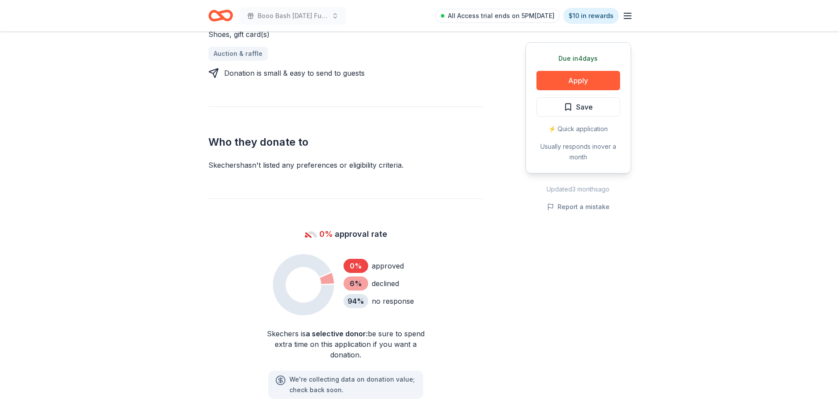
scroll to position [264, 0]
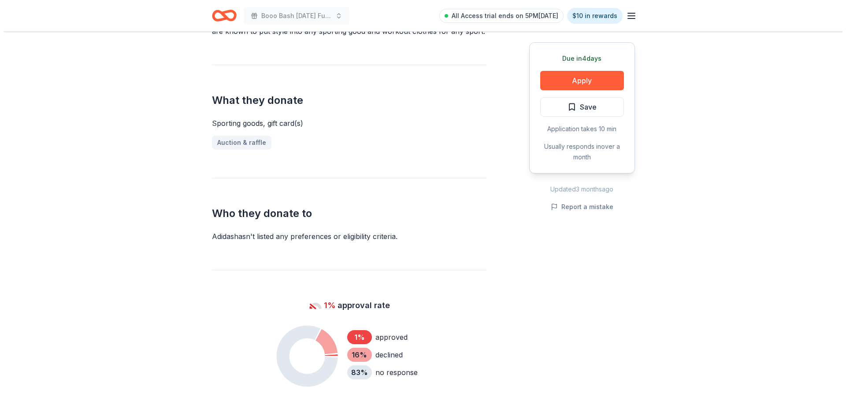
scroll to position [264, 0]
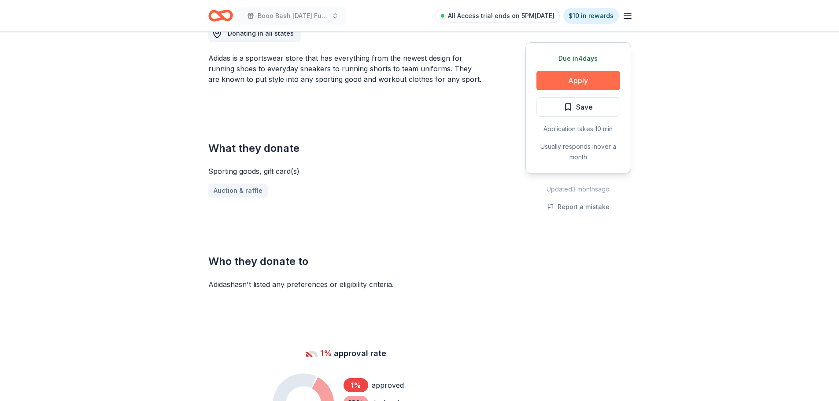
click at [571, 86] on button "Apply" at bounding box center [579, 80] width 84 height 19
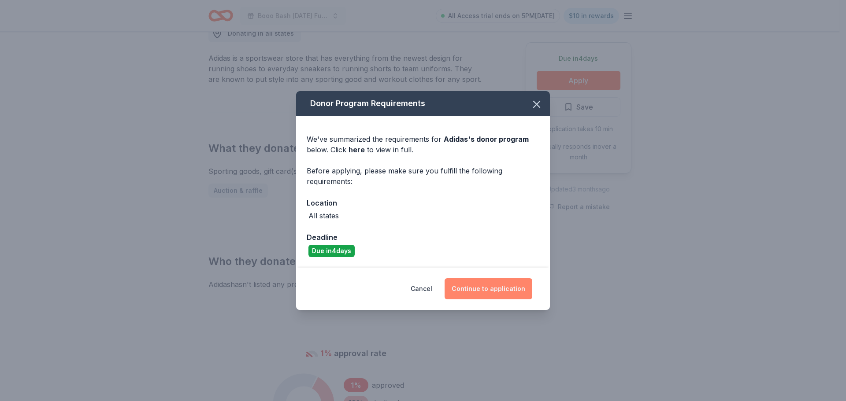
click at [479, 291] on button "Continue to application" at bounding box center [488, 288] width 88 height 21
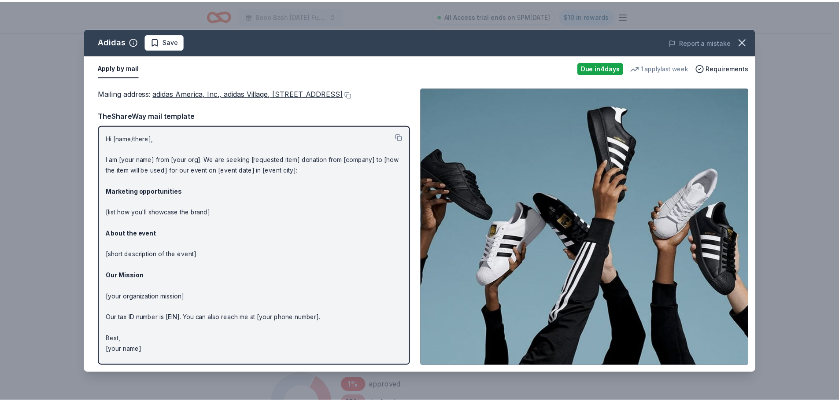
scroll to position [0, 0]
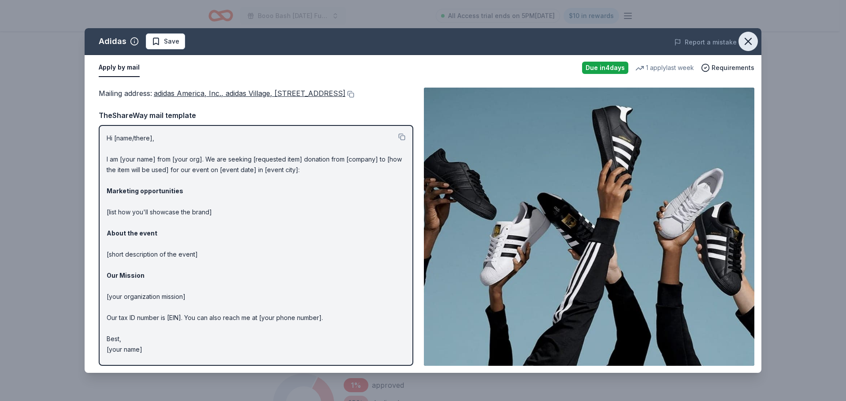
click at [743, 46] on icon "button" at bounding box center [748, 41] width 12 height 12
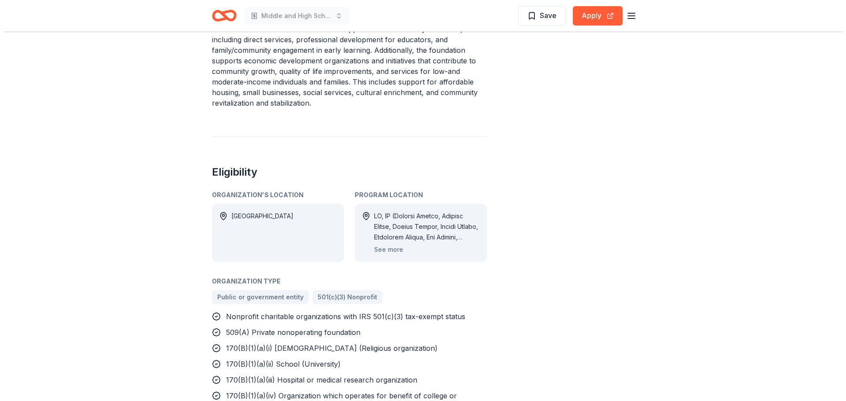
scroll to position [529, 0]
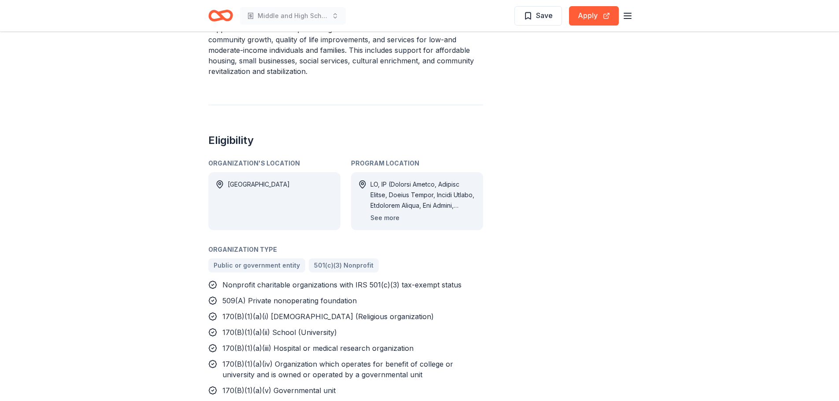
click at [382, 223] on button "See more" at bounding box center [384, 218] width 29 height 11
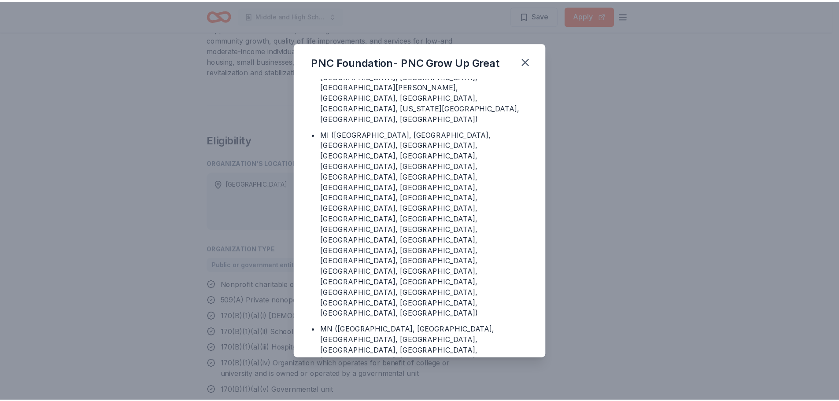
scroll to position [1013, 0]
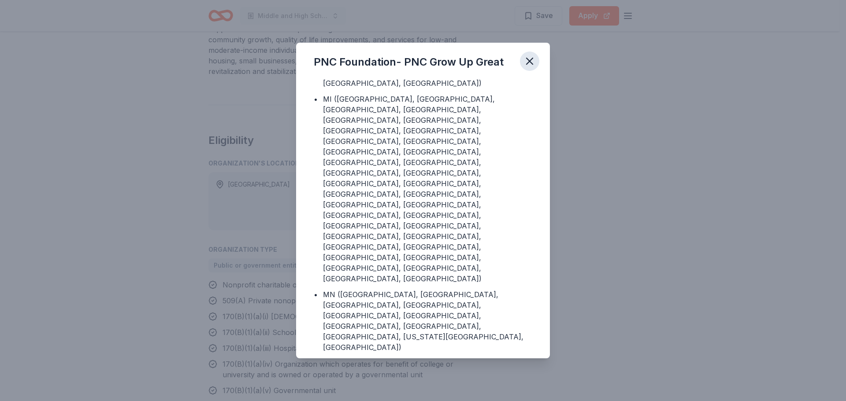
drag, startPoint x: 533, startPoint y: 61, endPoint x: 541, endPoint y: 63, distance: 8.2
click at [534, 61] on icon "button" at bounding box center [529, 61] width 12 height 12
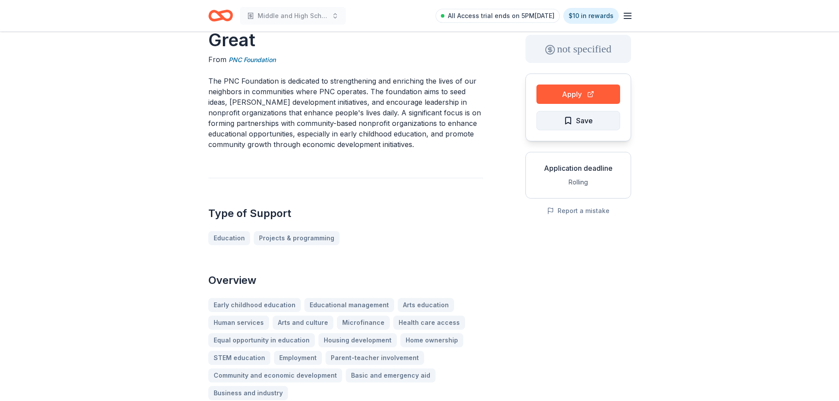
scroll to position [0, 0]
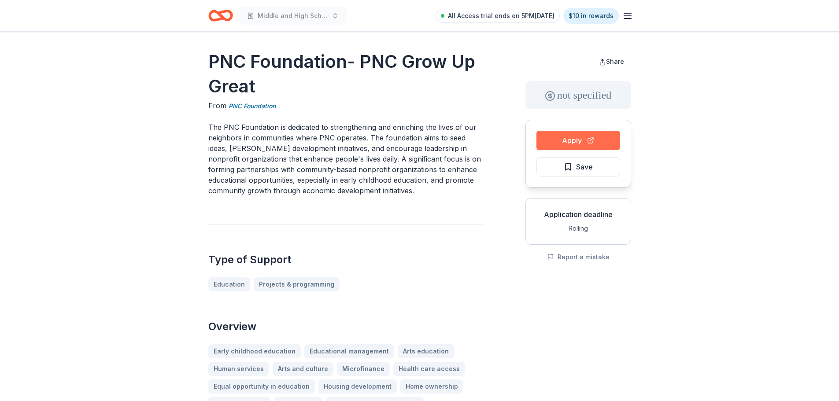
click at [580, 148] on button "Apply" at bounding box center [579, 140] width 84 height 19
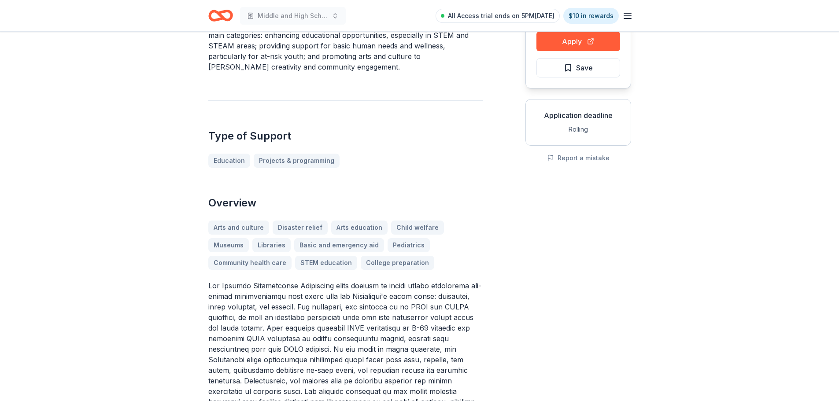
scroll to position [44, 0]
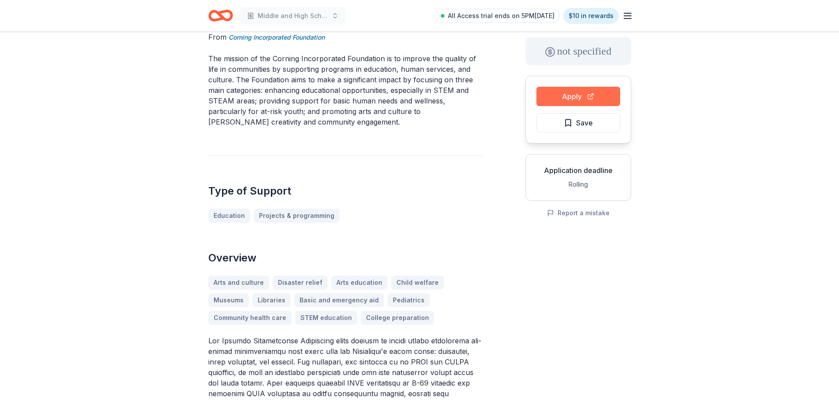
click at [576, 100] on button "Apply" at bounding box center [579, 96] width 84 height 19
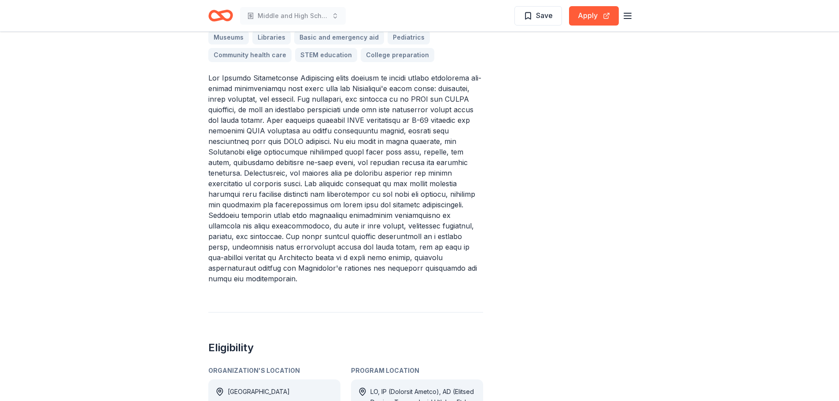
scroll to position [308, 0]
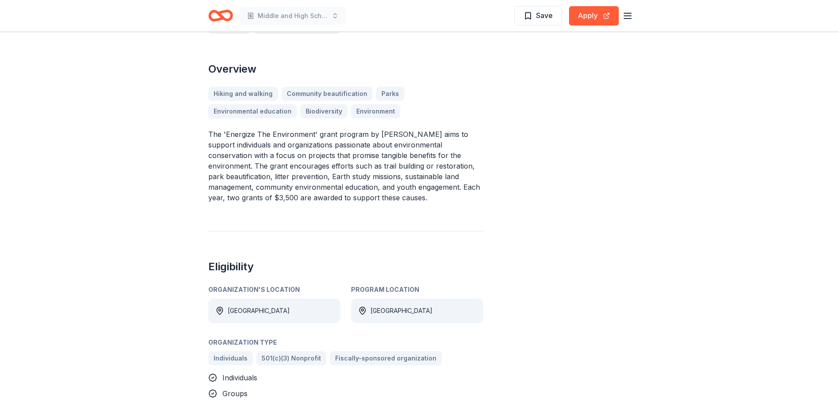
scroll to position [220, 0]
